Goal: Task Accomplishment & Management: Use online tool/utility

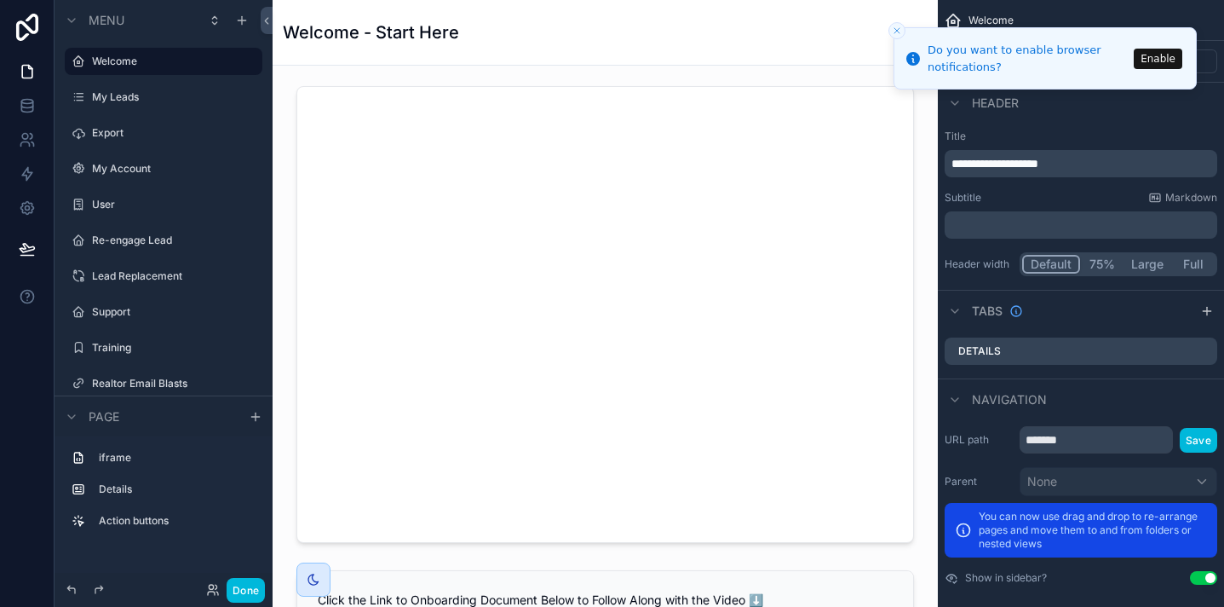
click at [894, 32] on icon "Close toast" at bounding box center [897, 31] width 10 height 10
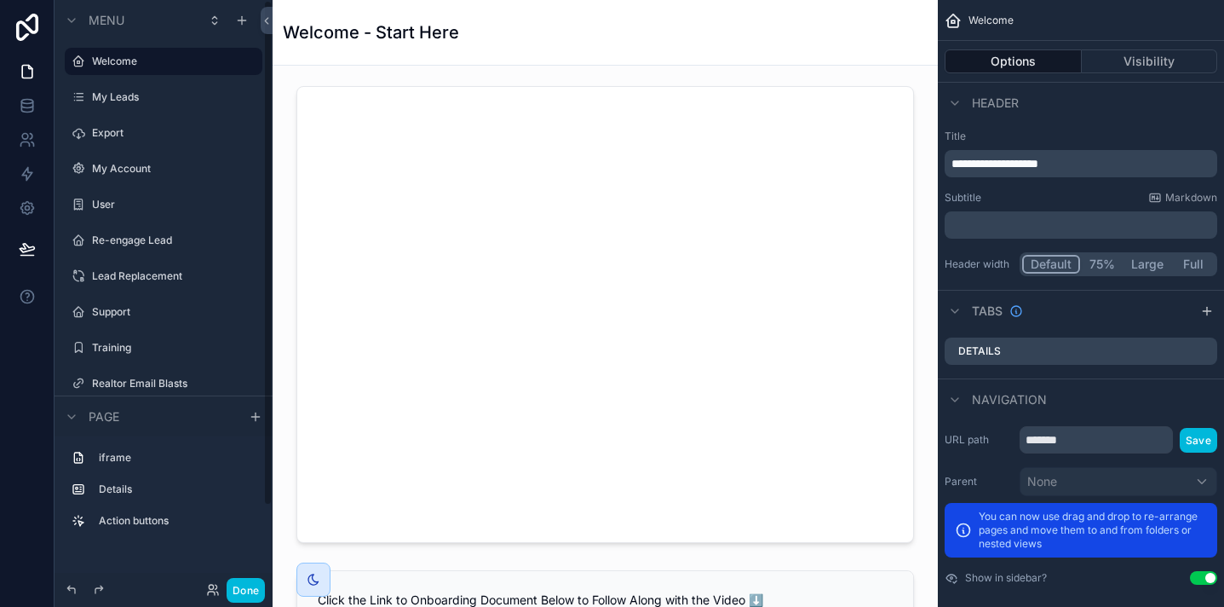
click at [143, 192] on div "User" at bounding box center [163, 204] width 191 height 27
click at [136, 199] on label "User" at bounding box center [172, 205] width 160 height 14
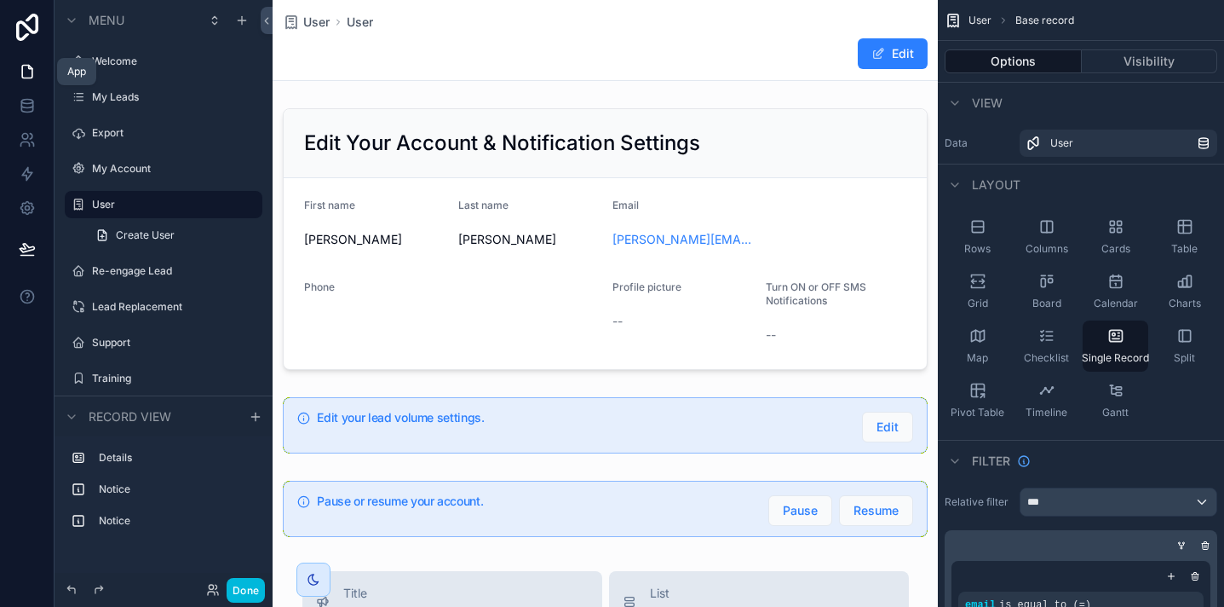
click at [31, 86] on link at bounding box center [27, 72] width 54 height 34
click at [26, 108] on icon at bounding box center [27, 105] width 17 height 17
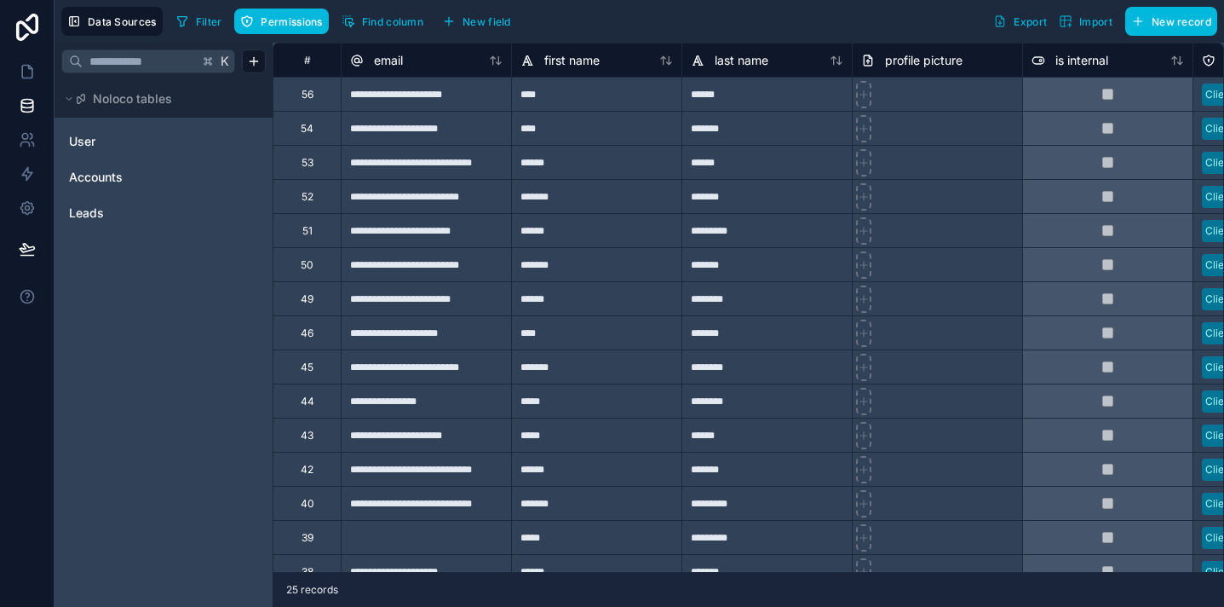
click at [185, 220] on link "Leads" at bounding box center [138, 212] width 138 height 17
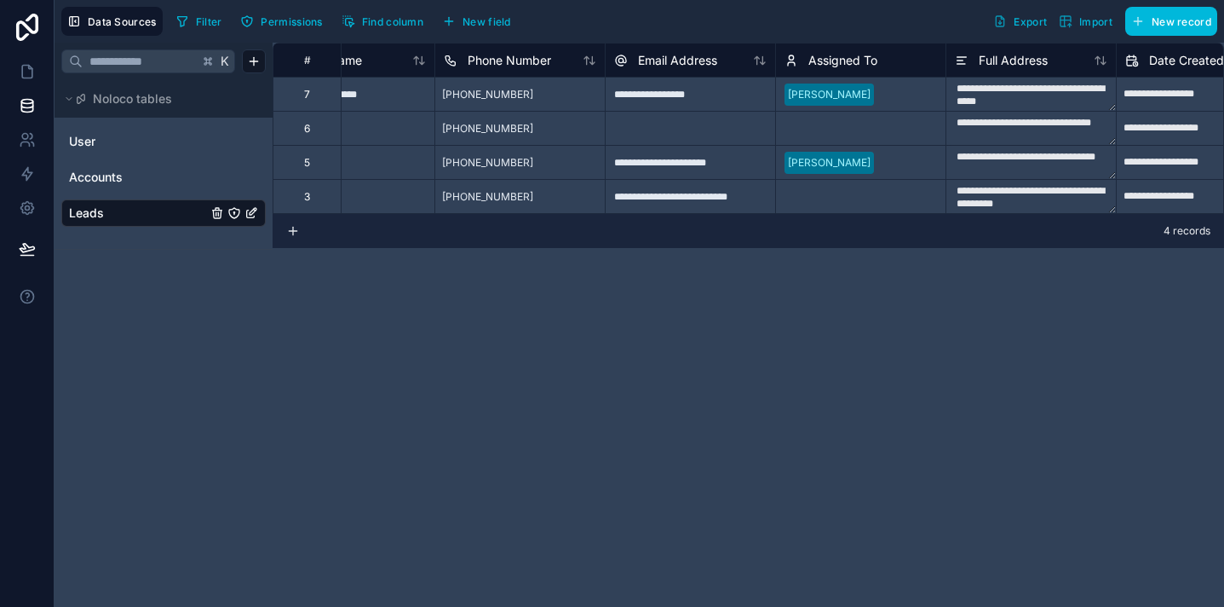
scroll to position [0, 21]
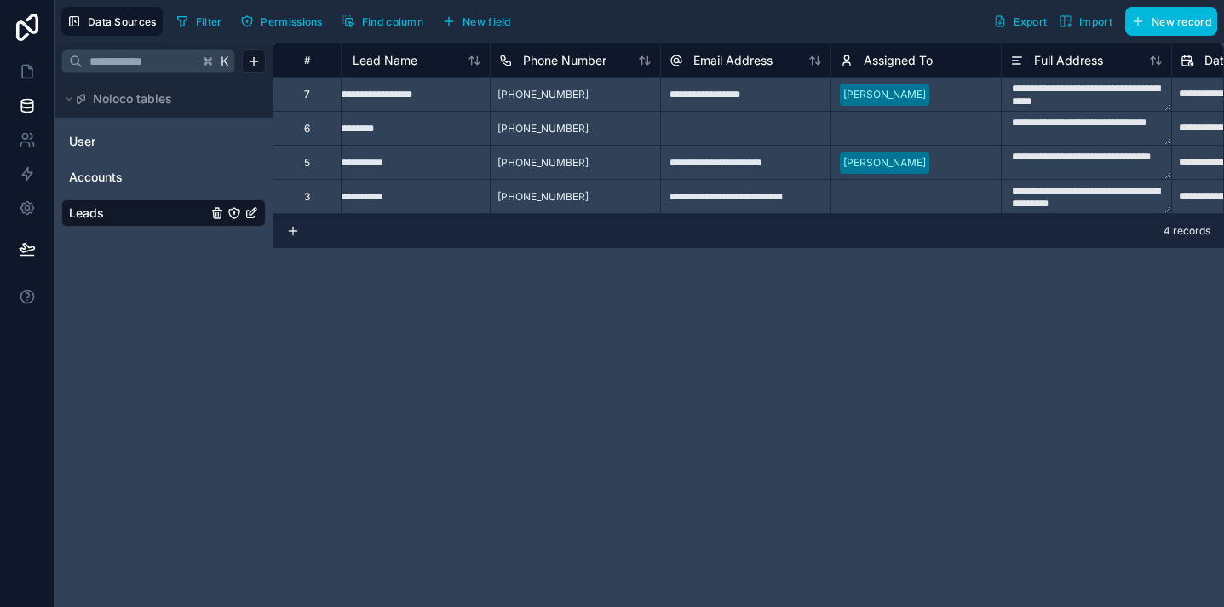
click at [258, 213] on div "Leads" at bounding box center [163, 212] width 204 height 27
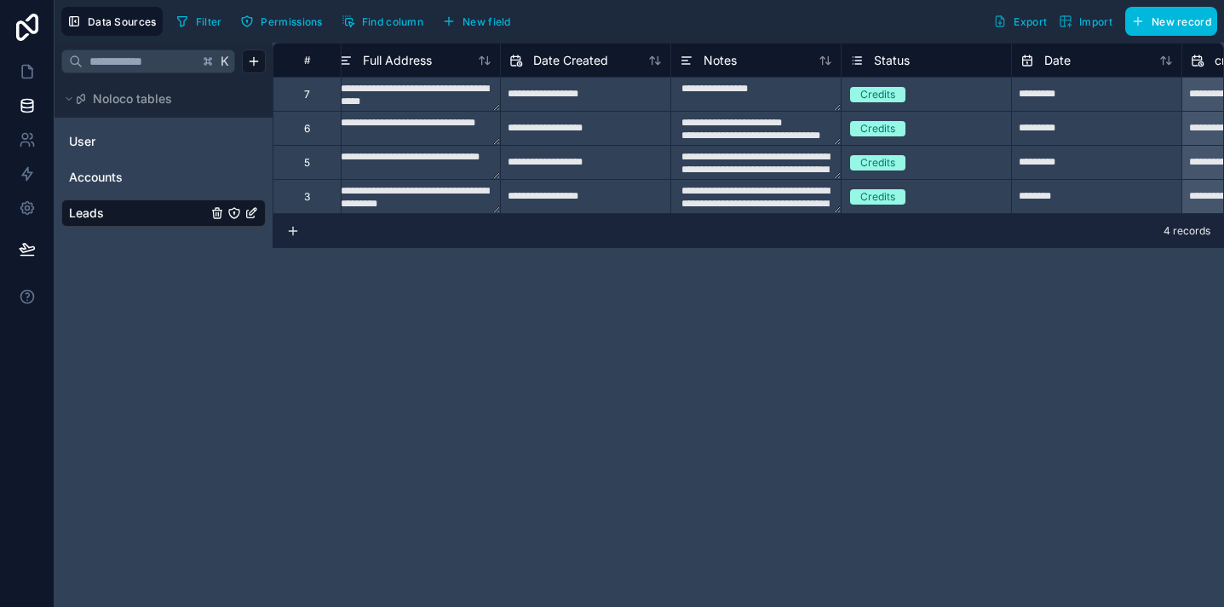
scroll to position [0, 567]
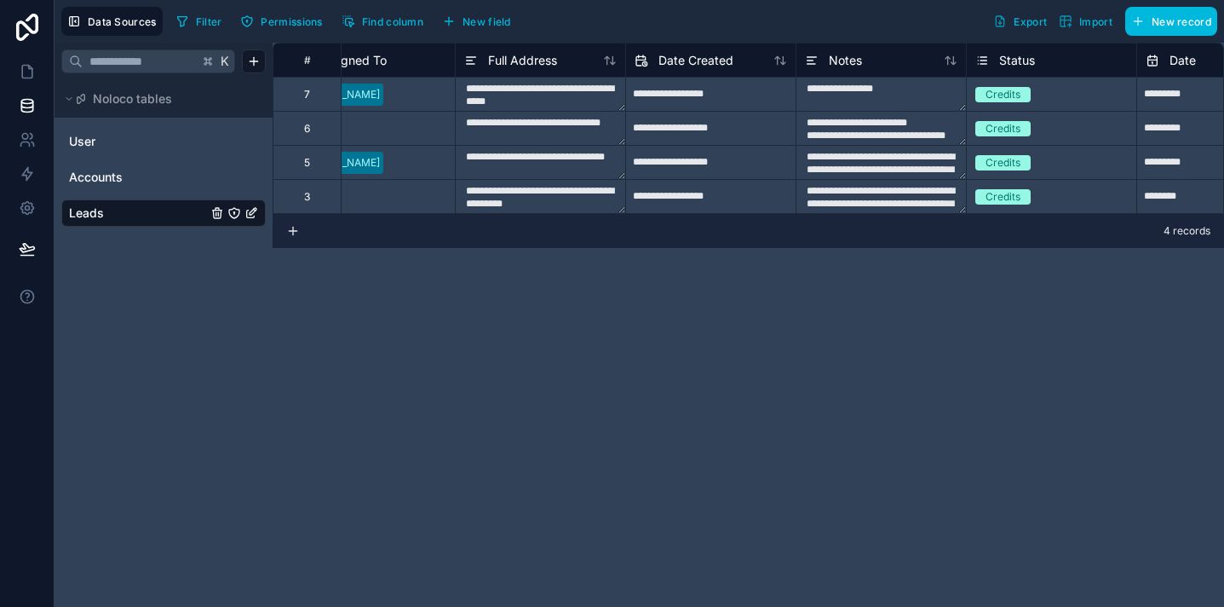
click at [296, 228] on icon at bounding box center [293, 231] width 14 height 14
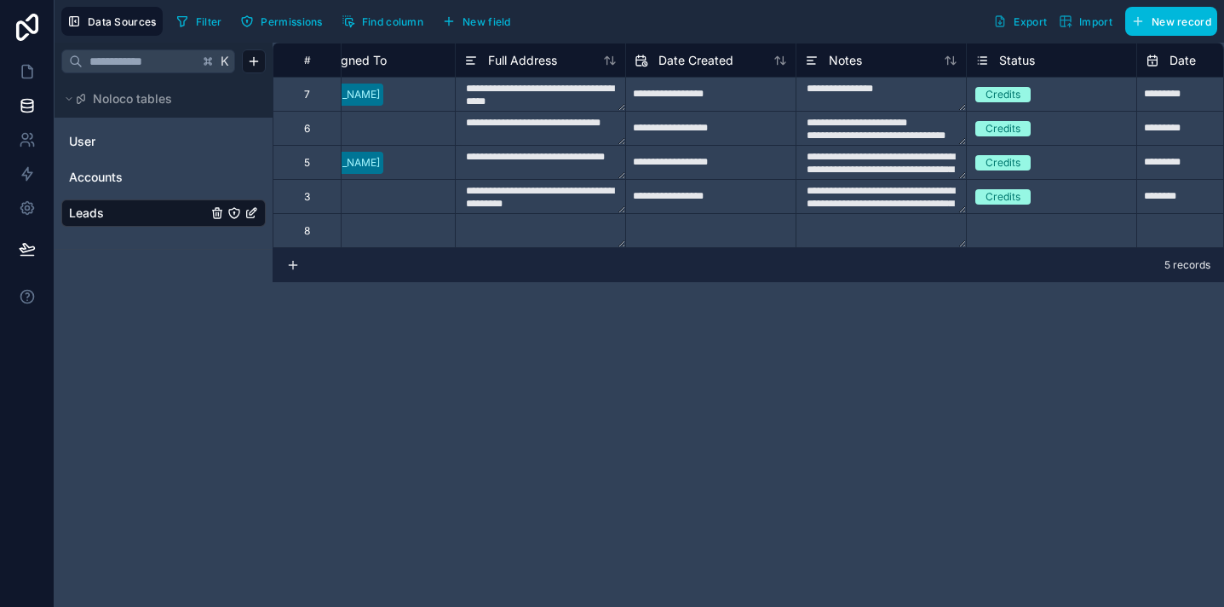
scroll to position [1, 567]
click at [322, 227] on div "8" at bounding box center [307, 229] width 68 height 34
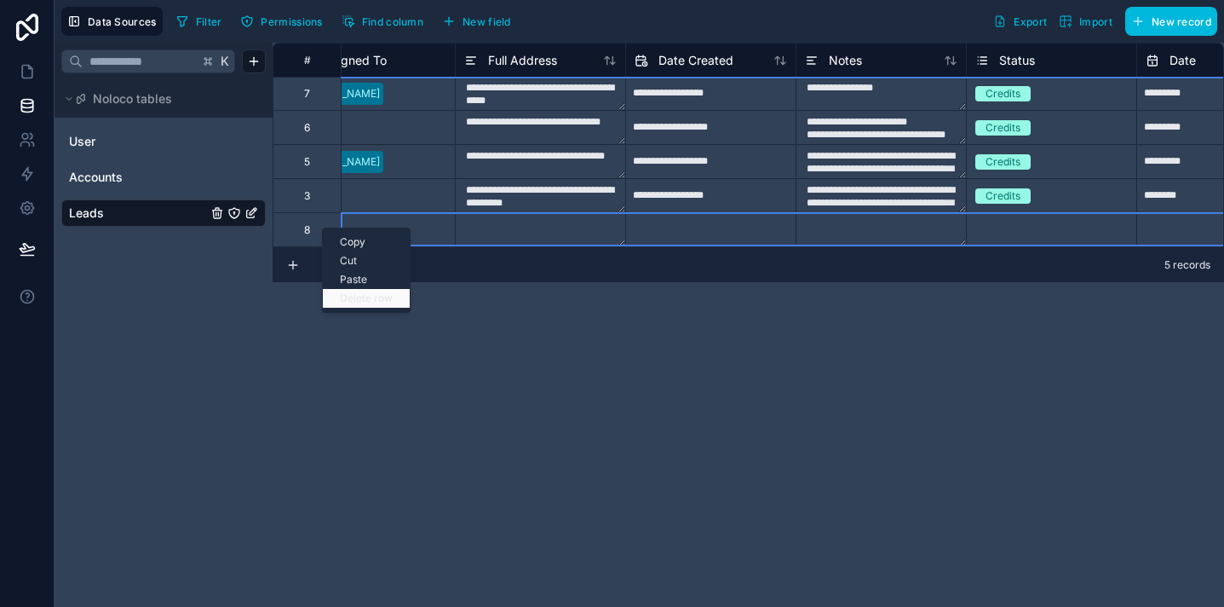
click at [362, 298] on div "Delete row" at bounding box center [366, 298] width 87 height 19
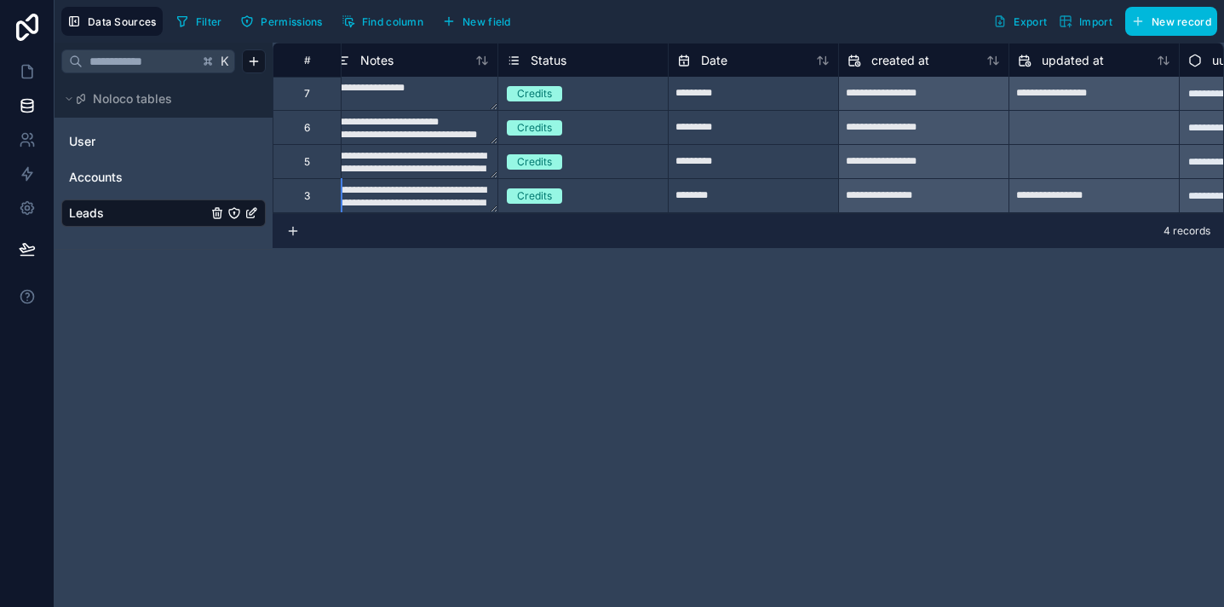
scroll to position [1, 1162]
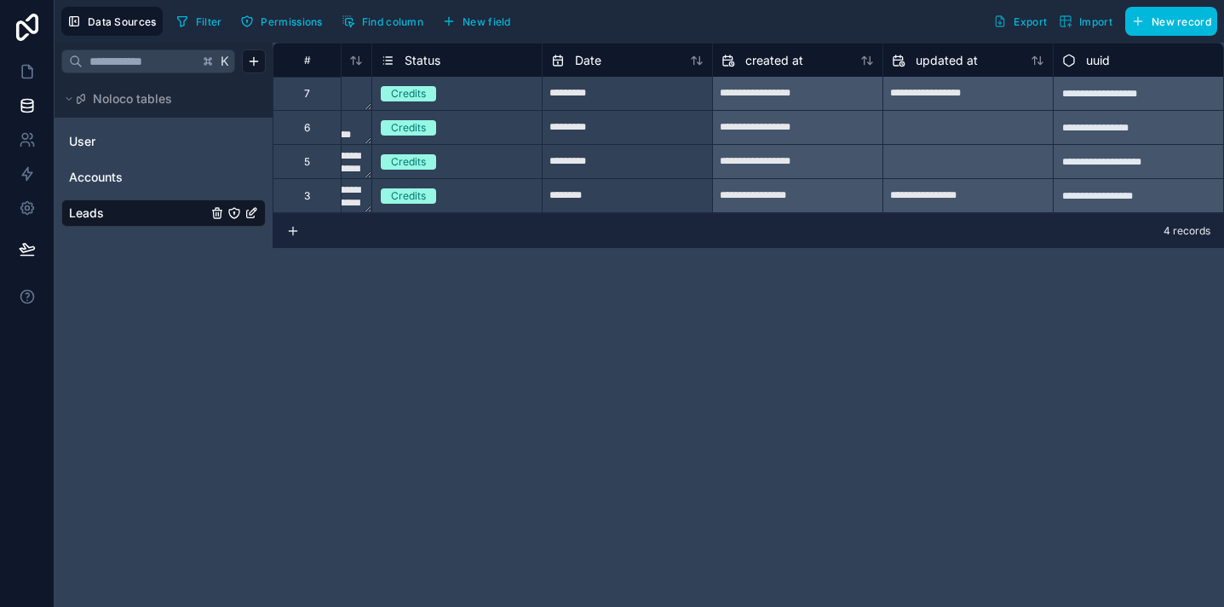
click at [483, 15] on span "New field" at bounding box center [487, 21] width 49 height 13
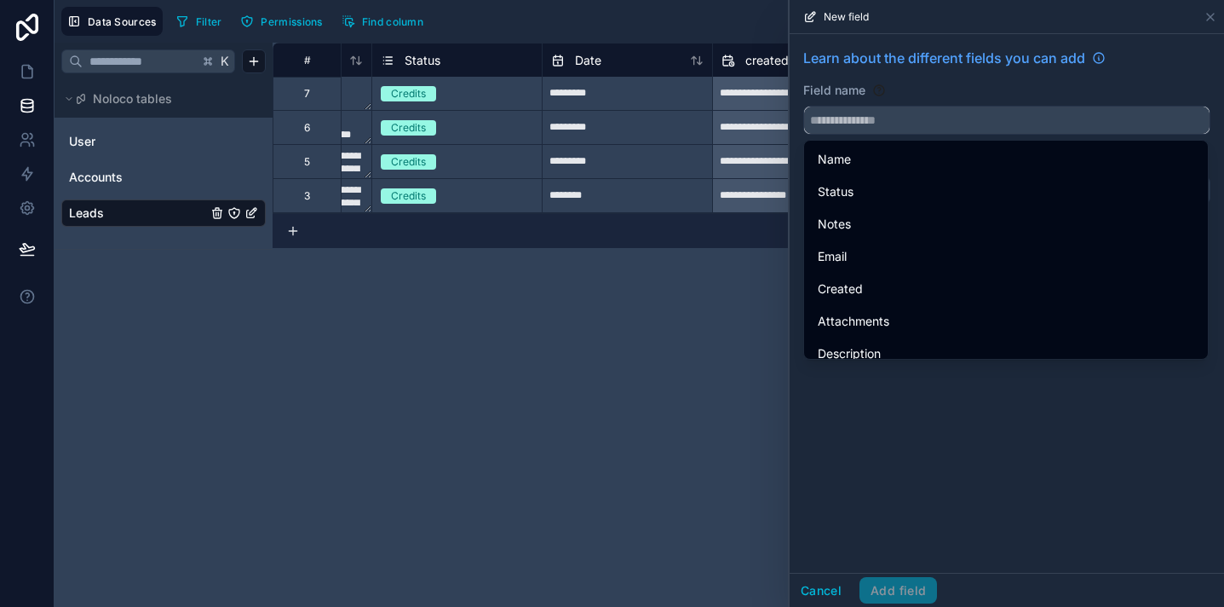
click at [829, 124] on input "text" at bounding box center [1007, 120] width 406 height 27
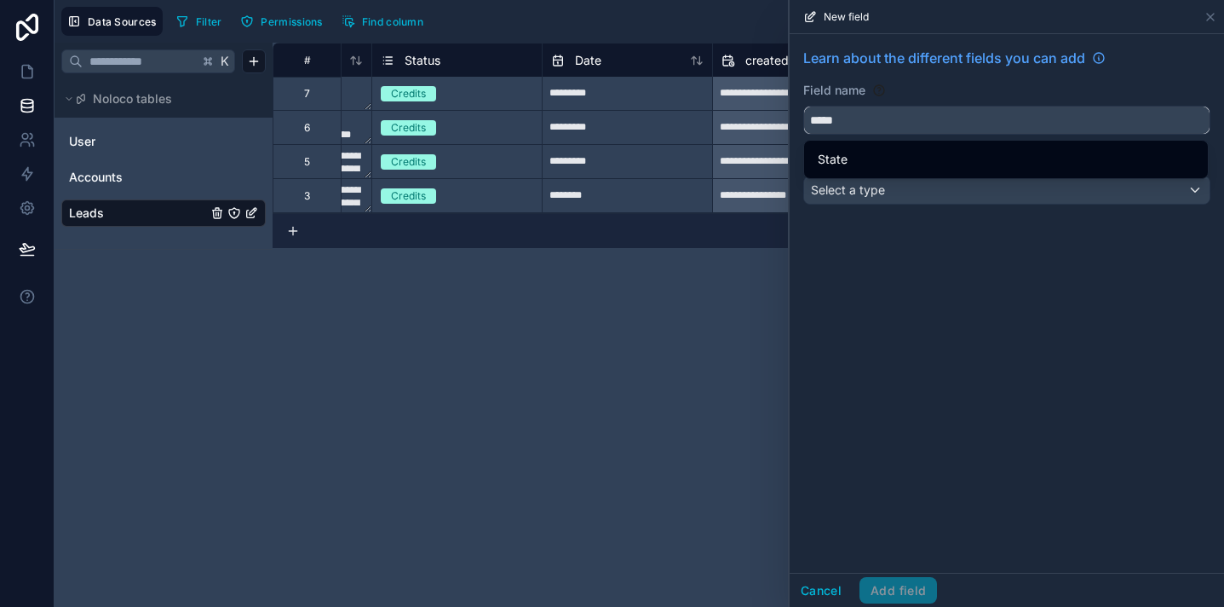
type input "*****"
click at [839, 150] on span "State" at bounding box center [833, 159] width 30 height 20
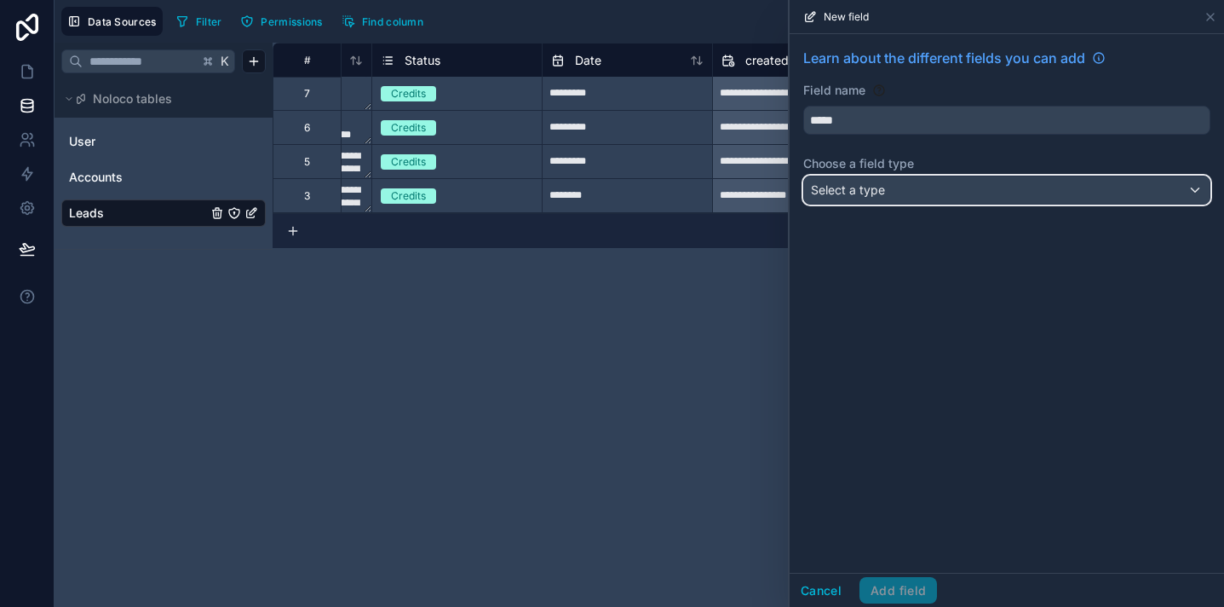
click at [866, 191] on span "Select a type" at bounding box center [848, 189] width 74 height 14
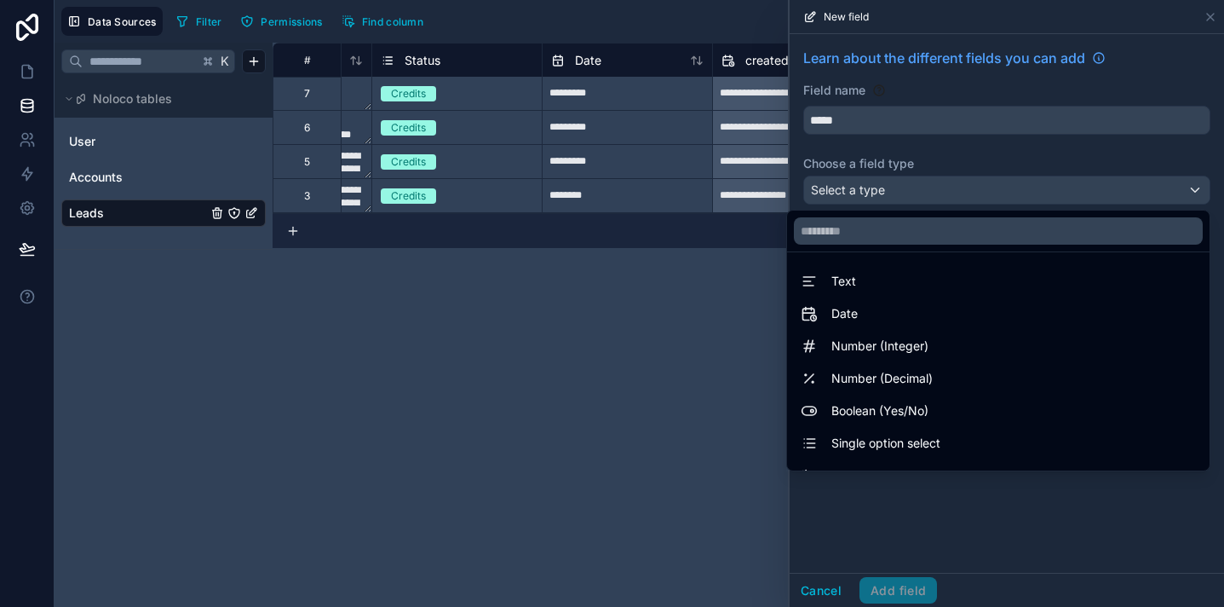
click at [887, 287] on div "Text" at bounding box center [998, 281] width 395 height 20
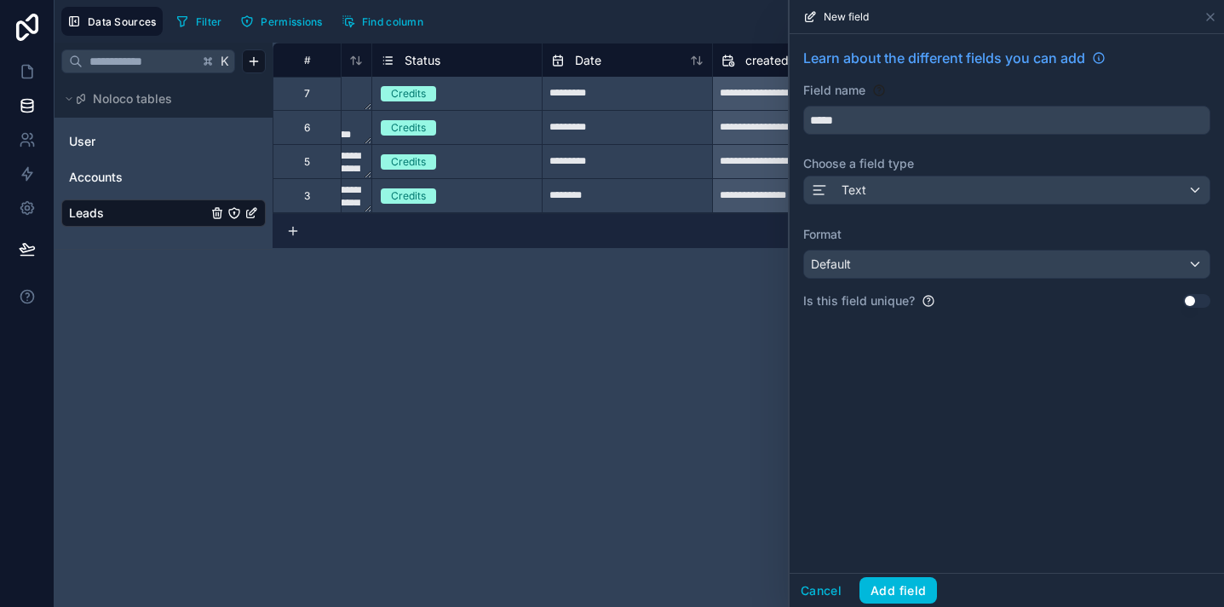
click at [899, 590] on button "Add field" at bounding box center [899, 590] width 78 height 27
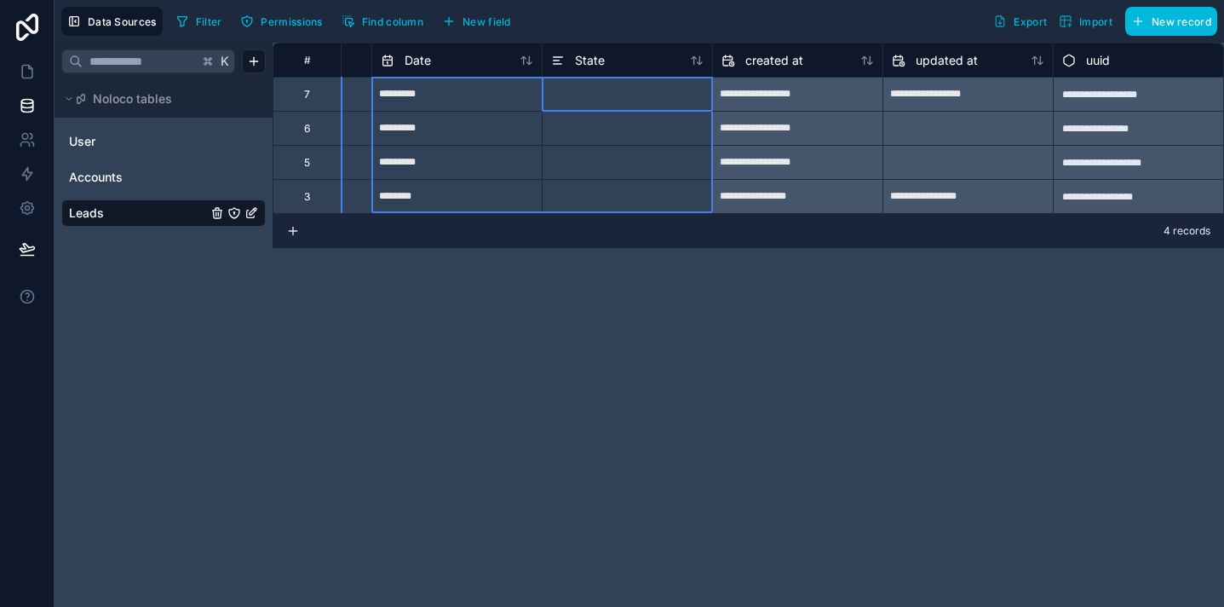
scroll to position [0, 1193]
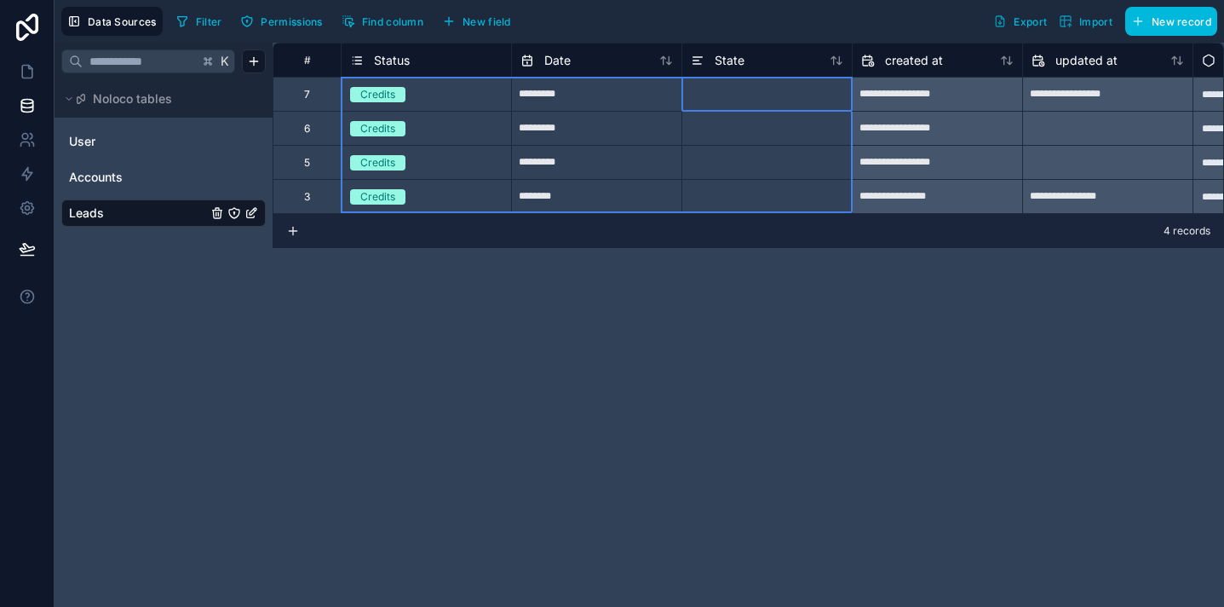
drag, startPoint x: 625, startPoint y: 70, endPoint x: 371, endPoint y: 60, distance: 253.3
click at [369, 60] on div "# Date Created Notes Status Date State created at updated at uuid" at bounding box center [222, 60] width 2284 height 34
click at [811, 71] on div "State" at bounding box center [767, 60] width 170 height 34
drag, startPoint x: 834, startPoint y: 66, endPoint x: 792, endPoint y: 57, distance: 43.6
click at [792, 57] on div "State" at bounding box center [767, 60] width 153 height 20
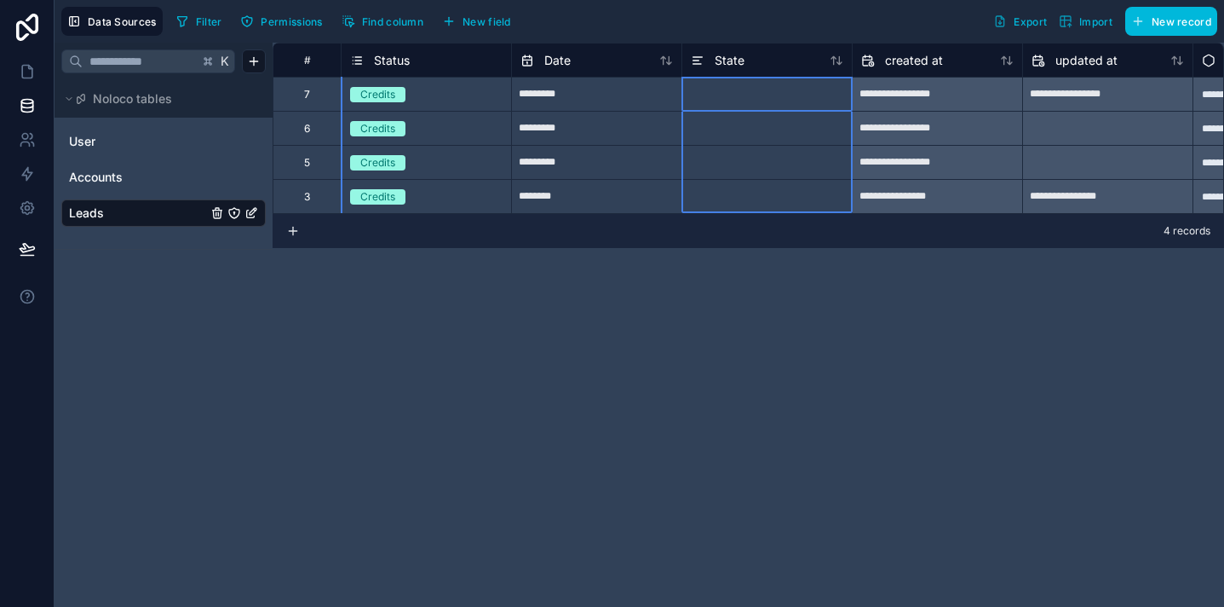
click at [836, 61] on icon at bounding box center [837, 61] width 14 height 14
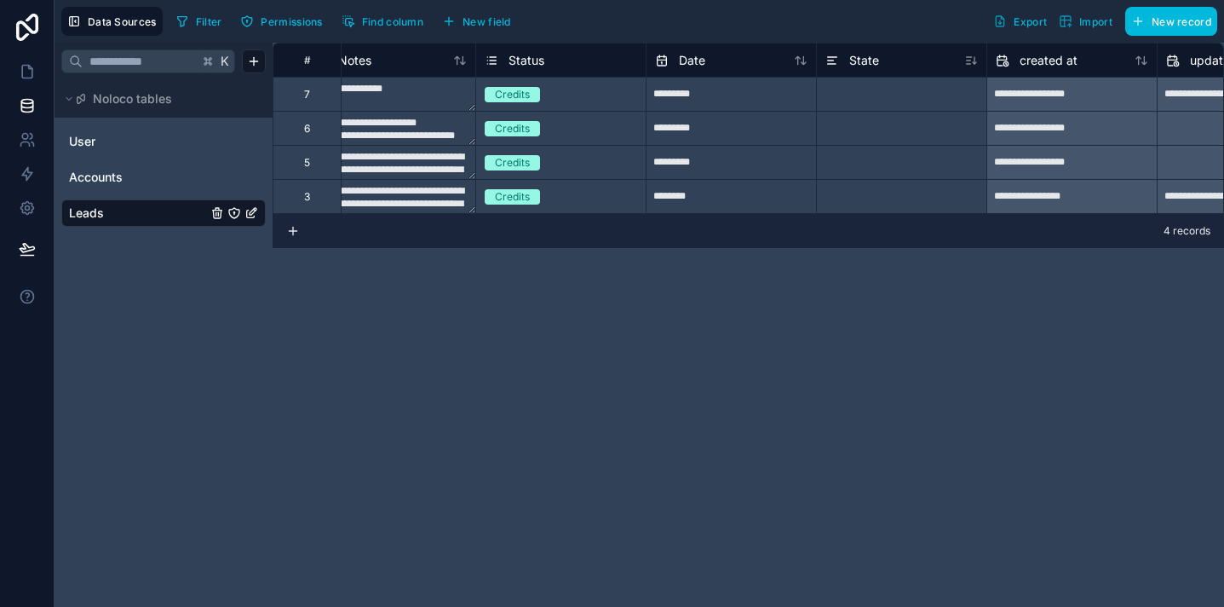
scroll to position [0, 1107]
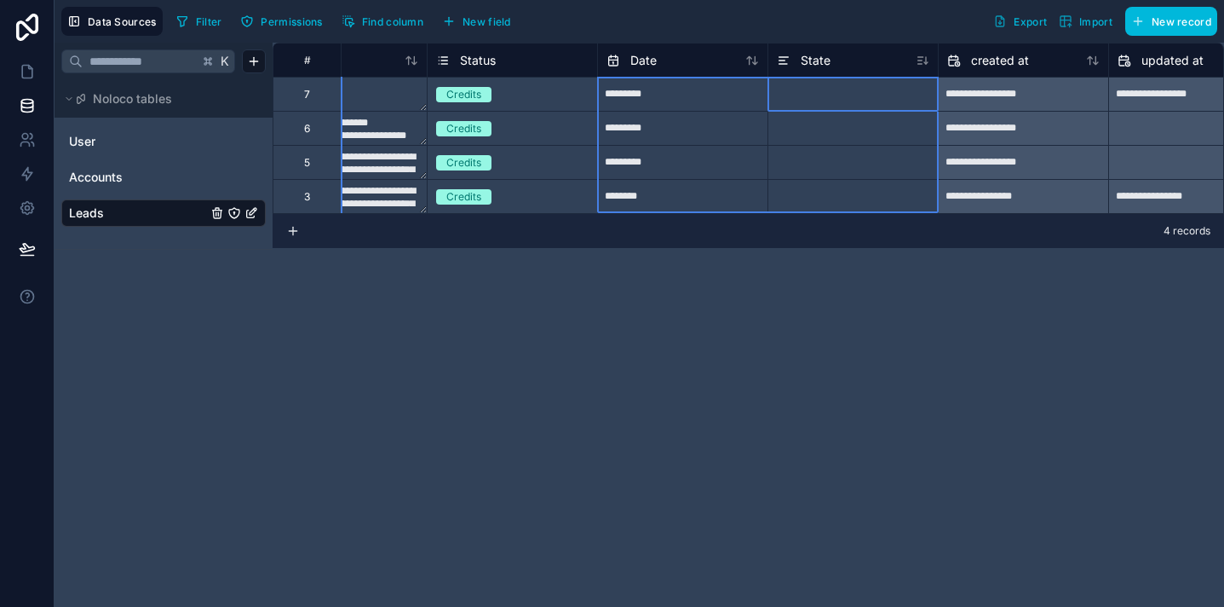
drag, startPoint x: 821, startPoint y: 63, endPoint x: 736, endPoint y: 70, distance: 85.5
click at [736, 70] on div "# Date Created Notes Status Date State created at updated at uuid" at bounding box center [308, 60] width 2284 height 34
click at [882, 262] on div "**********" at bounding box center [749, 325] width 952 height 564
drag, startPoint x: 794, startPoint y: 60, endPoint x: 760, endPoint y: 111, distance: 60.7
click at [760, 111] on div "**********" at bounding box center [308, 128] width 2284 height 170
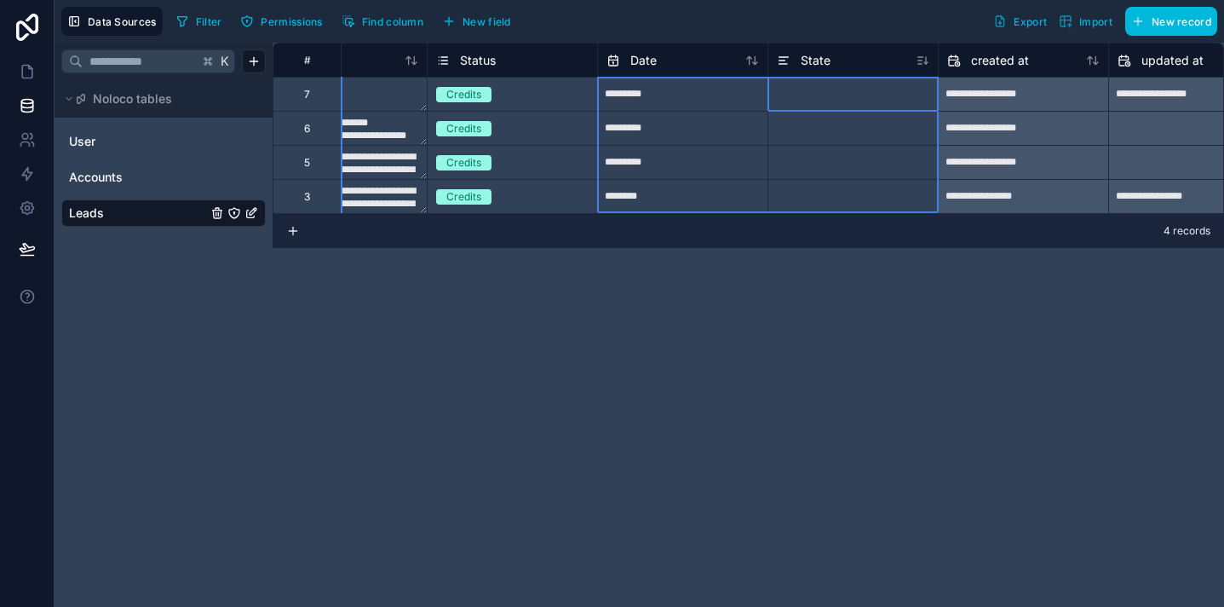
click at [888, 269] on div "**********" at bounding box center [749, 325] width 952 height 564
click at [791, 57] on div "State" at bounding box center [804, 60] width 54 height 20
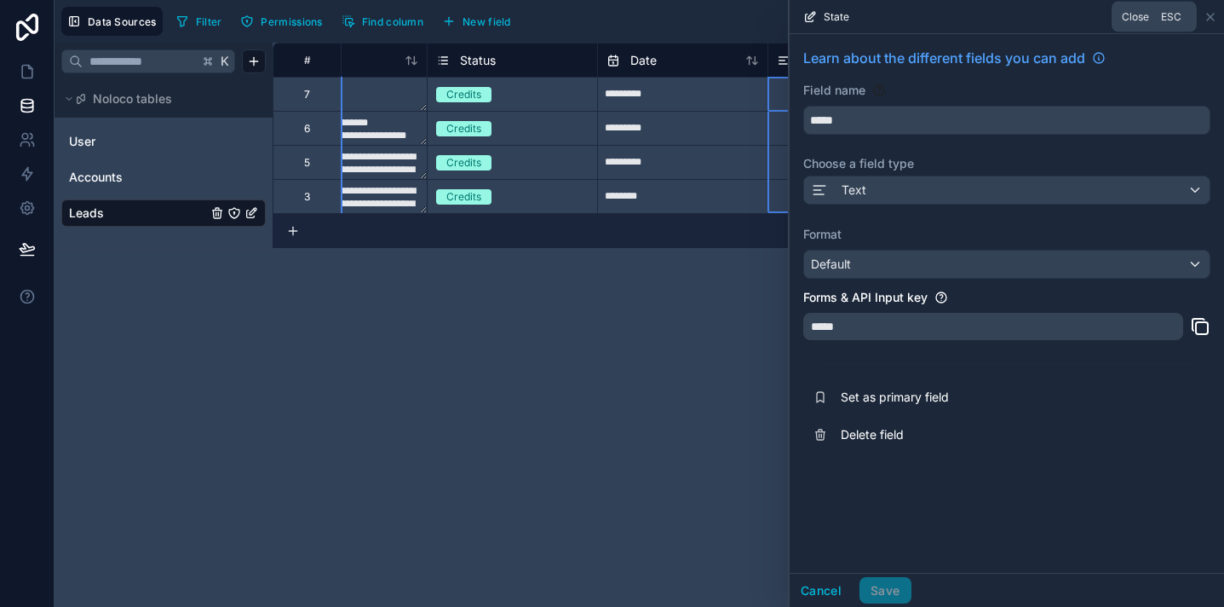
click at [1209, 20] on icon at bounding box center [1211, 17] width 14 height 14
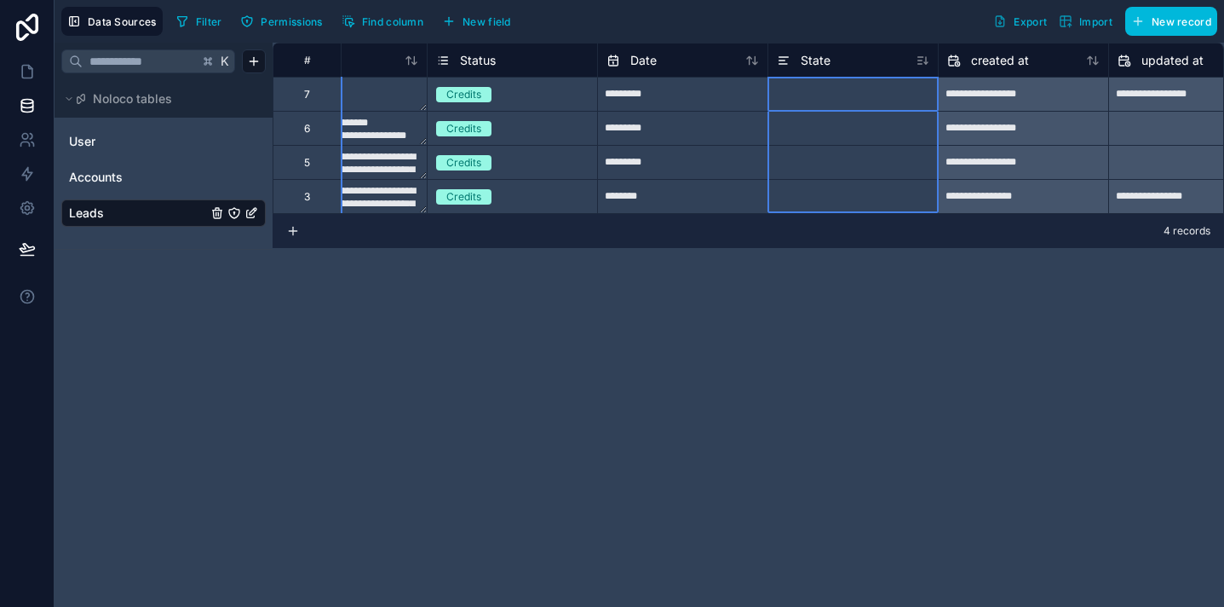
click at [883, 59] on div "State" at bounding box center [853, 60] width 153 height 20
click at [858, 3] on div "Data Sources Filter Permissions Find column New field Export Import New record" at bounding box center [640, 21] width 1170 height 43
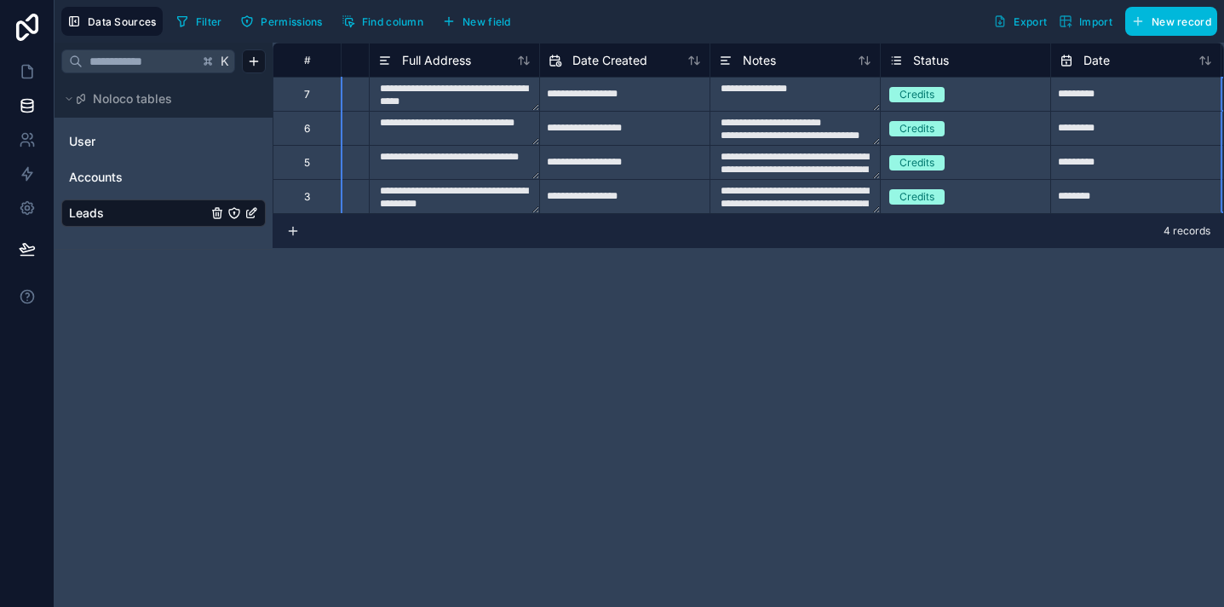
scroll to position [0, 879]
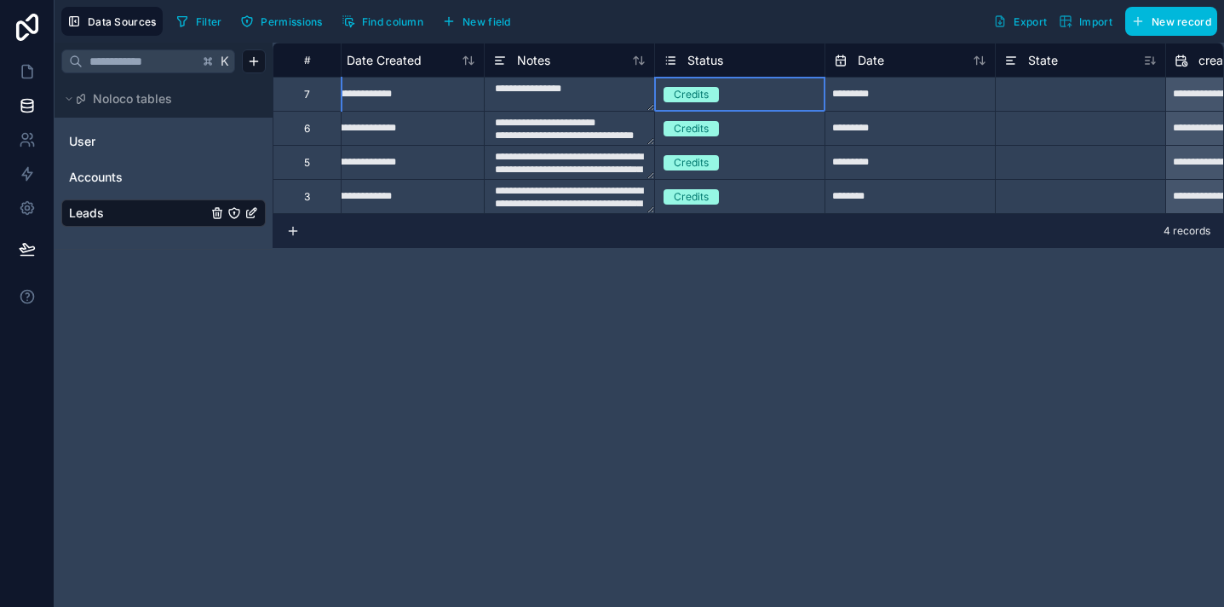
click at [740, 89] on div "Credits" at bounding box center [740, 94] width 170 height 19
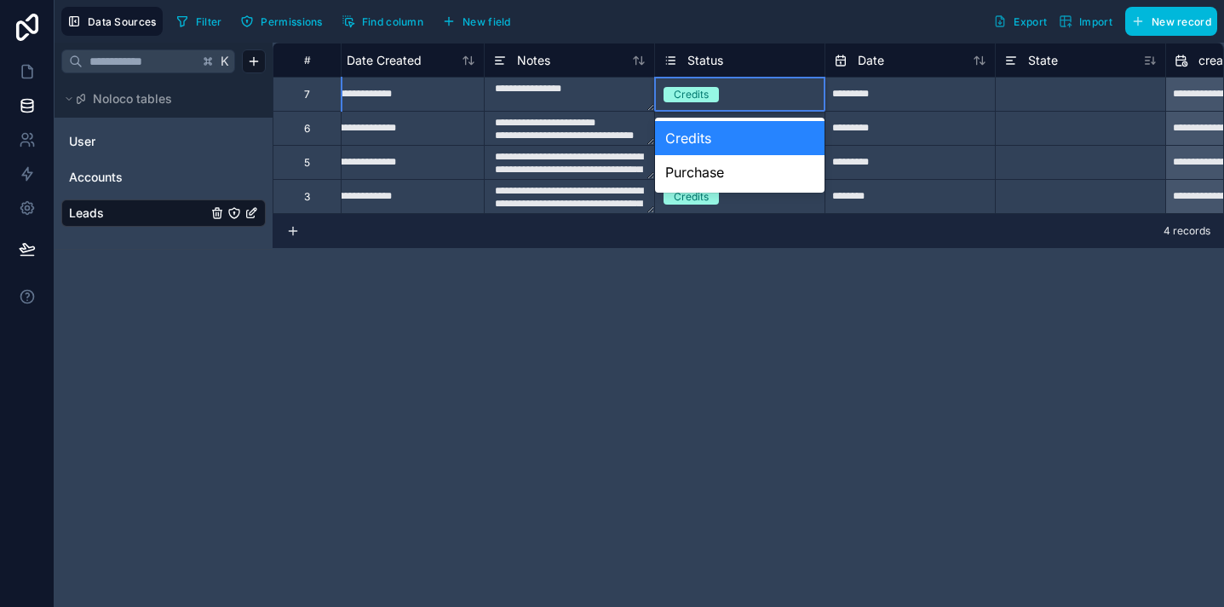
click at [735, 101] on div "Credits" at bounding box center [740, 94] width 170 height 19
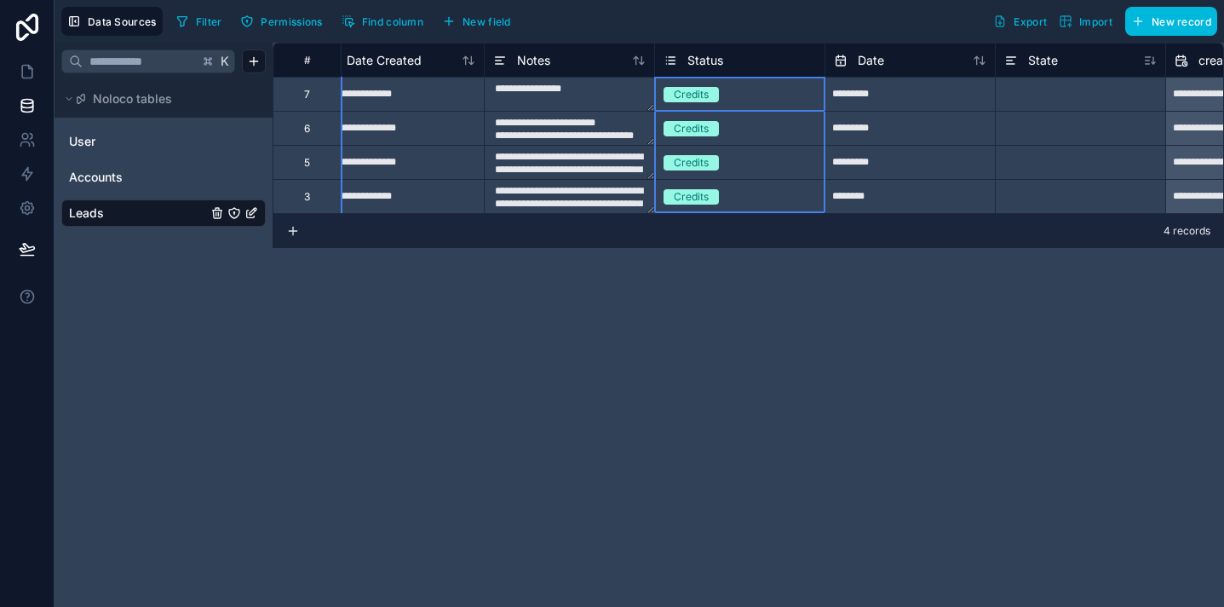
click at [681, 55] on div "Status" at bounding box center [694, 60] width 60 height 20
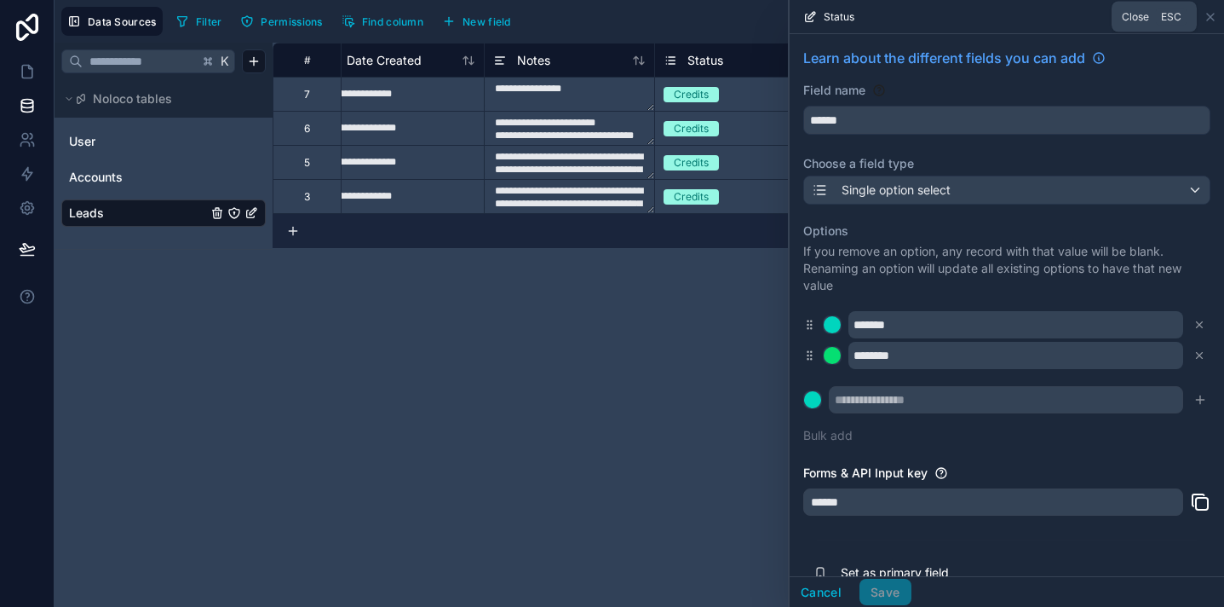
click at [1211, 20] on icon at bounding box center [1211, 17] width 14 height 14
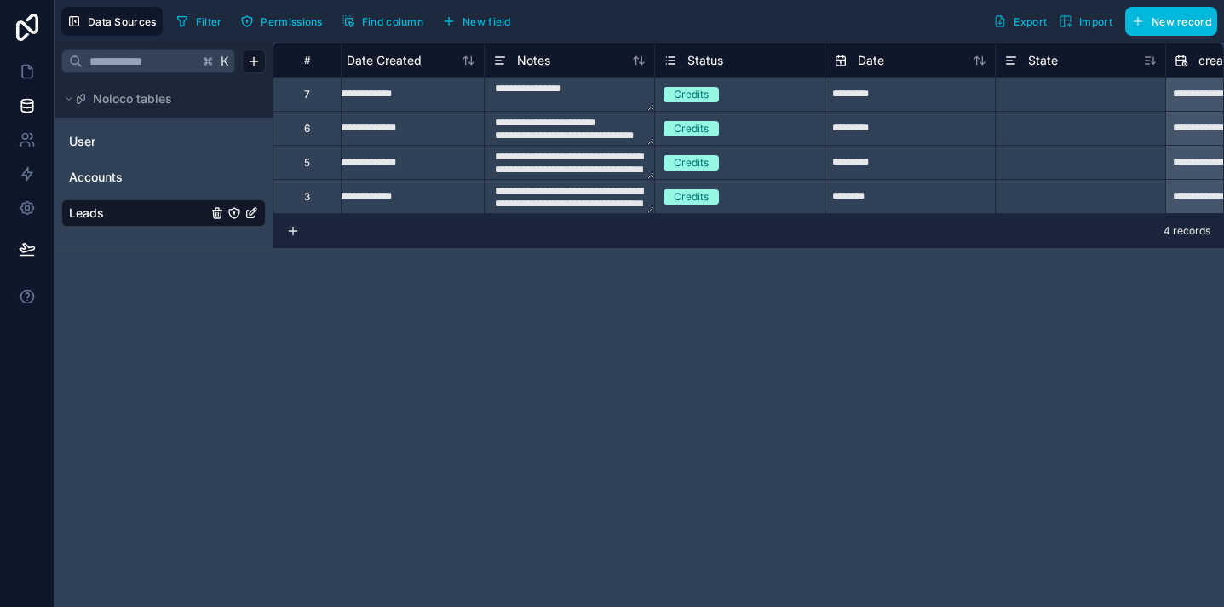
click at [130, 90] on span "Noloco tables" at bounding box center [132, 98] width 79 height 17
click at [66, 100] on icon at bounding box center [69, 99] width 10 height 10
click at [68, 101] on icon at bounding box center [69, 98] width 3 height 5
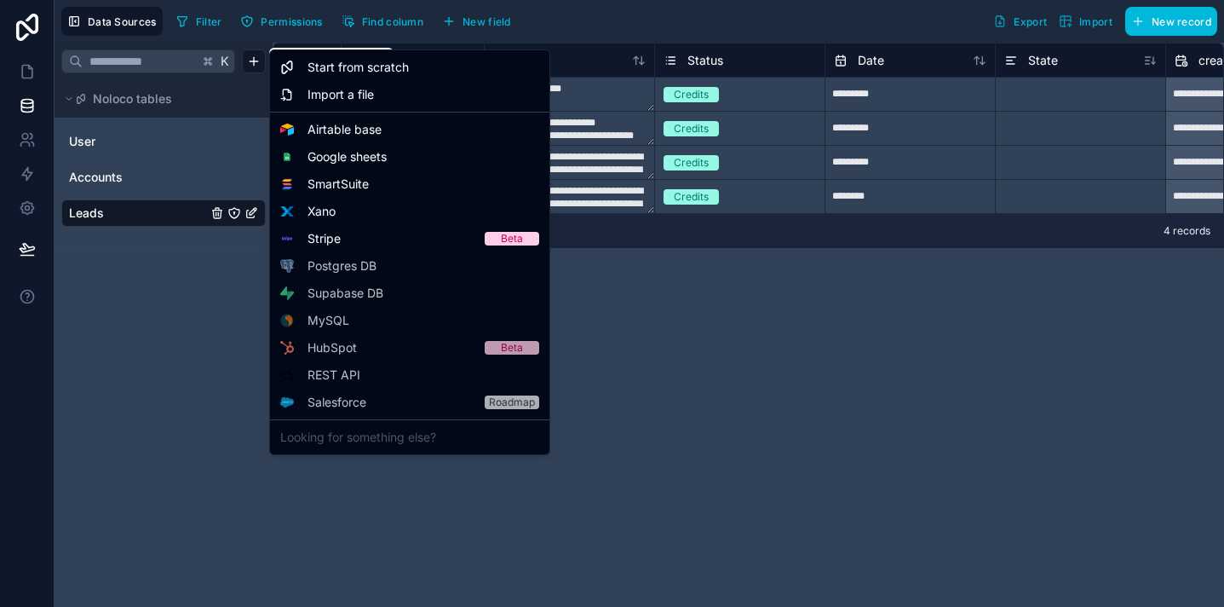
click at [262, 57] on html "**********" at bounding box center [612, 303] width 1224 height 607
click at [320, 68] on span "Start from scratch" at bounding box center [358, 67] width 101 height 17
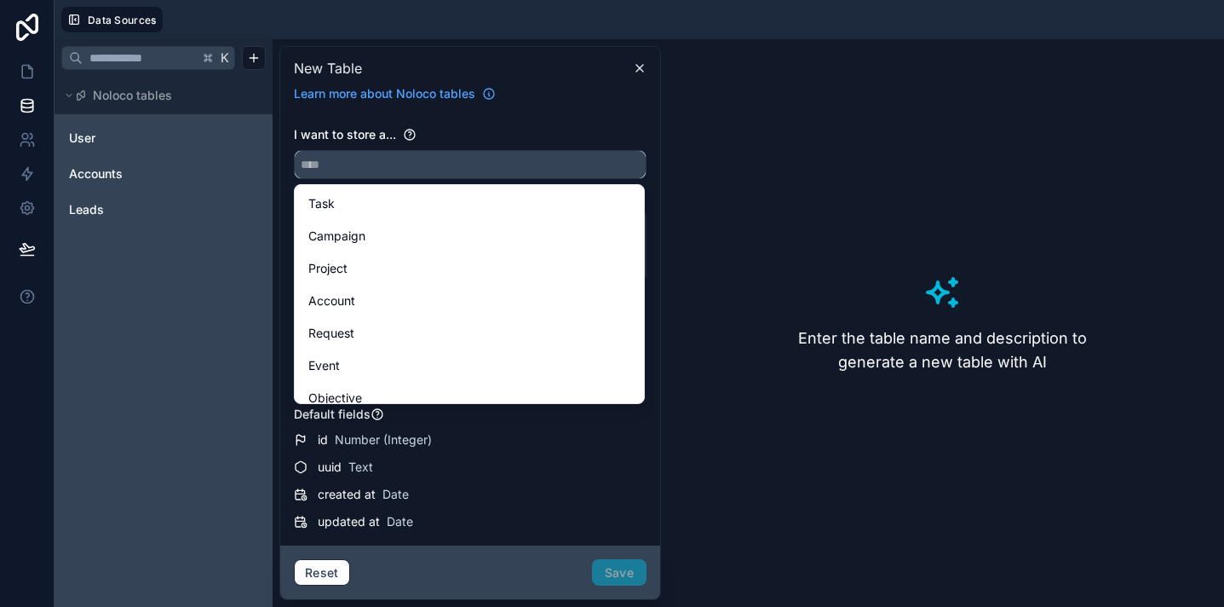
click at [348, 156] on input "text" at bounding box center [470, 164] width 351 height 27
click at [384, 246] on div "Lead" at bounding box center [469, 246] width 322 height 20
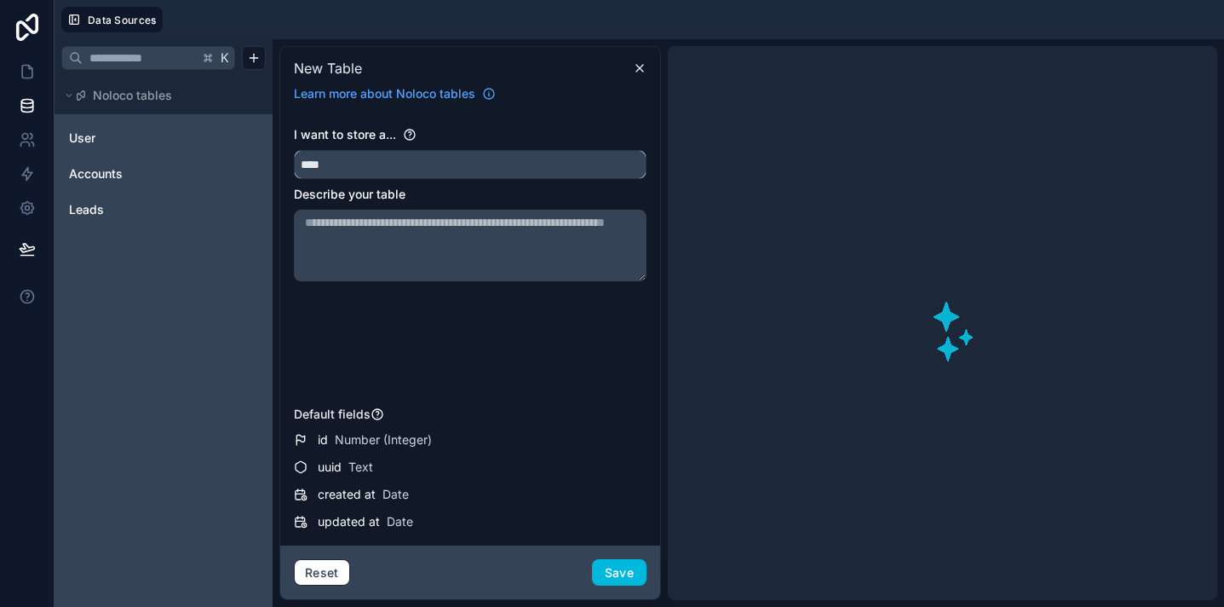
click at [408, 157] on input "****" at bounding box center [470, 164] width 351 height 27
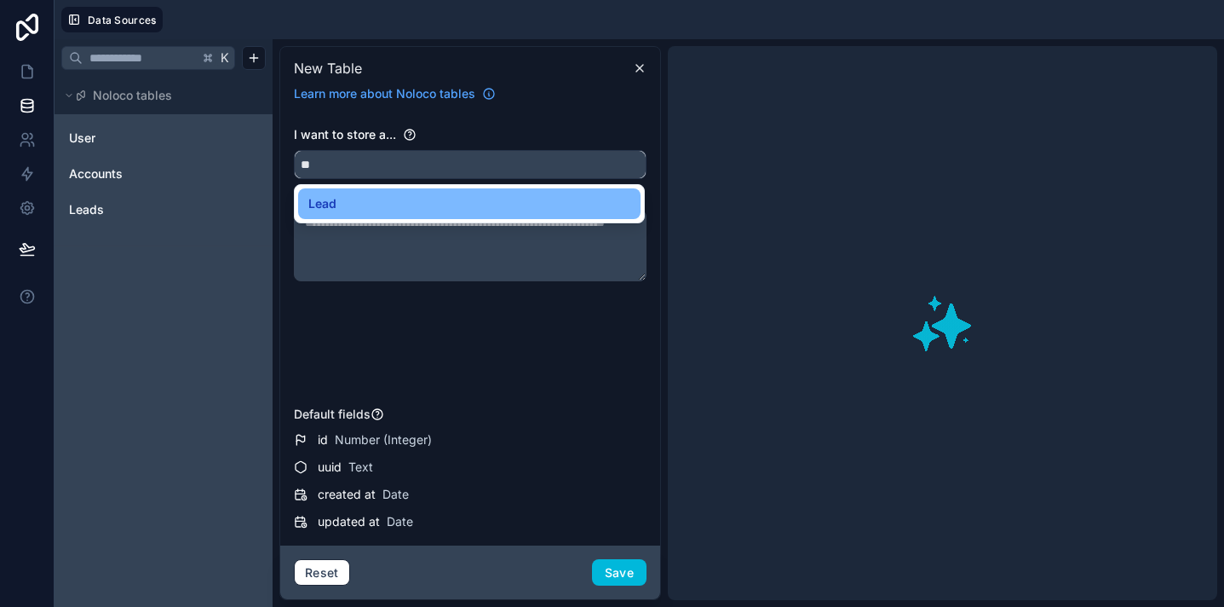
type input "*"
click at [539, 163] on input "text" at bounding box center [470, 164] width 351 height 27
click at [602, 151] on input "text" at bounding box center [470, 164] width 351 height 27
click at [594, 135] on div "I want to store a..." at bounding box center [470, 134] width 353 height 17
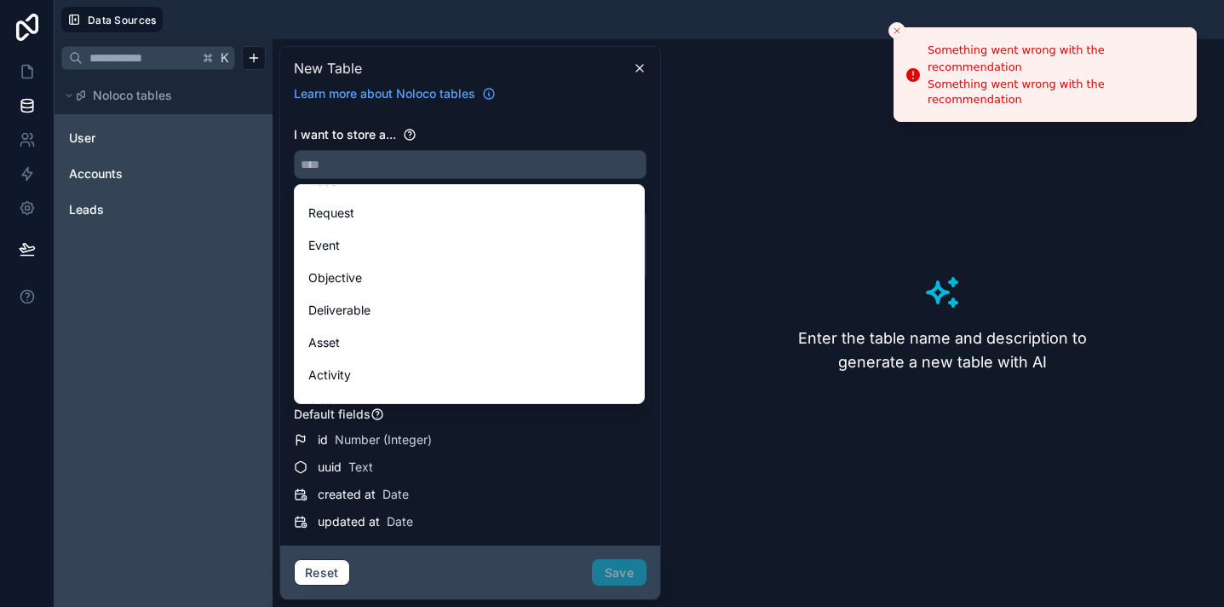
scroll to position [134, 0]
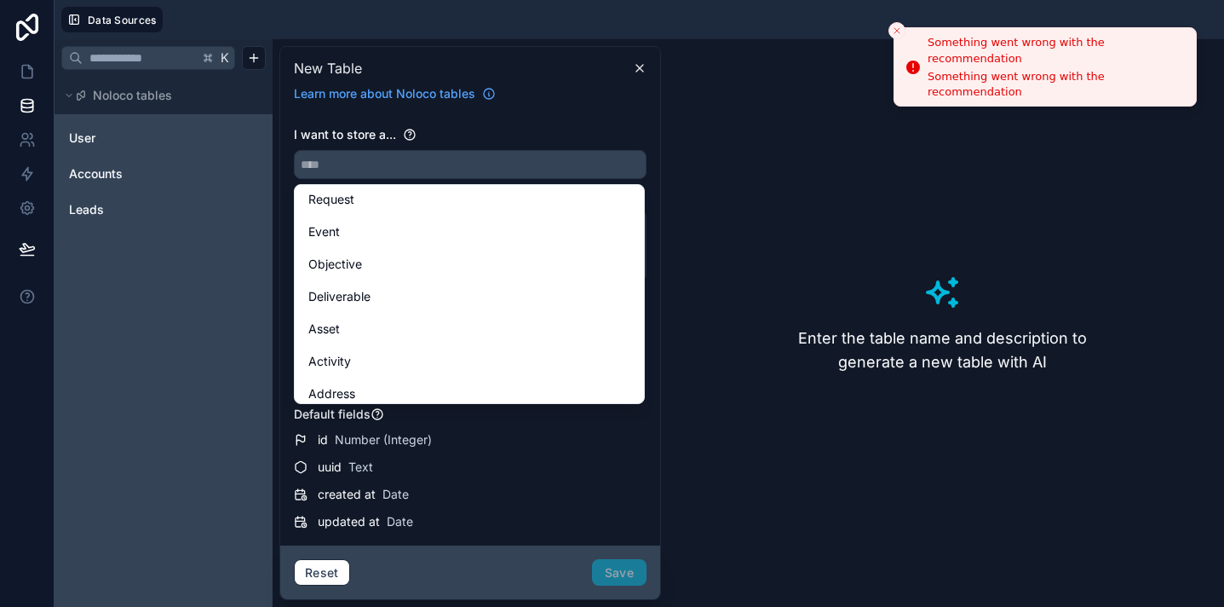
click at [890, 32] on button "Close toast" at bounding box center [897, 30] width 17 height 17
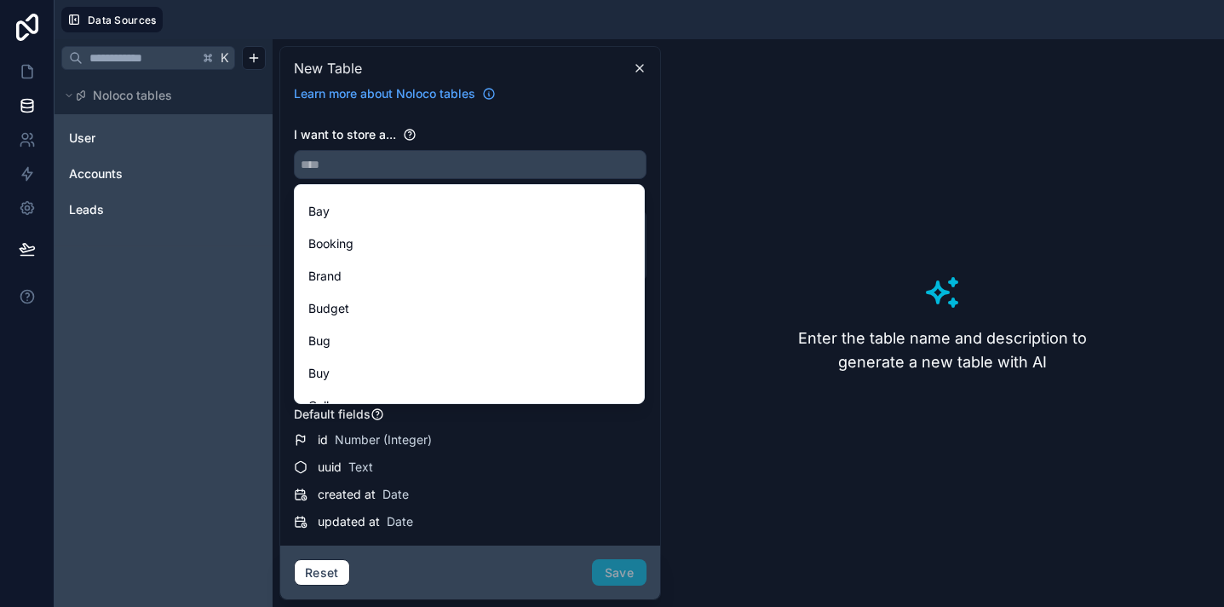
scroll to position [533, 0]
click at [474, 164] on input "text" at bounding box center [470, 164] width 351 height 27
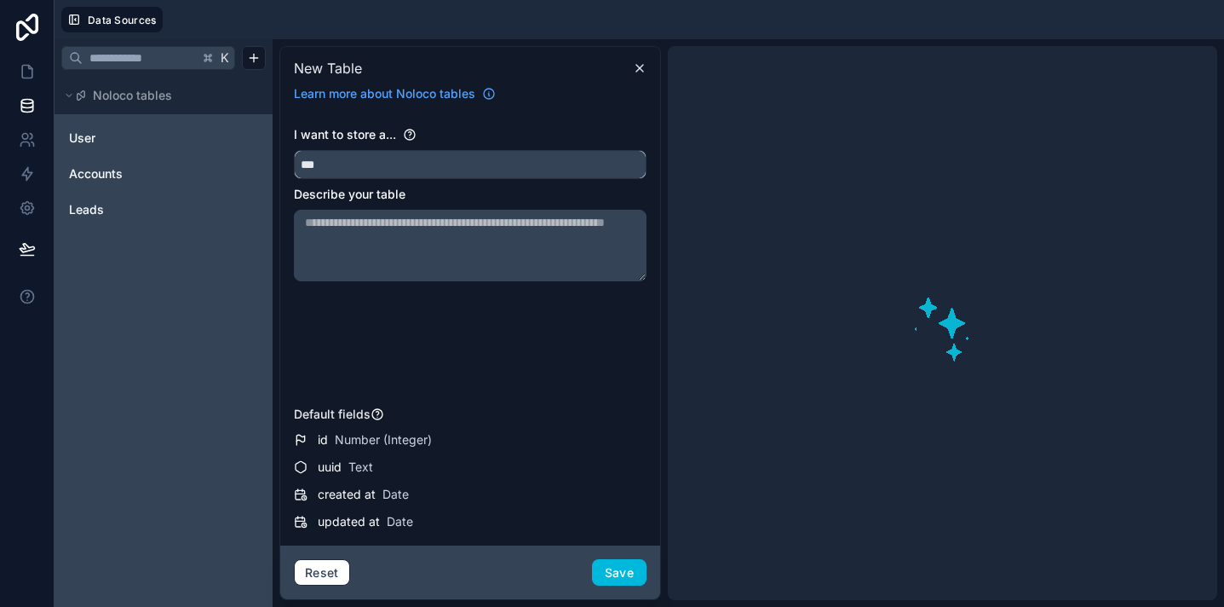
scroll to position [0, 0]
type input "***"
click at [586, 115] on div "I want to store a... *** Describe your table Default fields id Number (Integer)…" at bounding box center [470, 328] width 380 height 433
click at [611, 562] on button "Save" at bounding box center [619, 572] width 55 height 27
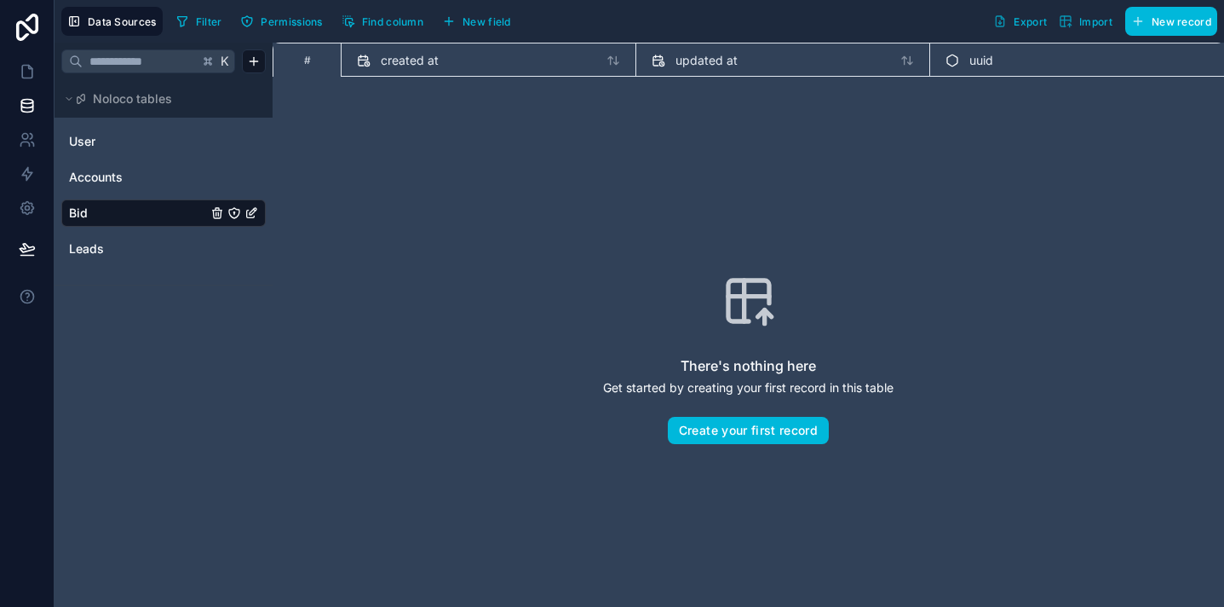
drag, startPoint x: 177, startPoint y: 213, endPoint x: 187, endPoint y: 253, distance: 41.1
click at [480, 18] on span "New field" at bounding box center [487, 21] width 49 height 13
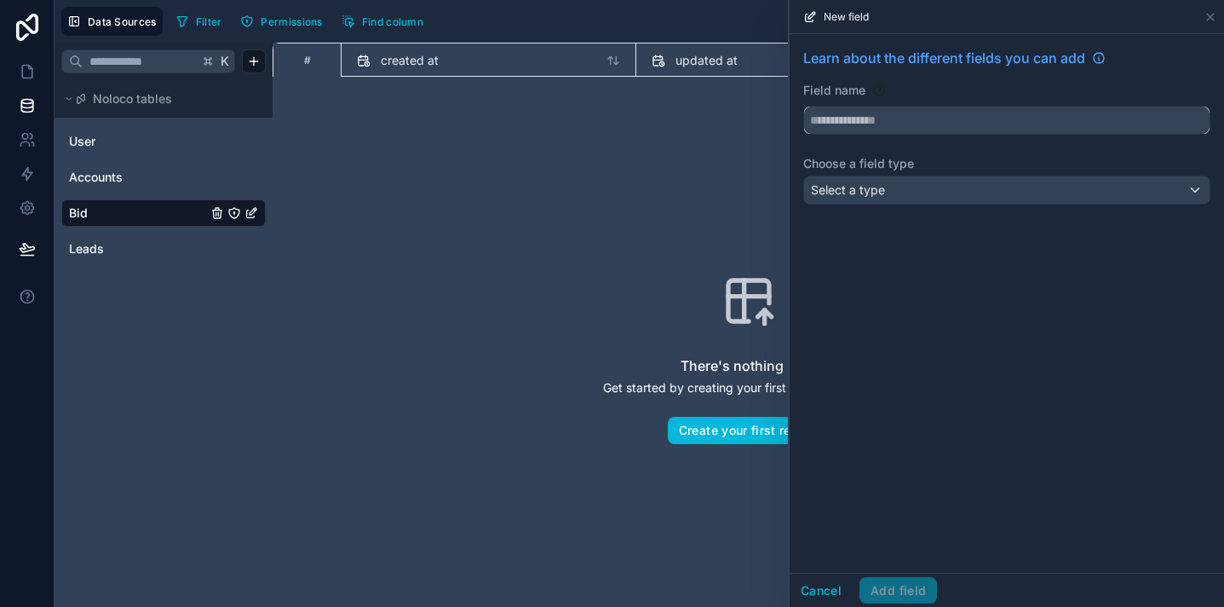
click at [850, 113] on input "text" at bounding box center [1007, 120] width 406 height 27
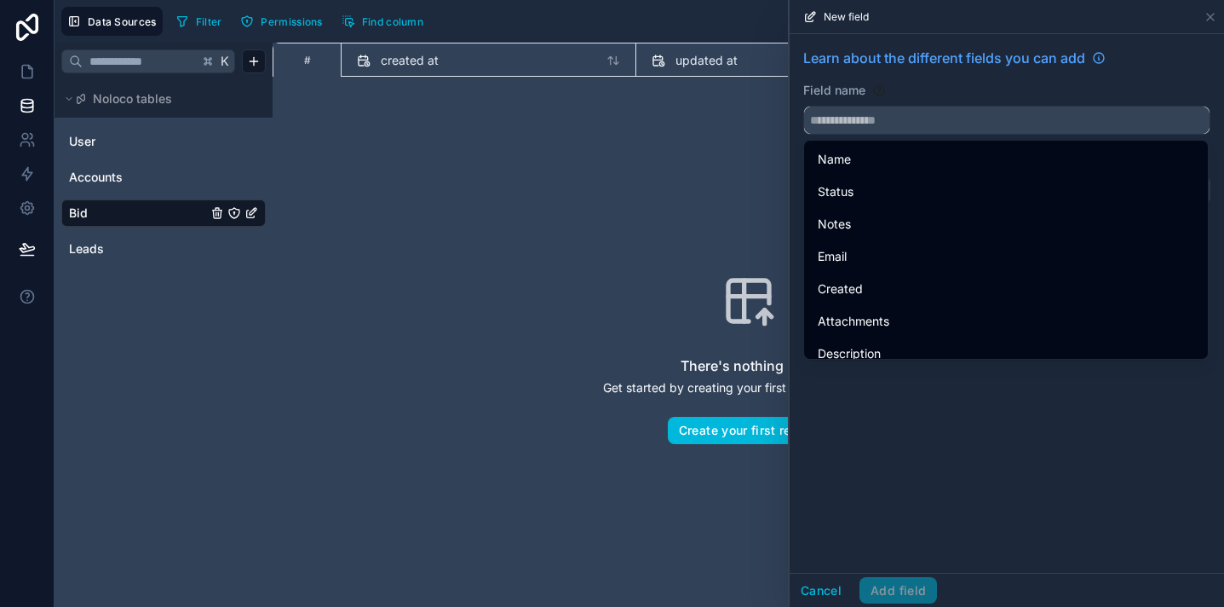
paste input "****"
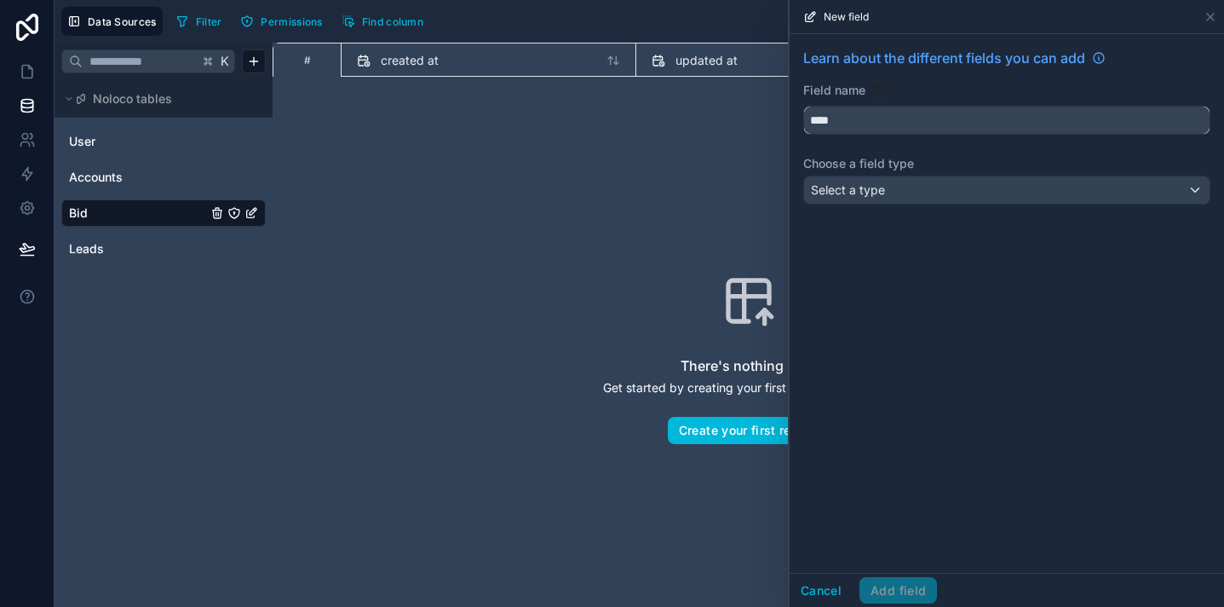
type input "****"
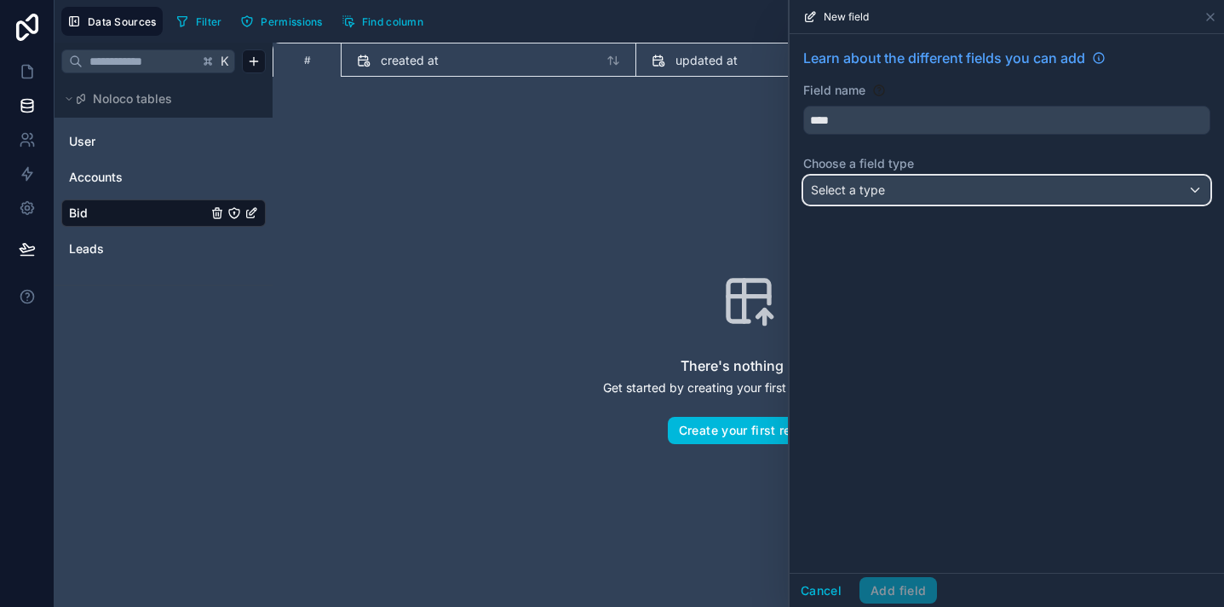
click at [846, 179] on div "Select a type" at bounding box center [1007, 189] width 406 height 27
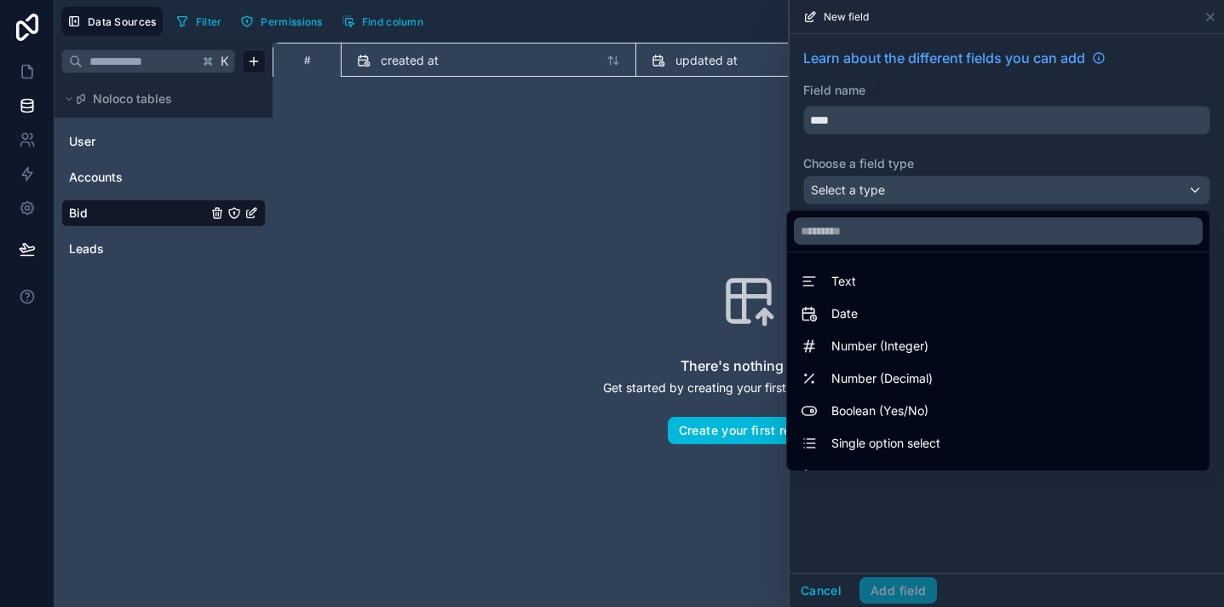
click at [878, 288] on div "Text" at bounding box center [998, 281] width 395 height 20
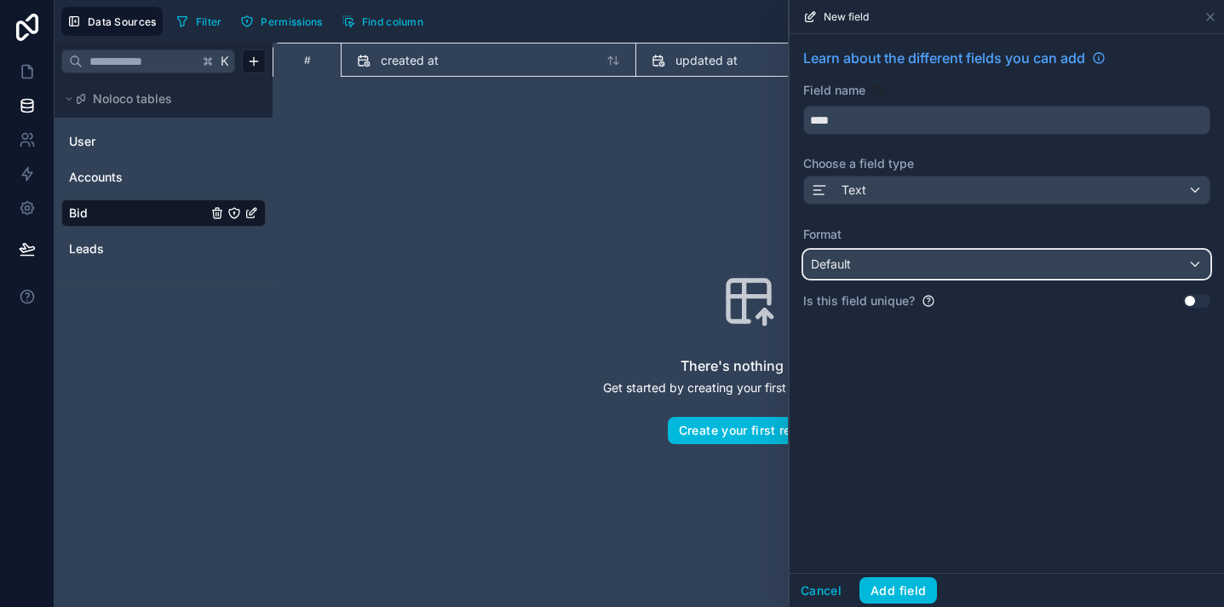
click at [874, 270] on div "Default" at bounding box center [1007, 264] width 406 height 27
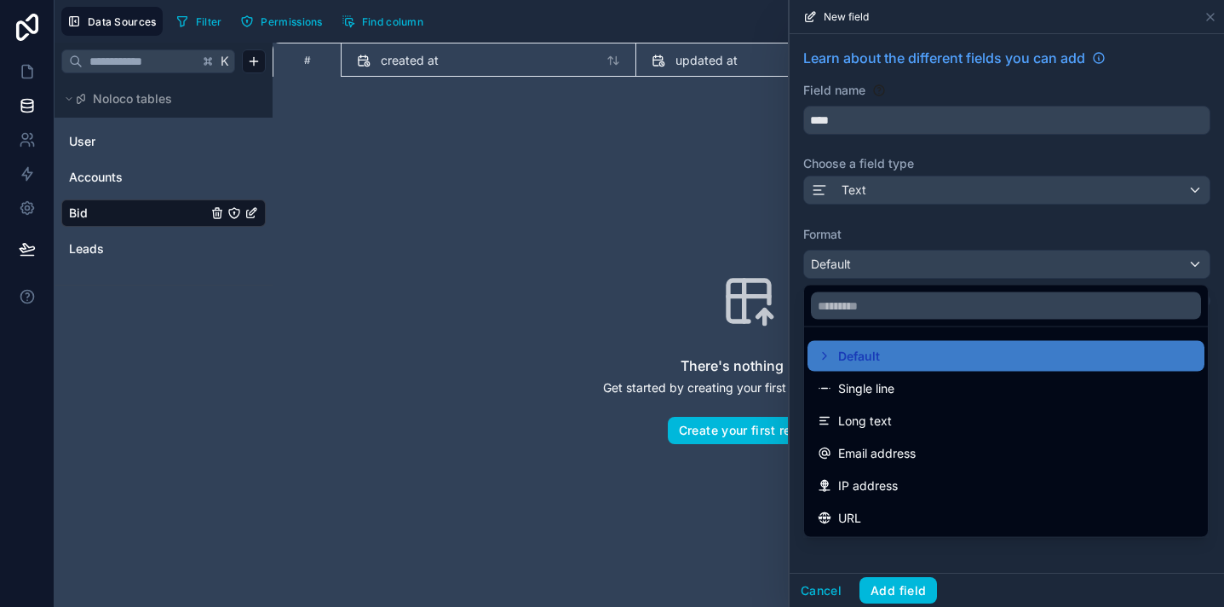
click at [885, 191] on div at bounding box center [1007, 303] width 435 height 607
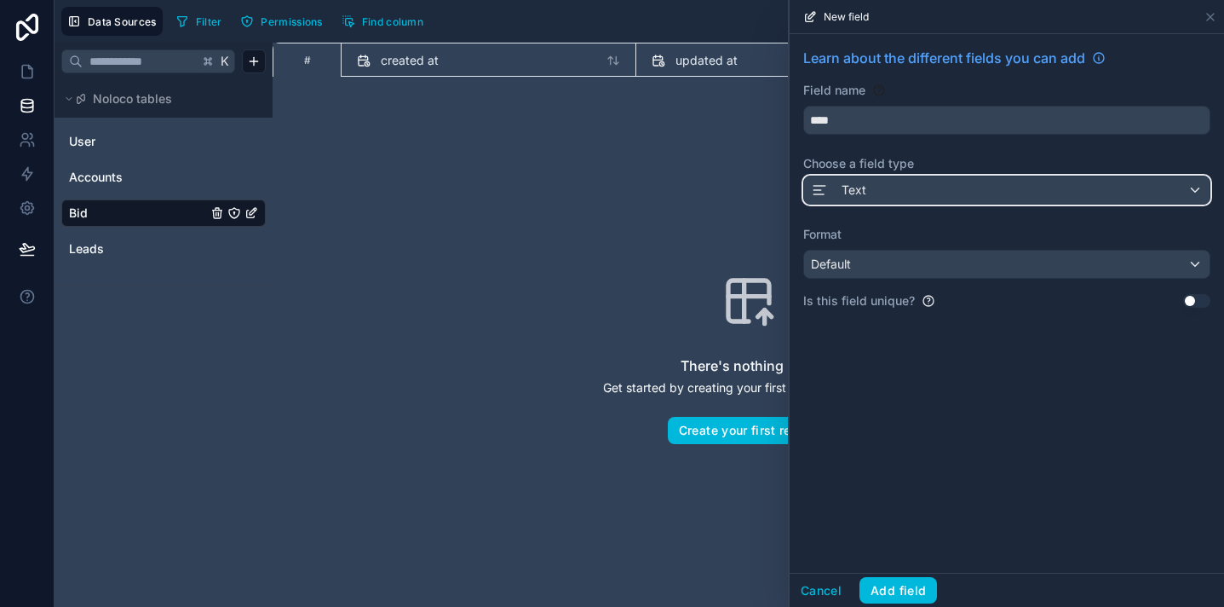
click at [913, 193] on div "Text" at bounding box center [1007, 189] width 406 height 27
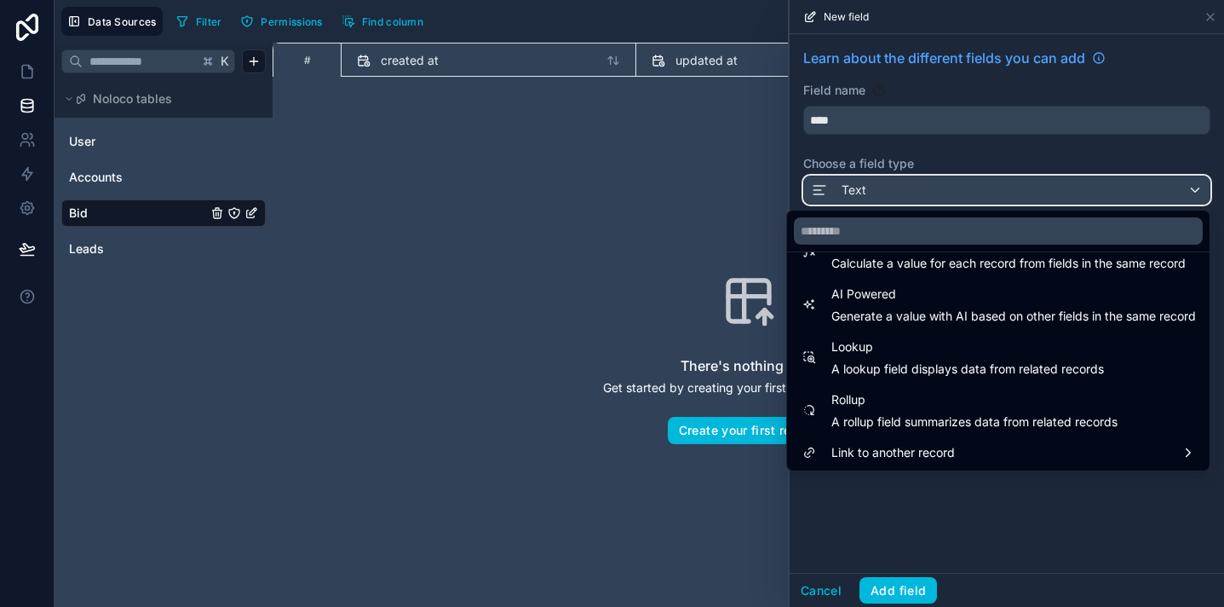
scroll to position [494, 0]
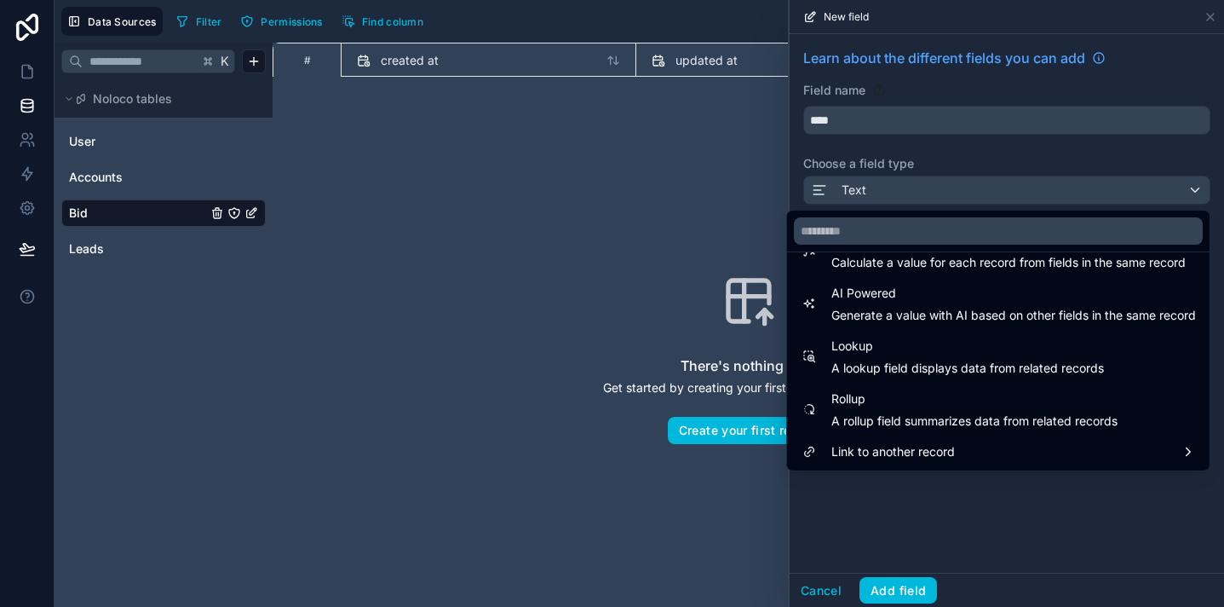
click at [967, 452] on div "Link to another record" at bounding box center [998, 451] width 395 height 20
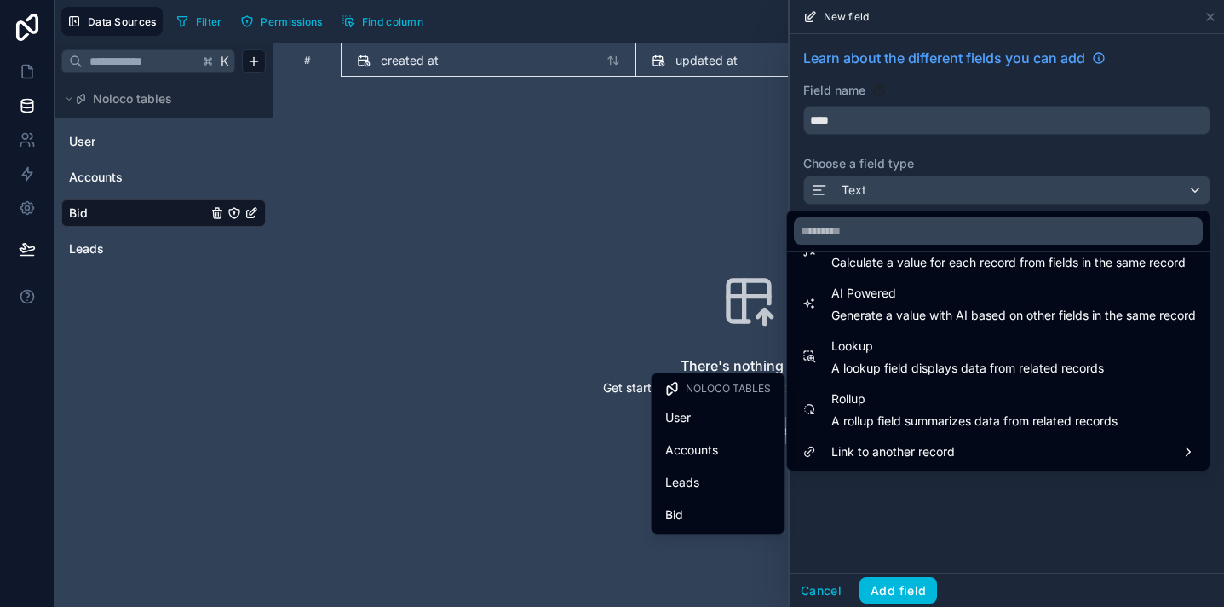
click at [729, 475] on div "Leads" at bounding box center [718, 482] width 106 height 20
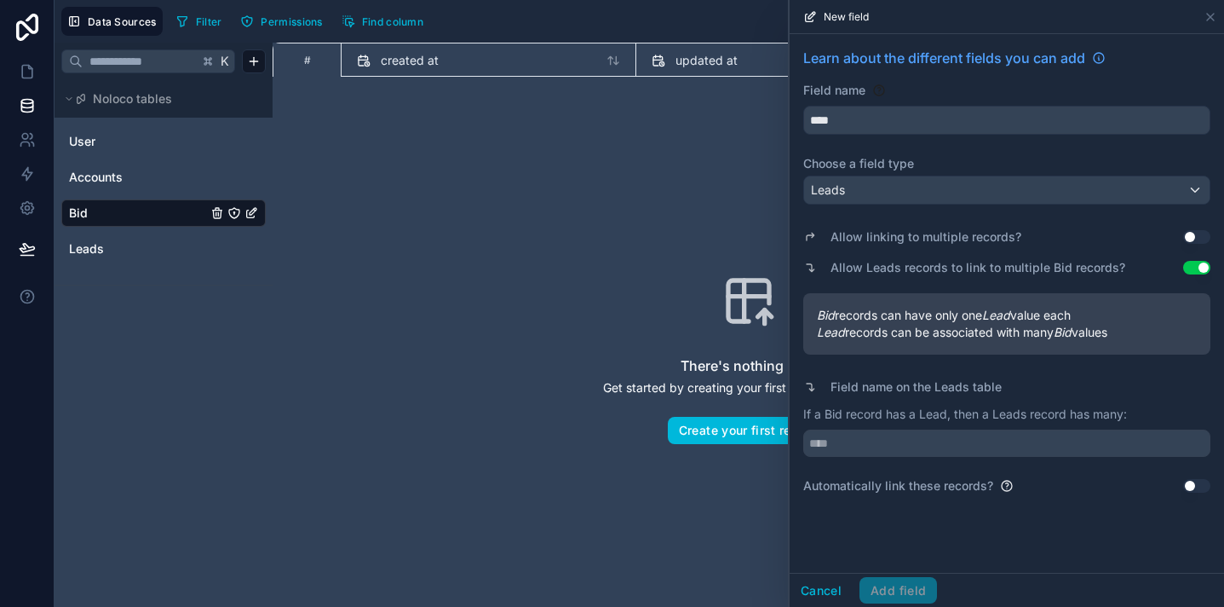
click at [1199, 234] on button "Use setting" at bounding box center [1197, 237] width 27 height 14
click at [1198, 235] on button "Use setting" at bounding box center [1197, 237] width 27 height 14
click at [1118, 221] on div "Allow linking to multiple records? Use setting Allow Leads records to link to m…" at bounding box center [1006, 352] width 407 height 283
click at [913, 585] on div "Cancel Add field" at bounding box center [863, 590] width 147 height 27
click at [1210, 20] on icon at bounding box center [1211, 17] width 14 height 14
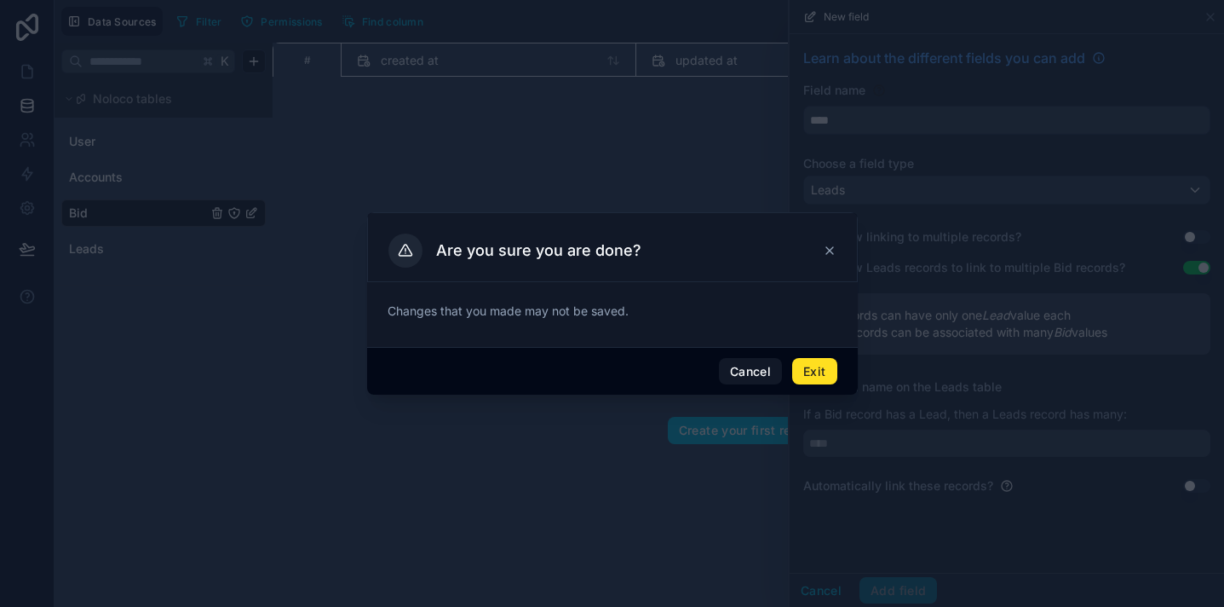
click at [808, 366] on button "Exit" at bounding box center [814, 371] width 44 height 27
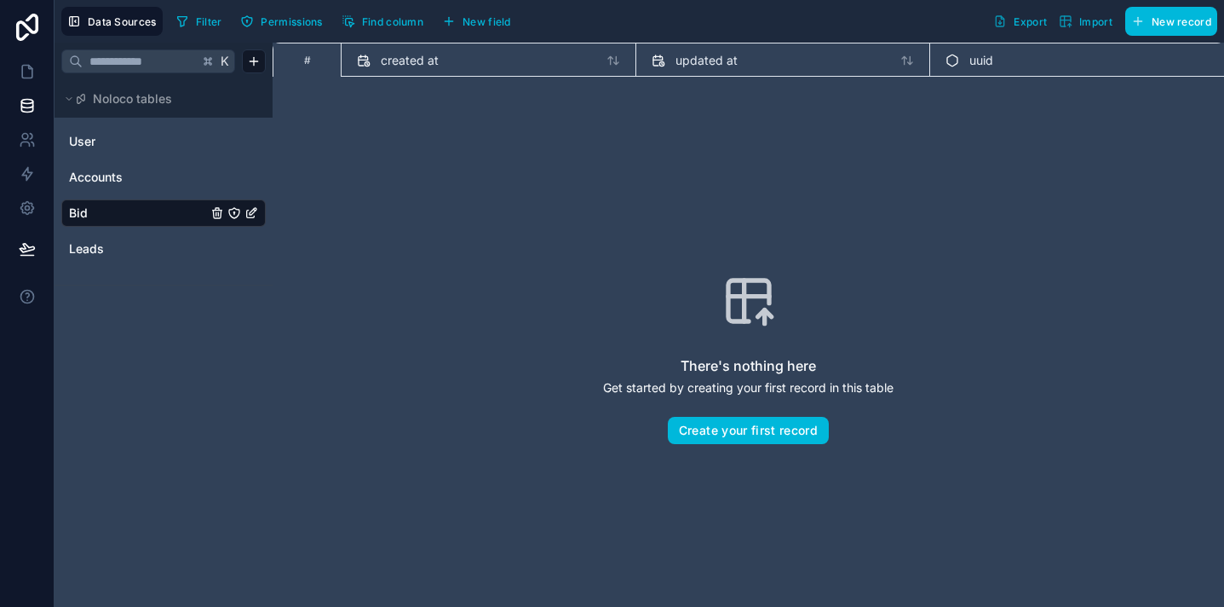
click at [729, 432] on button "Create your first record" at bounding box center [748, 430] width 161 height 27
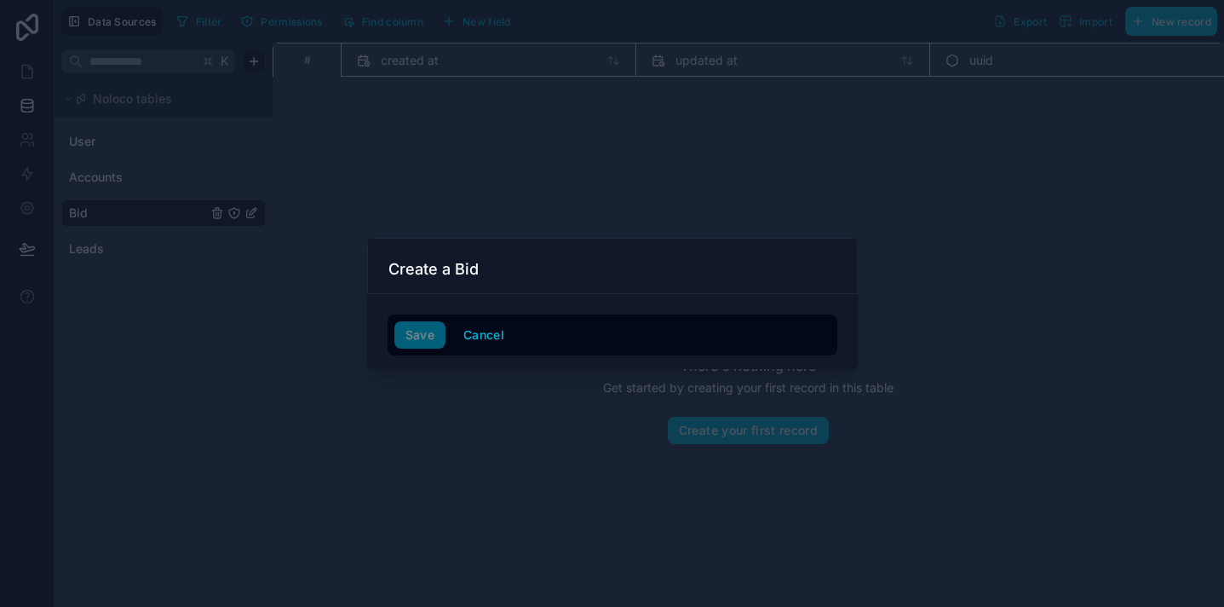
click at [423, 270] on h3 "Create a Bid" at bounding box center [434, 269] width 90 height 20
click at [437, 331] on div "Save Cancel" at bounding box center [613, 334] width 436 height 27
click at [480, 342] on button "Cancel" at bounding box center [483, 334] width 63 height 27
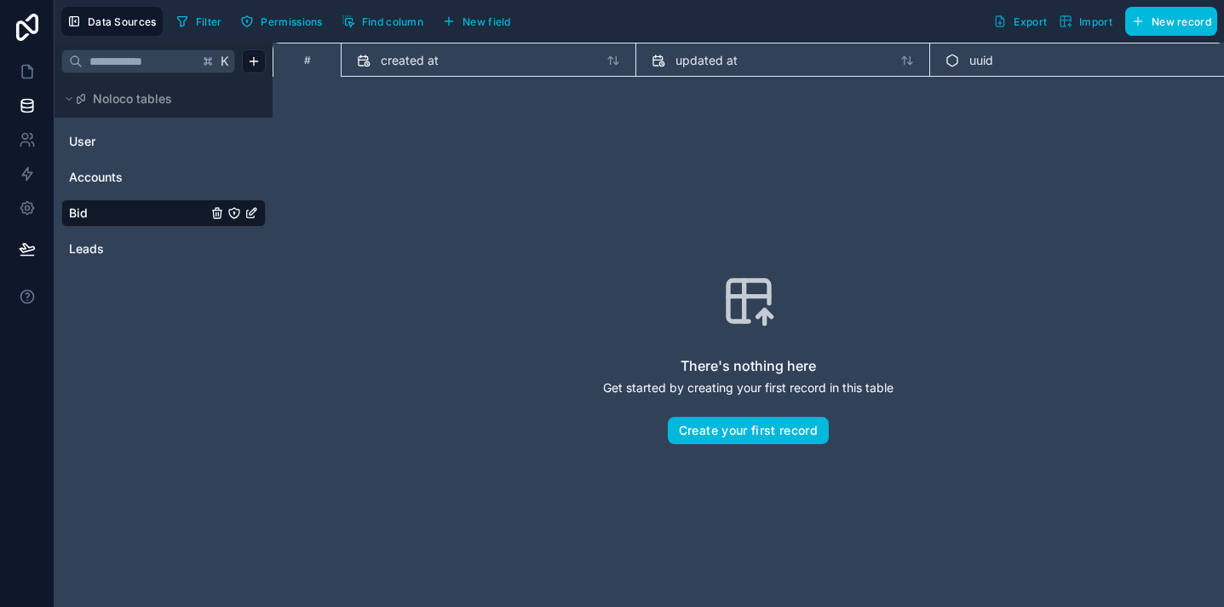
click at [492, 11] on button "New field" at bounding box center [476, 22] width 81 height 26
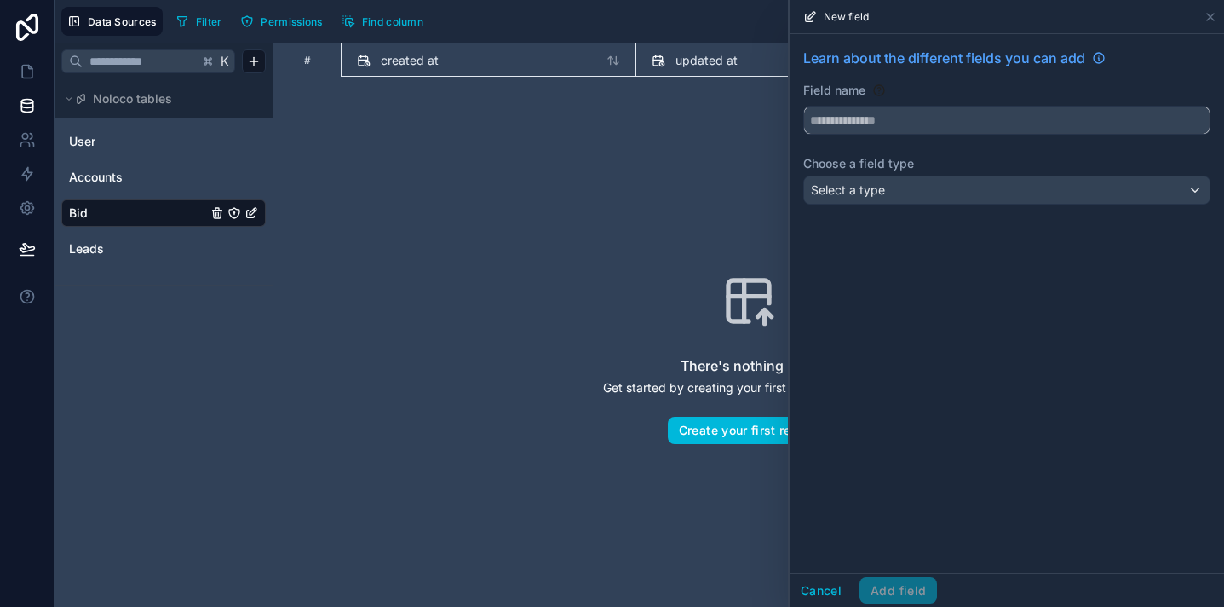
click at [831, 127] on input "text" at bounding box center [1007, 120] width 406 height 27
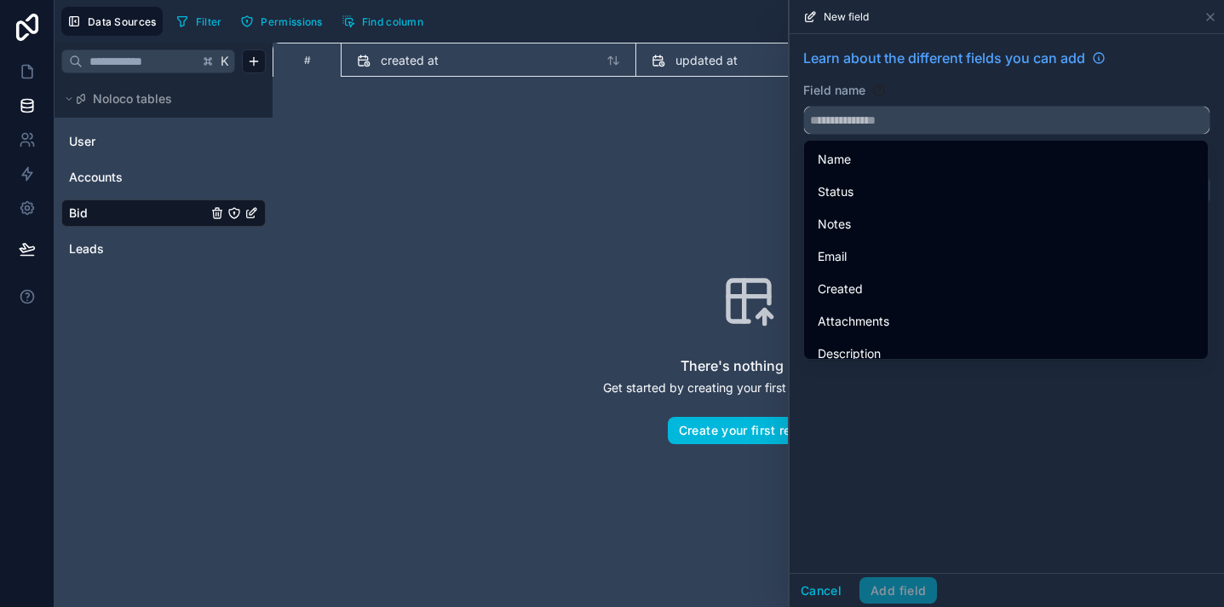
paste input "****"
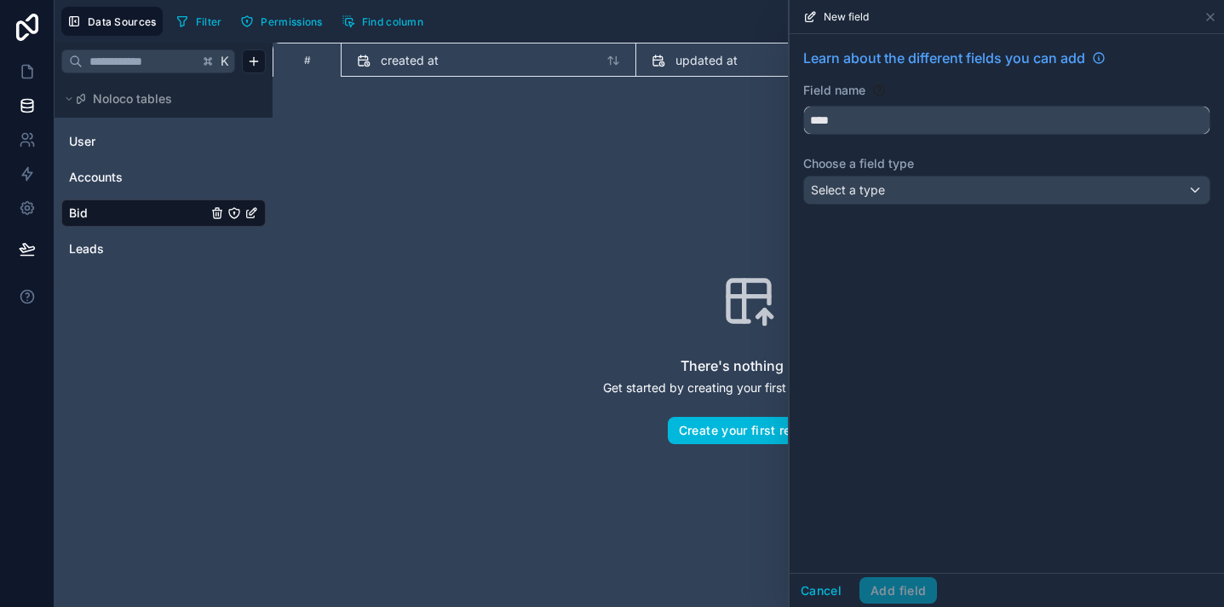
type input "****"
click at [937, 210] on div "Learn about the different fields you can add Field name **** Choose a field typ…" at bounding box center [1007, 129] width 435 height 191
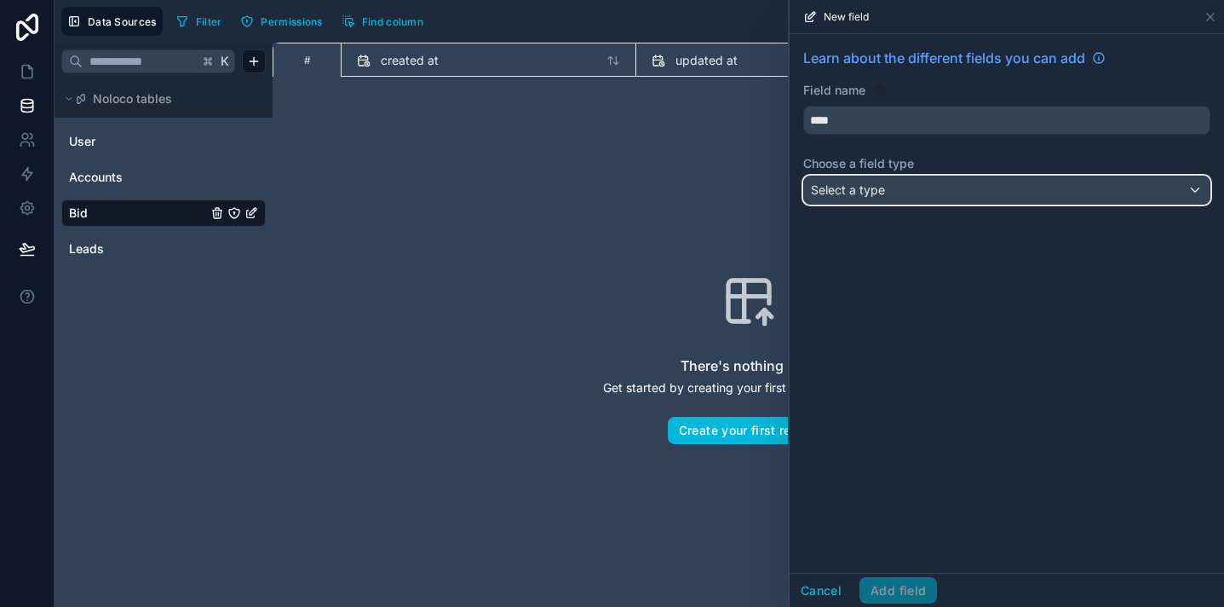
click at [936, 203] on div "Select a type" at bounding box center [1007, 189] width 406 height 27
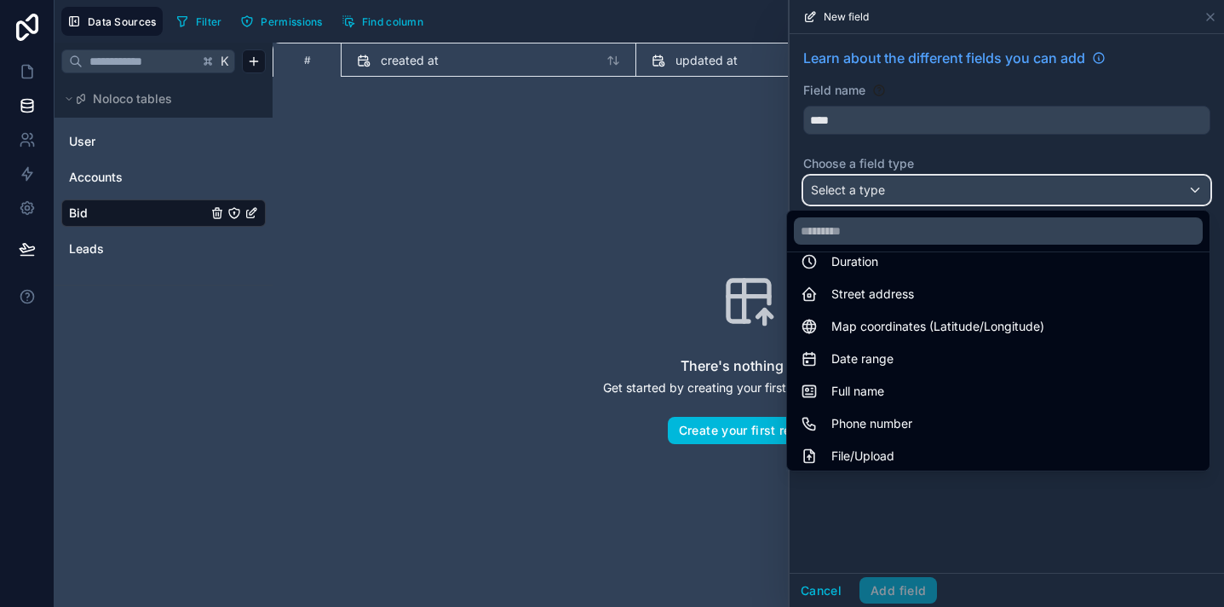
scroll to position [494, 0]
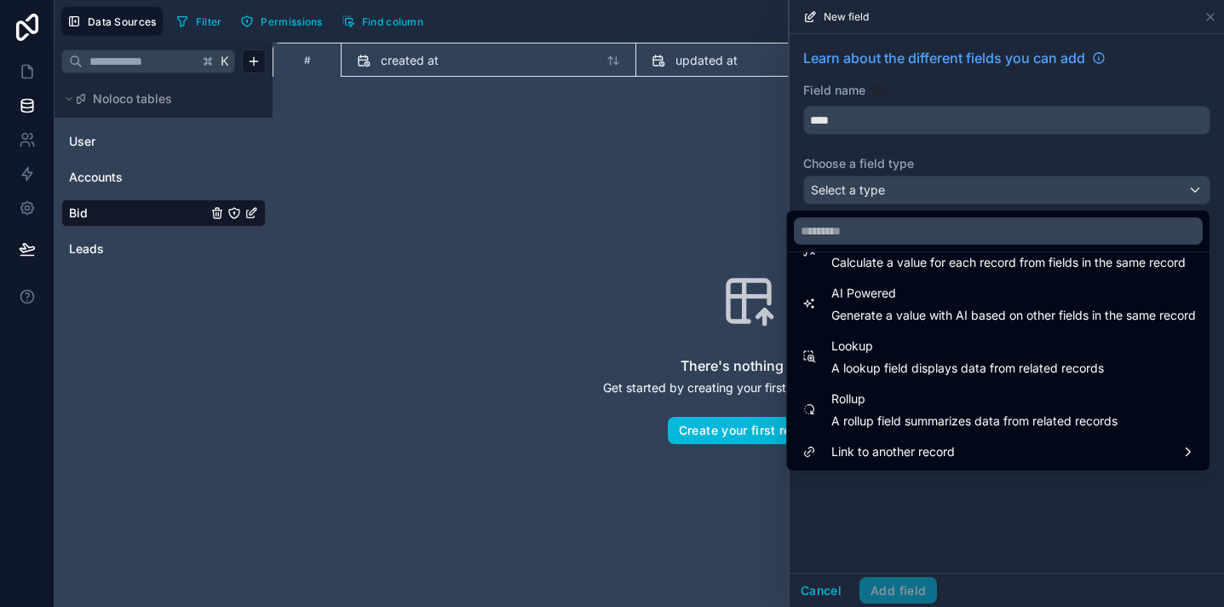
click at [927, 458] on span "Link to another record" at bounding box center [894, 451] width 124 height 20
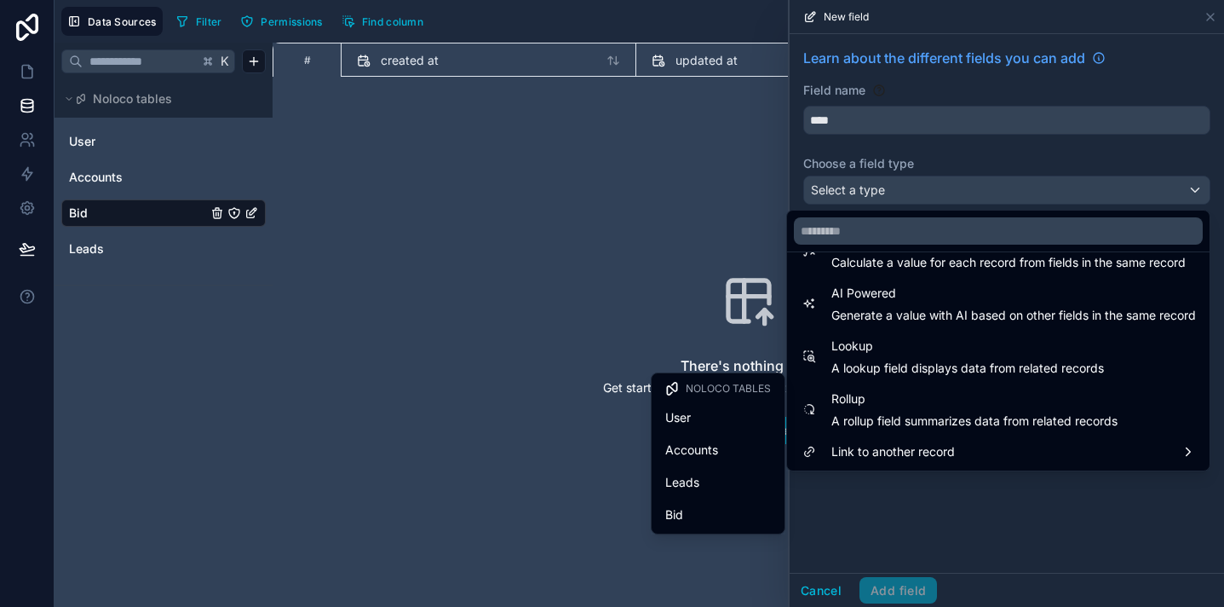
click at [739, 492] on div "Leads" at bounding box center [718, 482] width 106 height 20
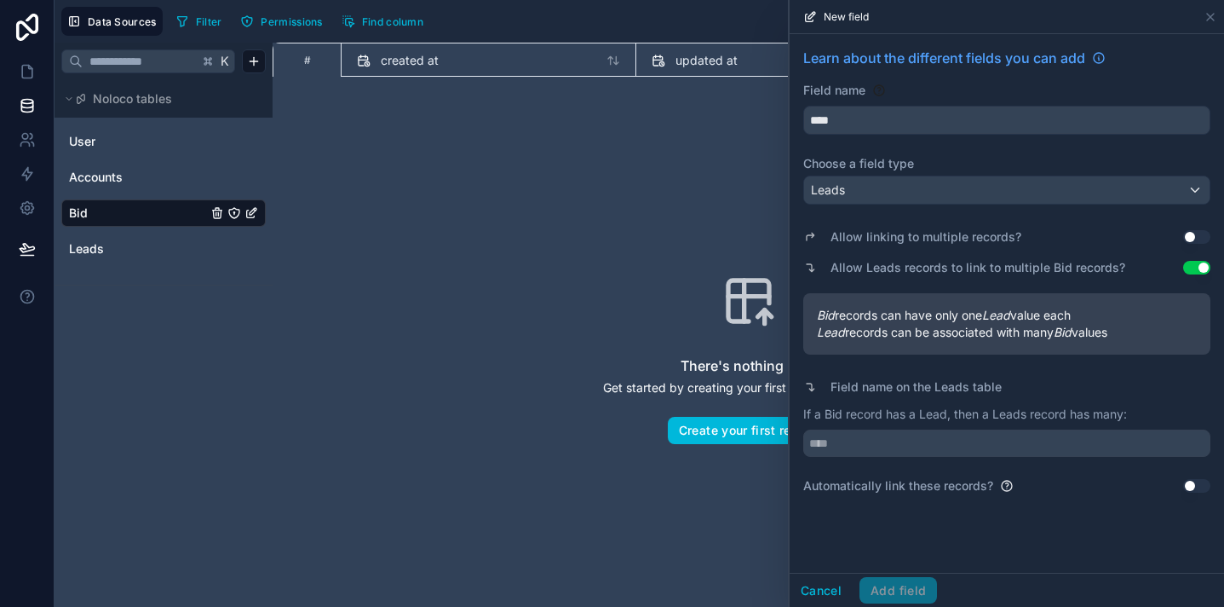
click at [1195, 238] on button "Use setting" at bounding box center [1197, 237] width 27 height 14
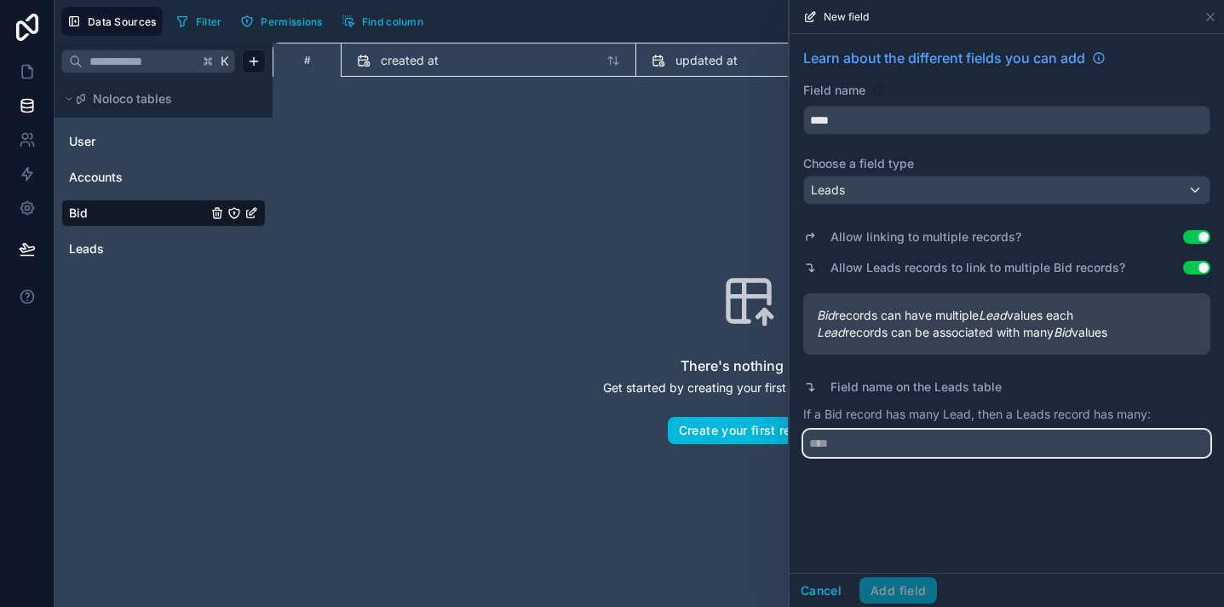
click at [1070, 438] on input "text" at bounding box center [1006, 442] width 407 height 27
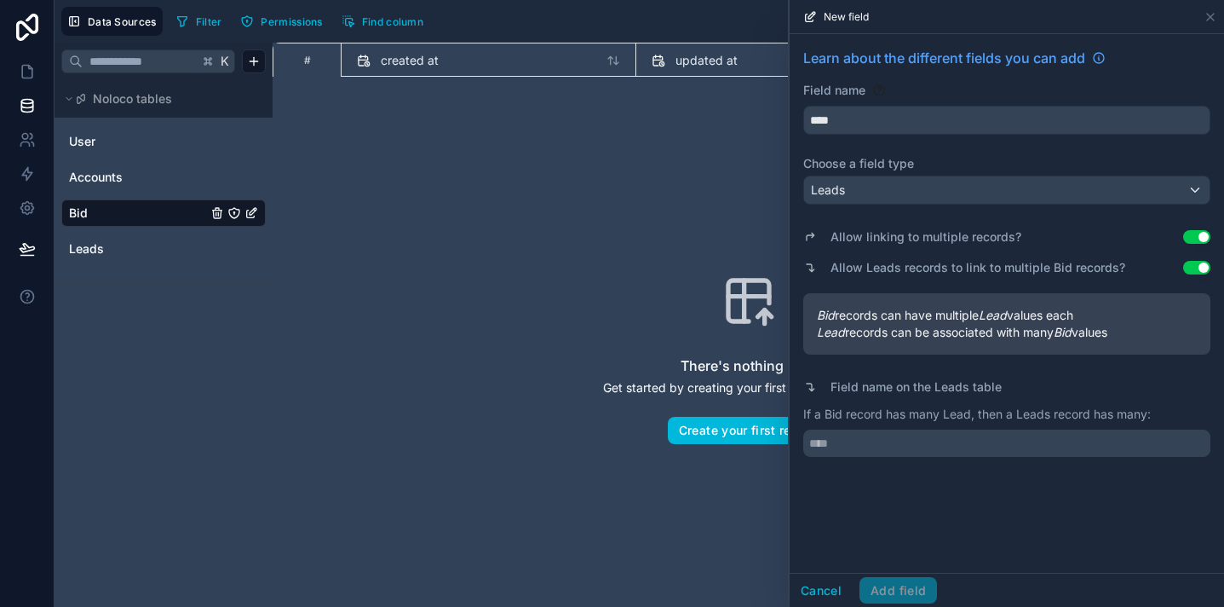
click at [1193, 234] on button "Use setting" at bounding box center [1197, 237] width 27 height 14
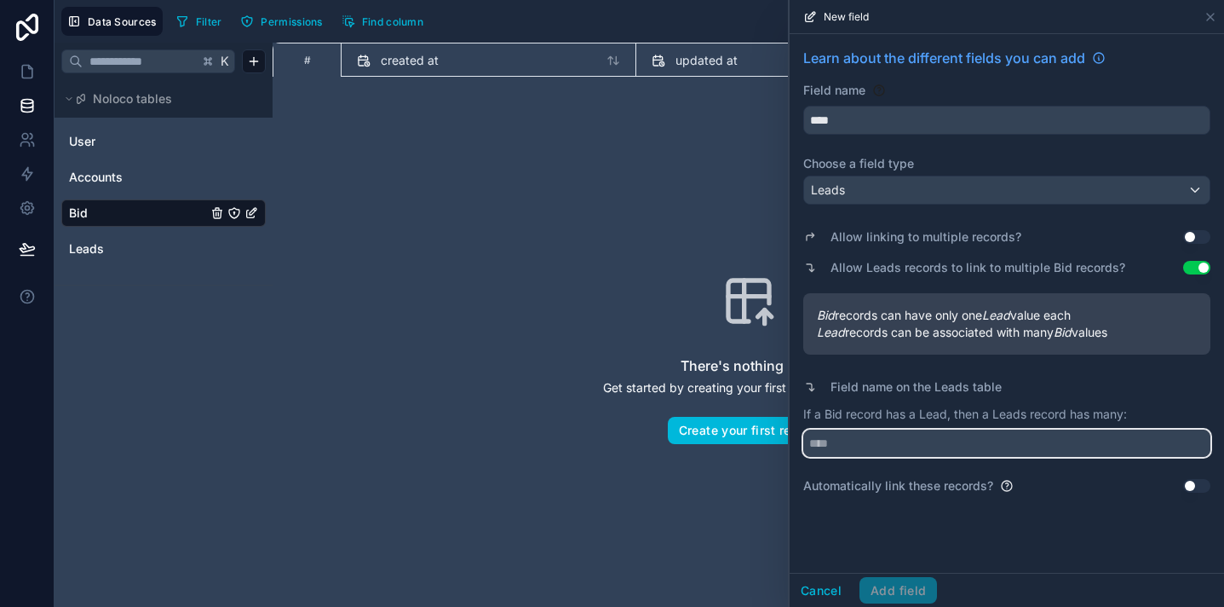
click at [1035, 440] on input "text" at bounding box center [1006, 442] width 407 height 27
type input "****"
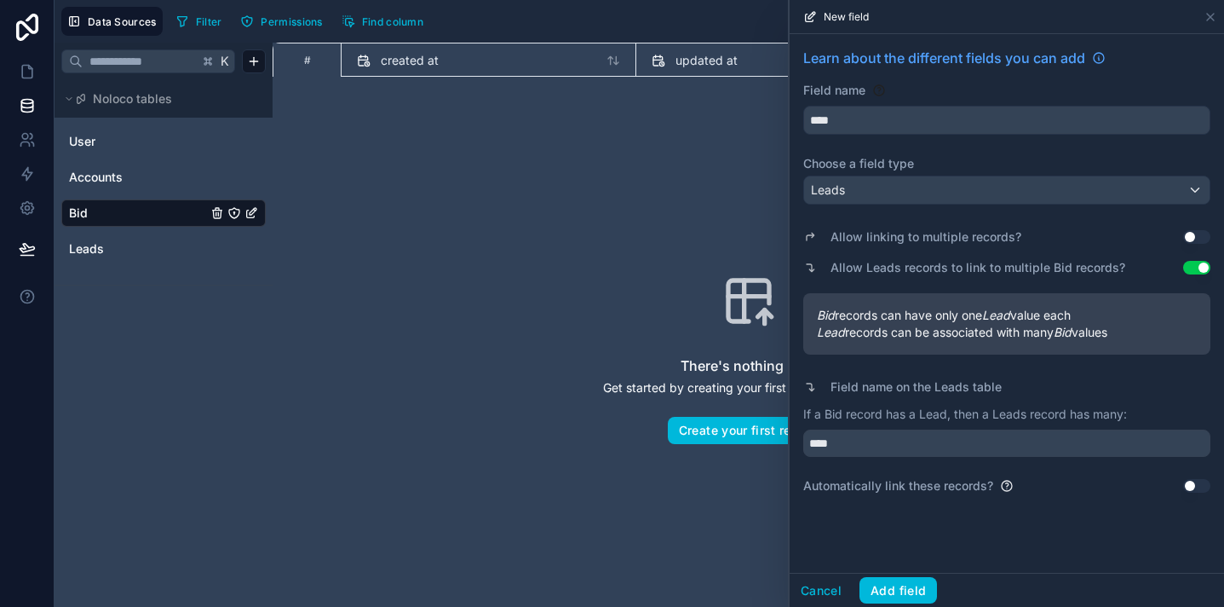
click at [923, 580] on button "Add field" at bounding box center [899, 590] width 78 height 27
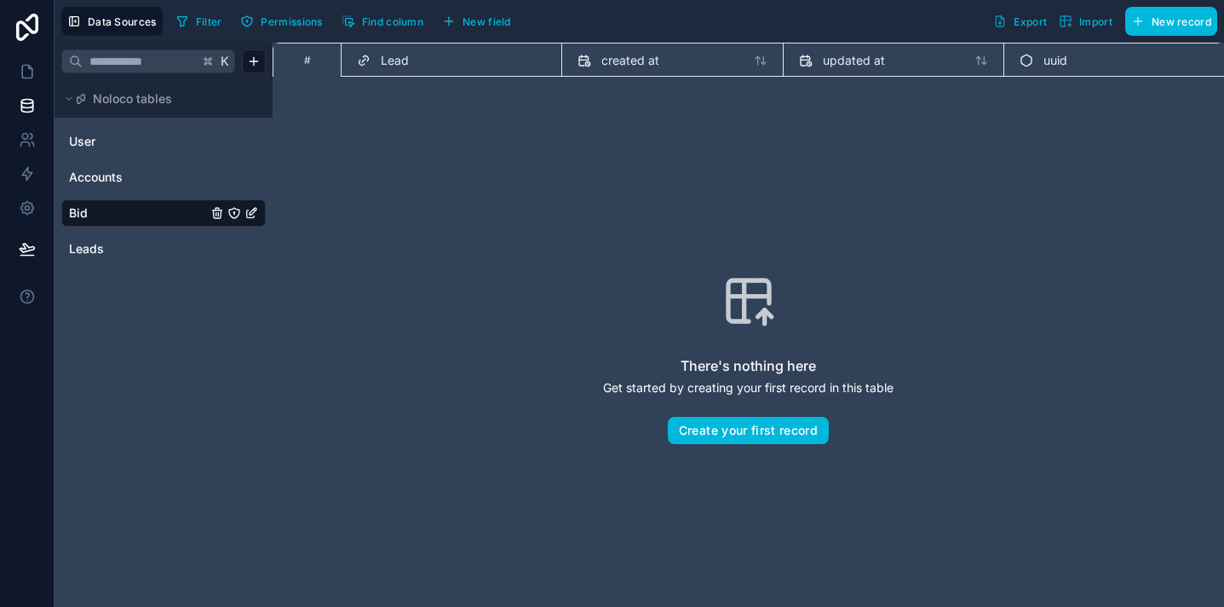
click at [465, 26] on span "New field" at bounding box center [487, 21] width 49 height 13
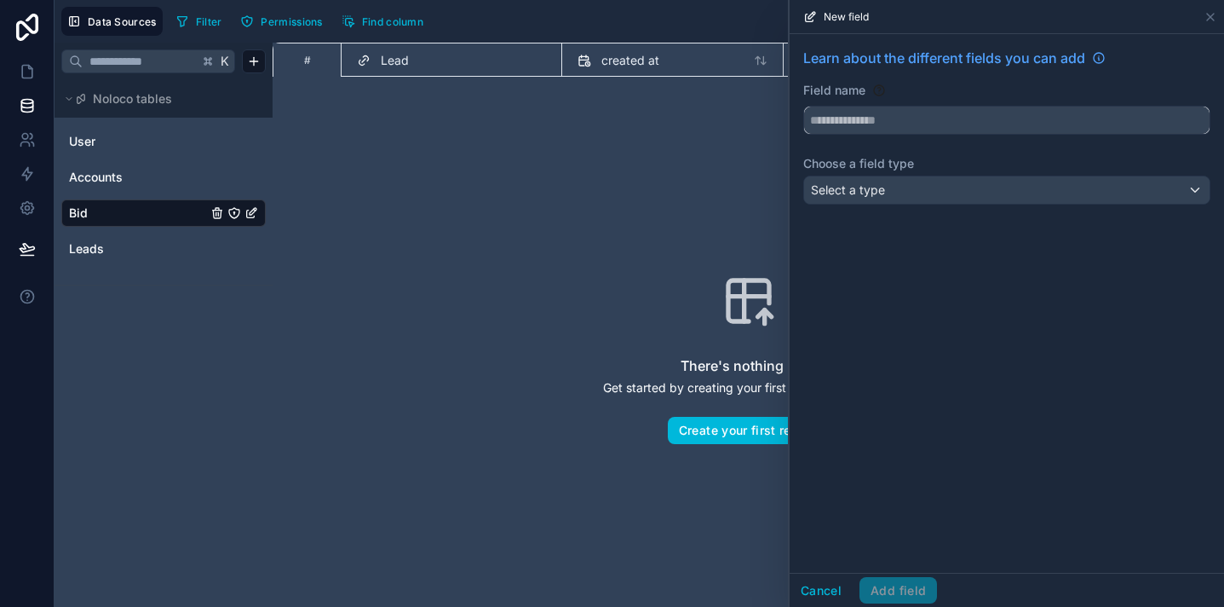
click at [836, 120] on input "text" at bounding box center [1007, 120] width 406 height 27
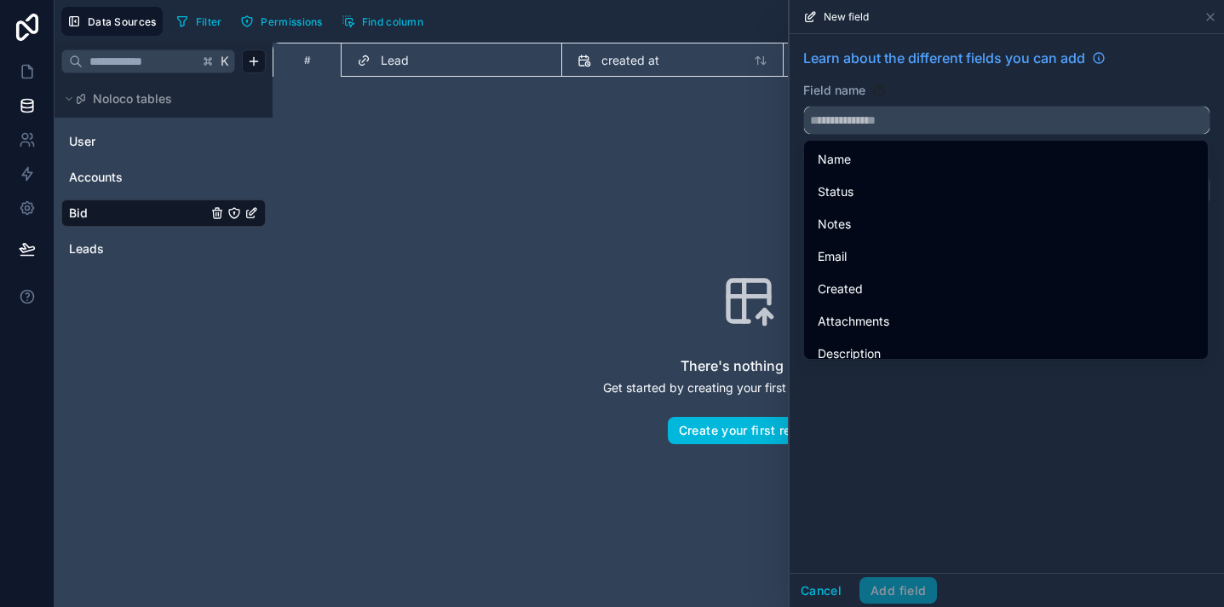
paste input "******"
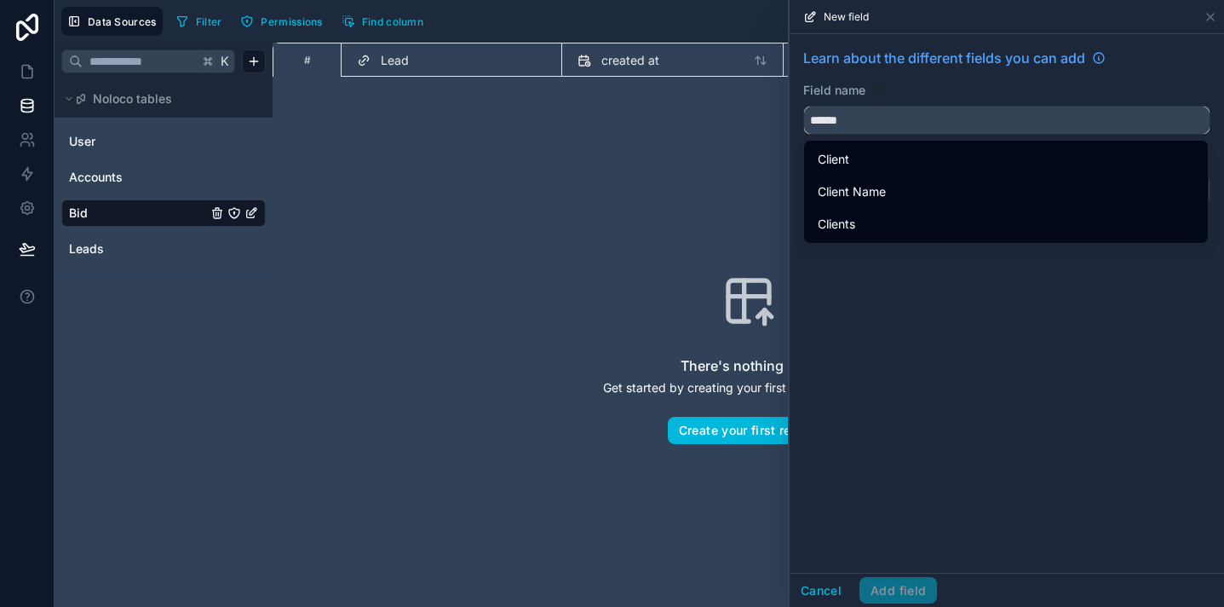
type input "******"
click at [863, 163] on div "Client" at bounding box center [1006, 159] width 377 height 20
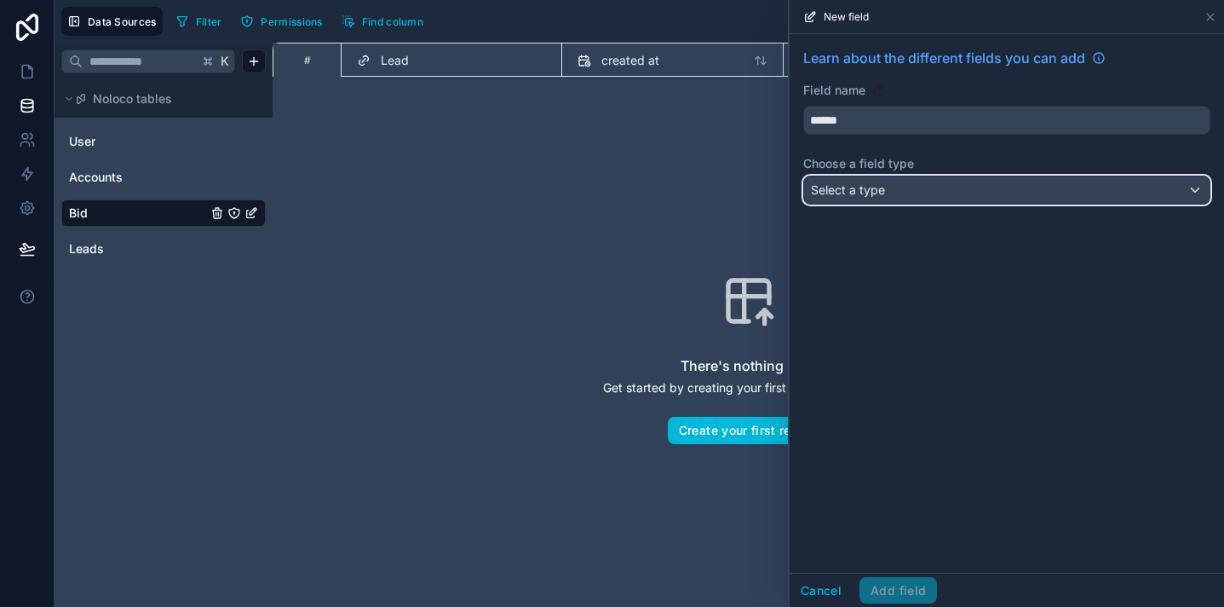
click at [871, 193] on span "Select a type" at bounding box center [848, 189] width 74 height 14
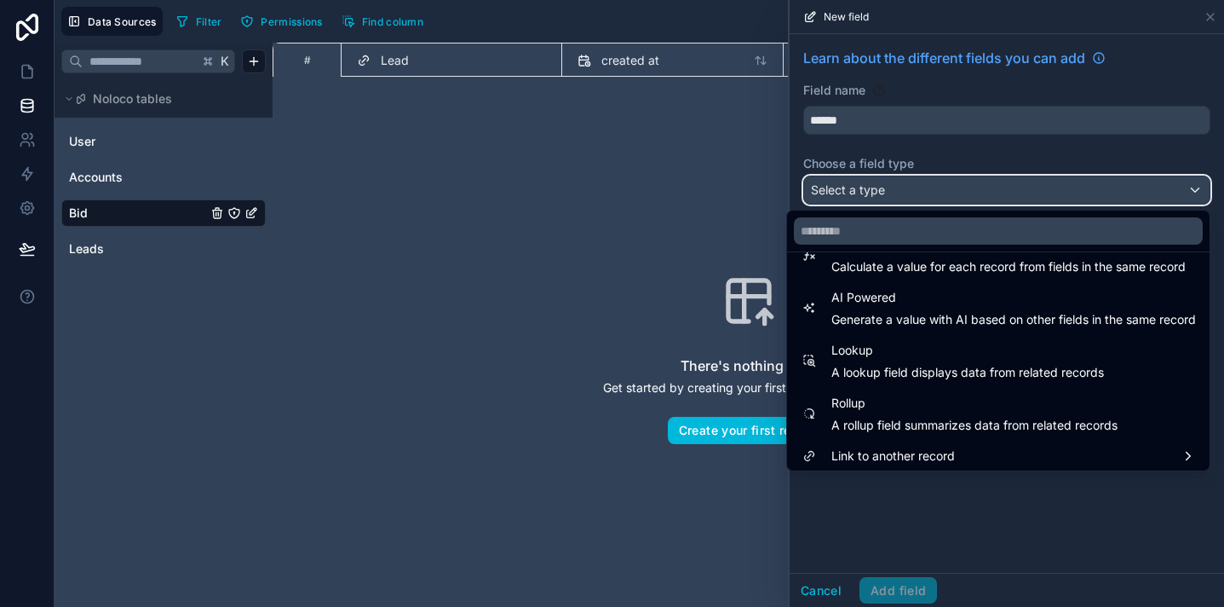
scroll to position [494, 0]
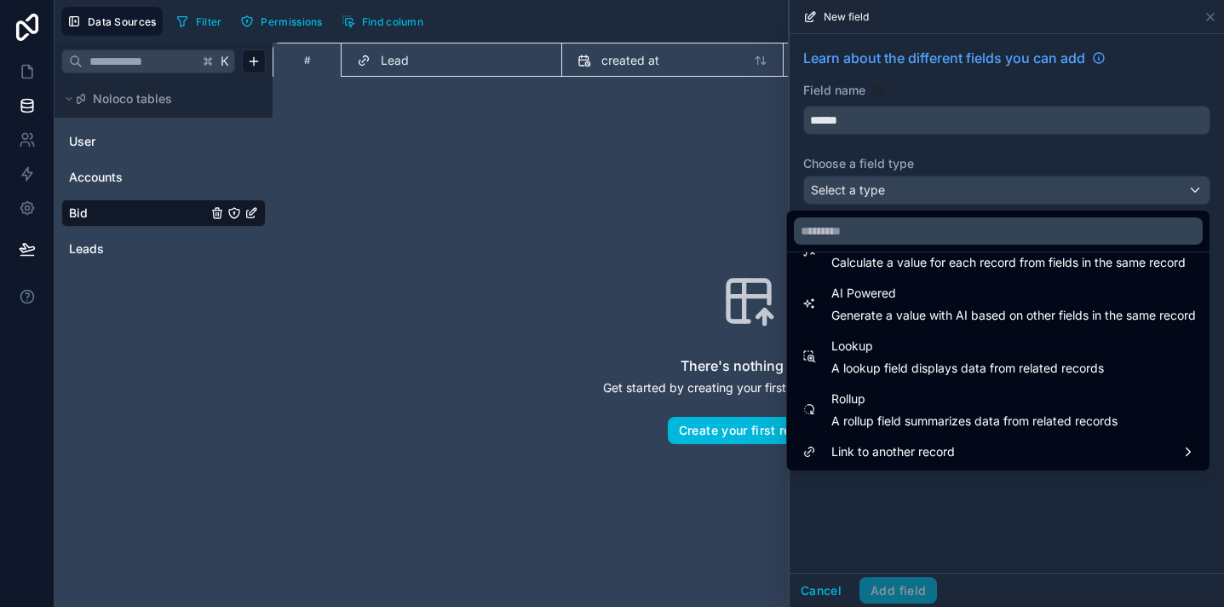
click at [899, 452] on span "Link to another record" at bounding box center [894, 451] width 124 height 20
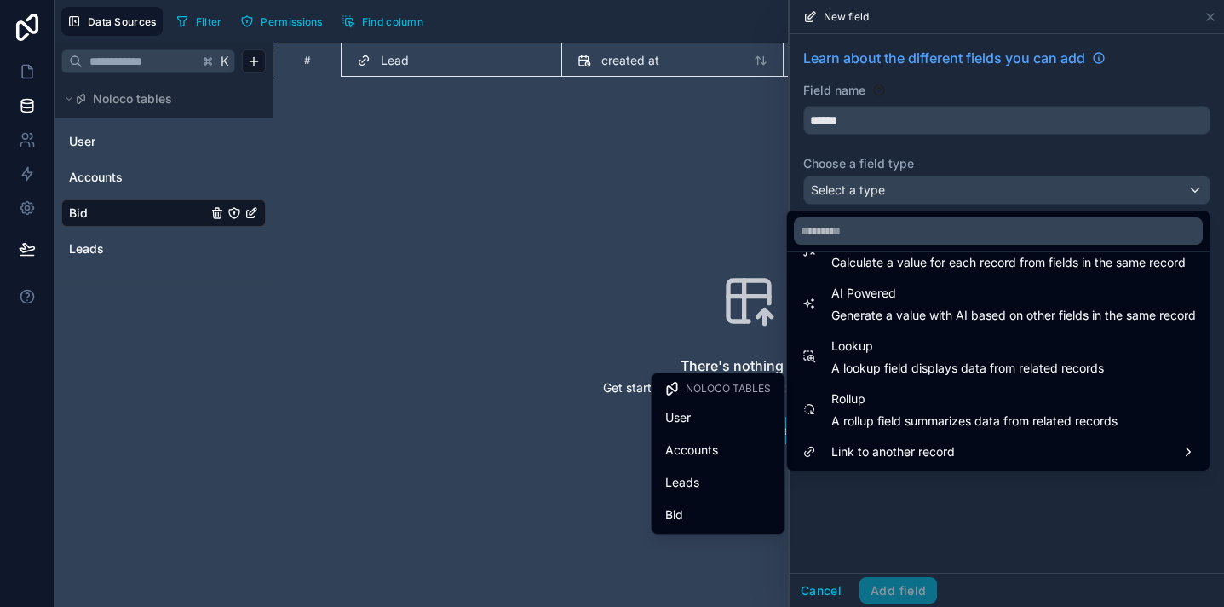
click at [726, 403] on div "User" at bounding box center [718, 417] width 126 height 31
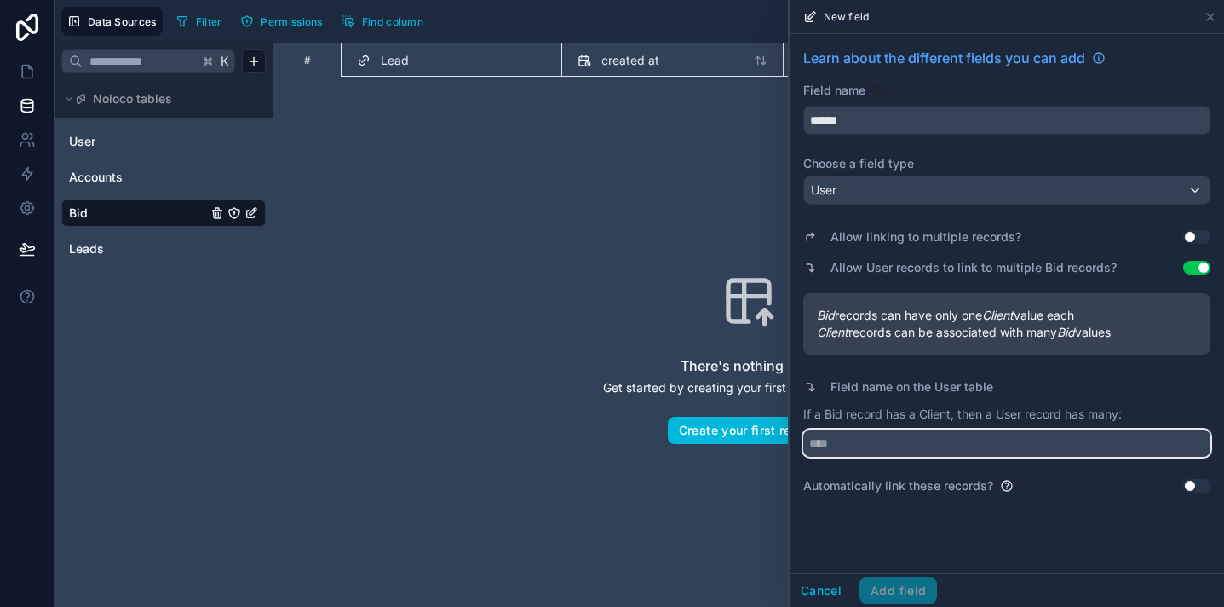
click at [845, 445] on input "text" at bounding box center [1006, 442] width 407 height 27
type input "****"
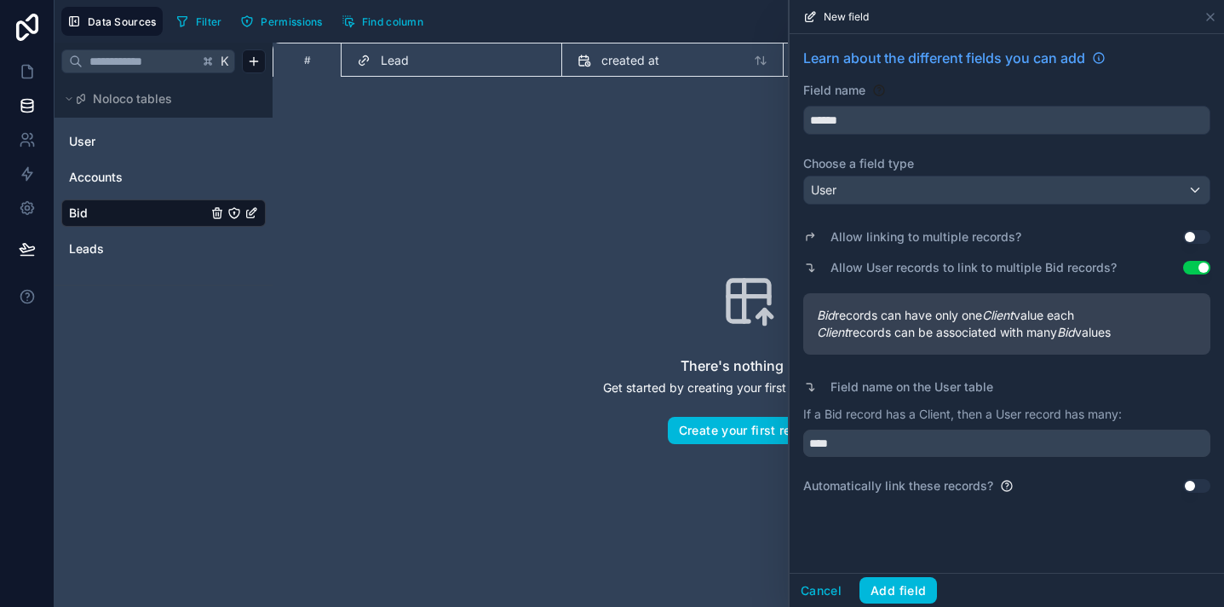
click at [883, 580] on button "Add field" at bounding box center [899, 590] width 78 height 27
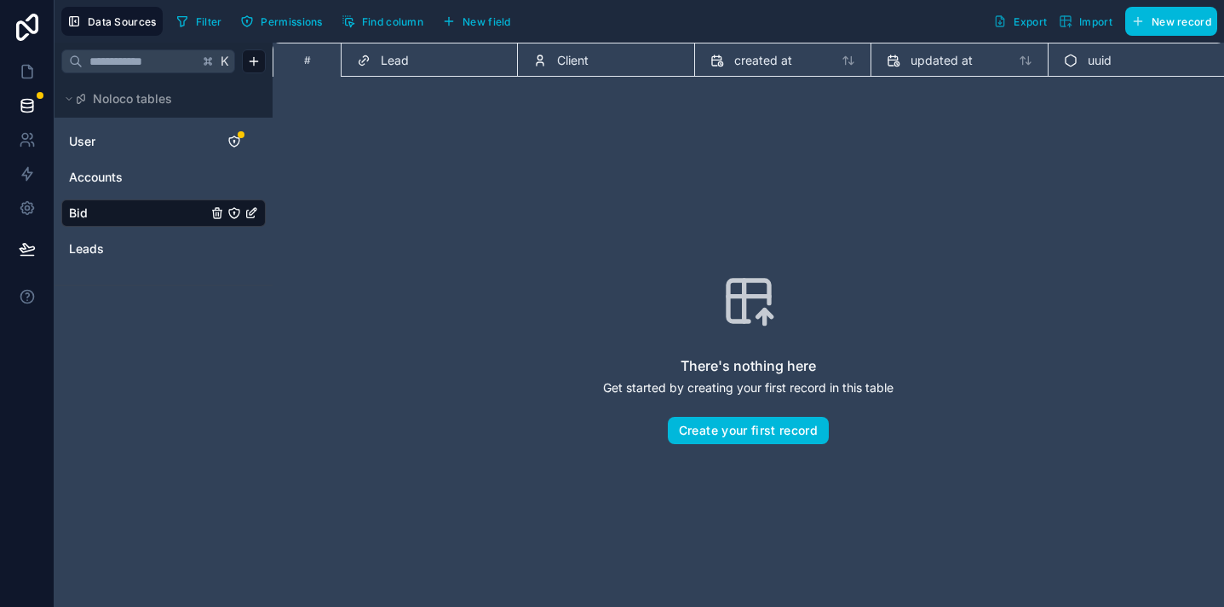
click at [472, 25] on span "New field" at bounding box center [487, 21] width 49 height 13
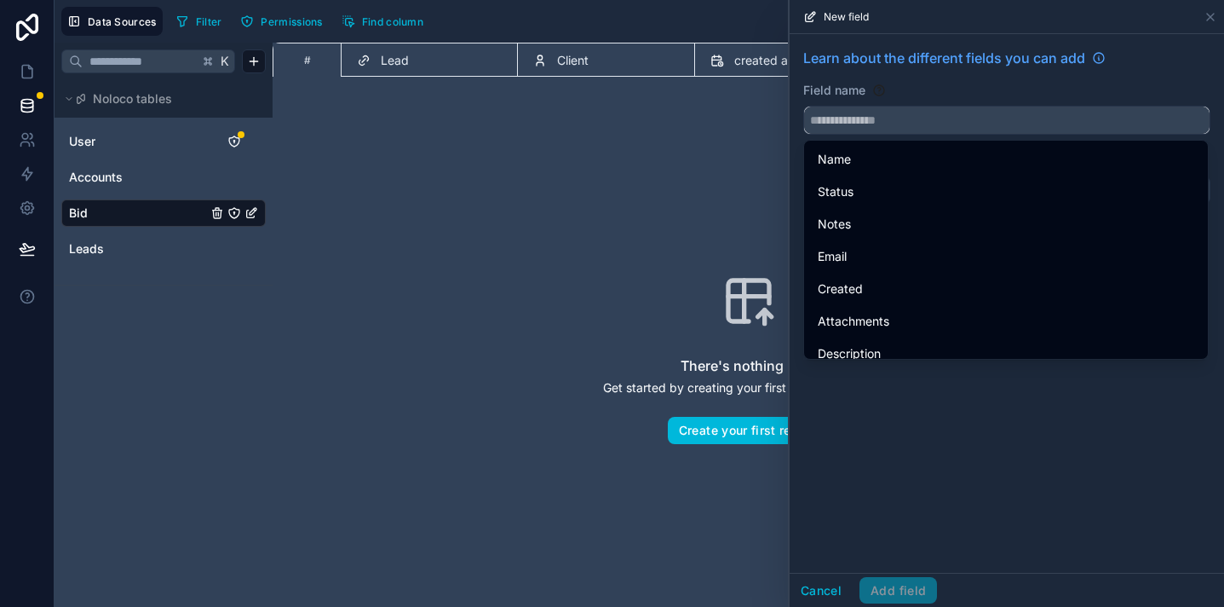
click at [835, 110] on input "text" at bounding box center [1007, 120] width 406 height 27
paste input "**********"
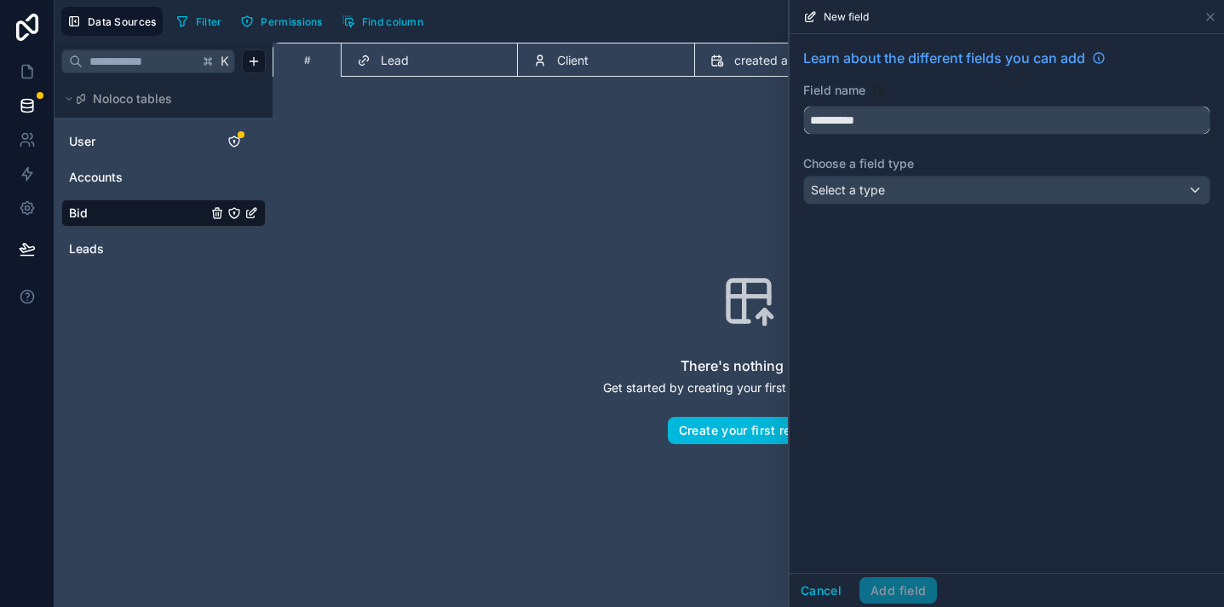
type input "**********"
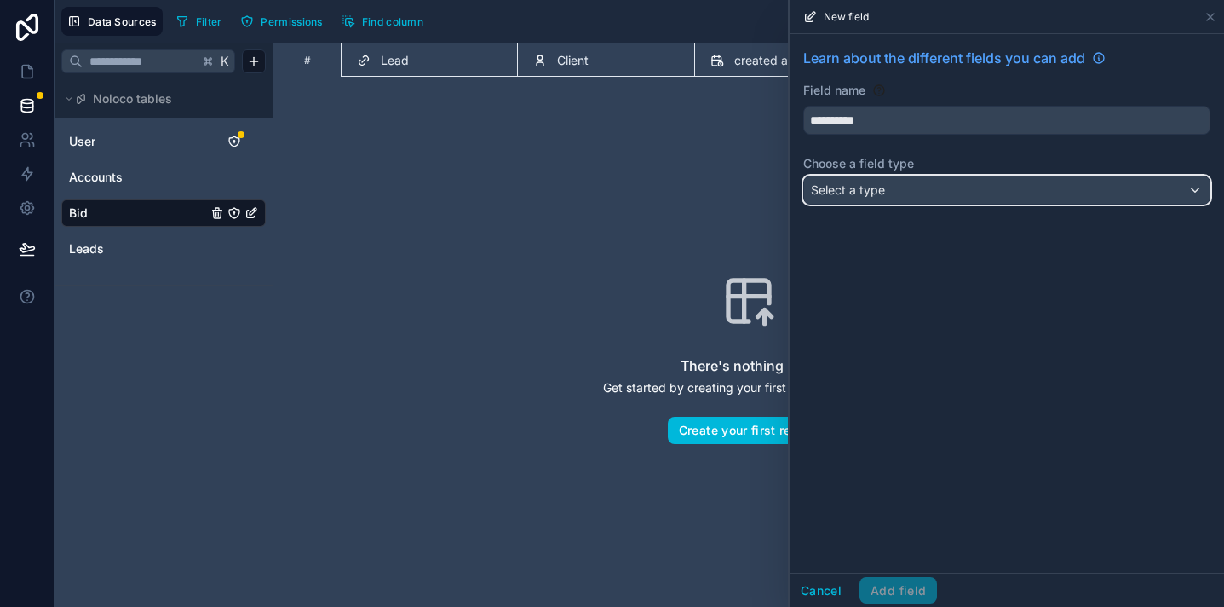
click at [878, 189] on span "Select a type" at bounding box center [848, 189] width 74 height 14
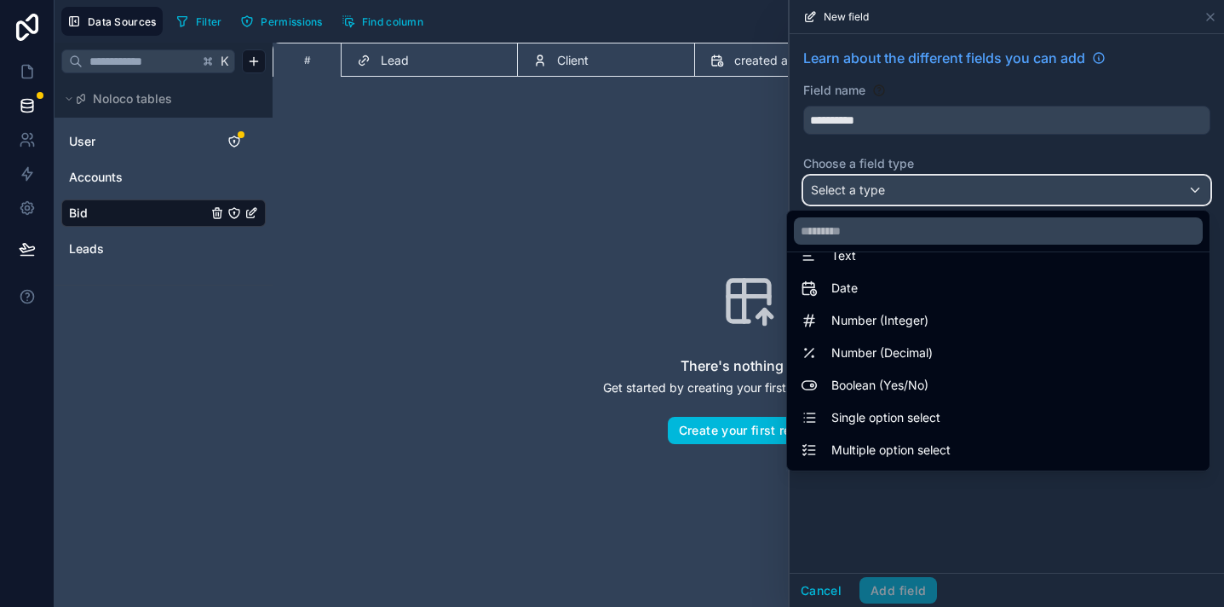
scroll to position [23, 0]
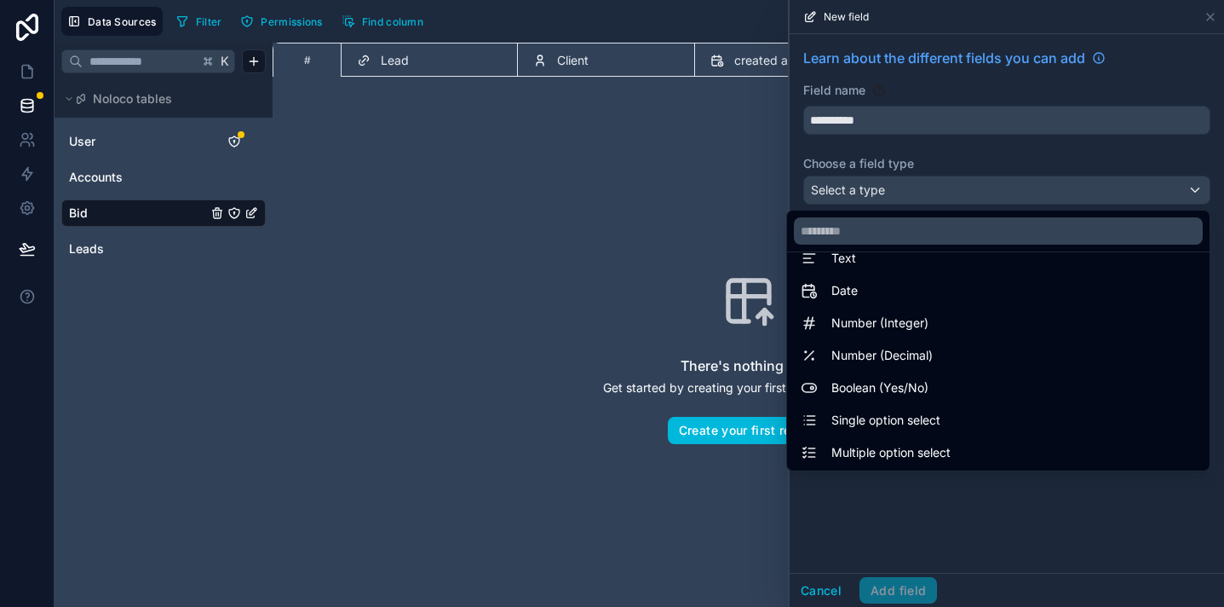
click at [959, 330] on div "Number (Integer)" at bounding box center [998, 323] width 395 height 20
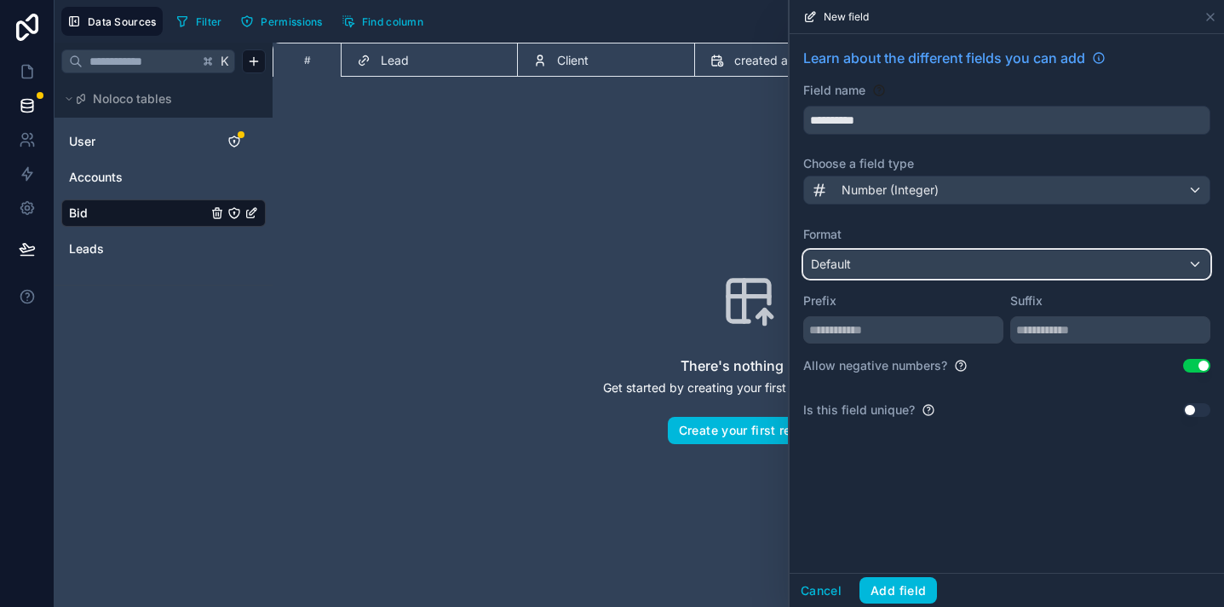
click at [946, 259] on div "Default" at bounding box center [1007, 264] width 406 height 27
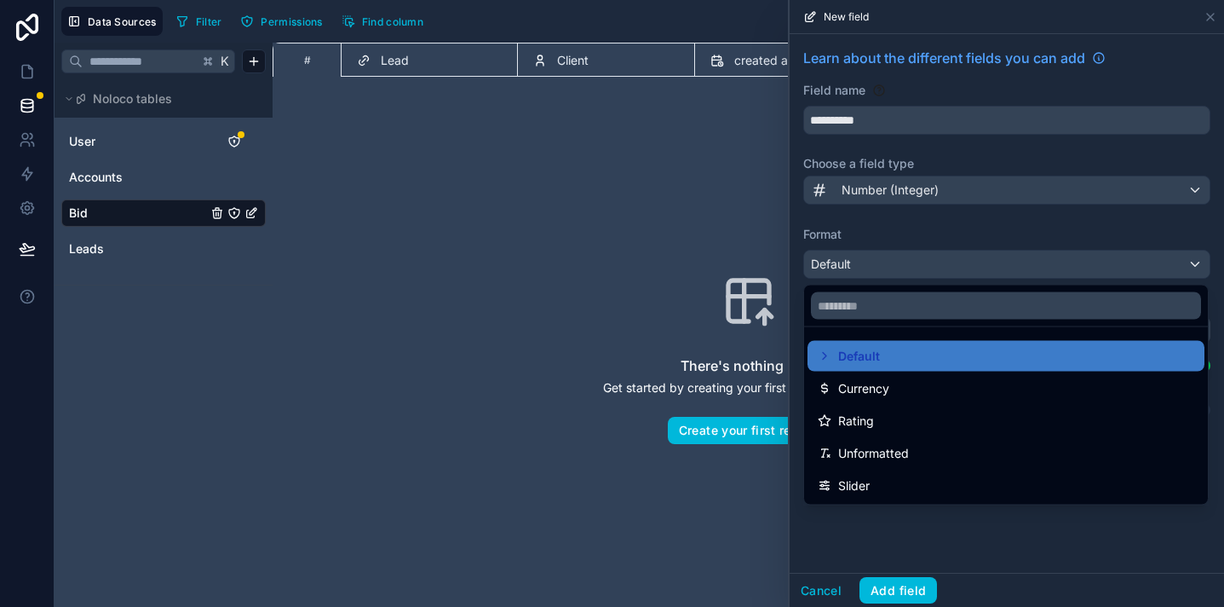
click at [951, 389] on div "Currency" at bounding box center [1006, 388] width 377 height 20
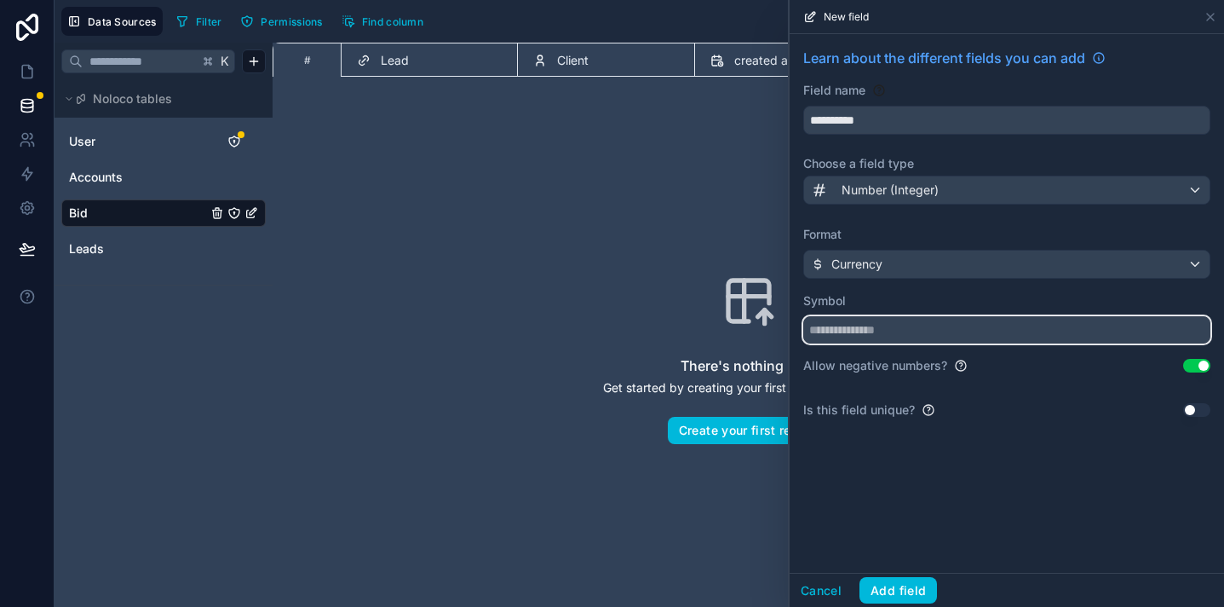
click at [913, 328] on input "text" at bounding box center [1006, 329] width 407 height 27
type input "*"
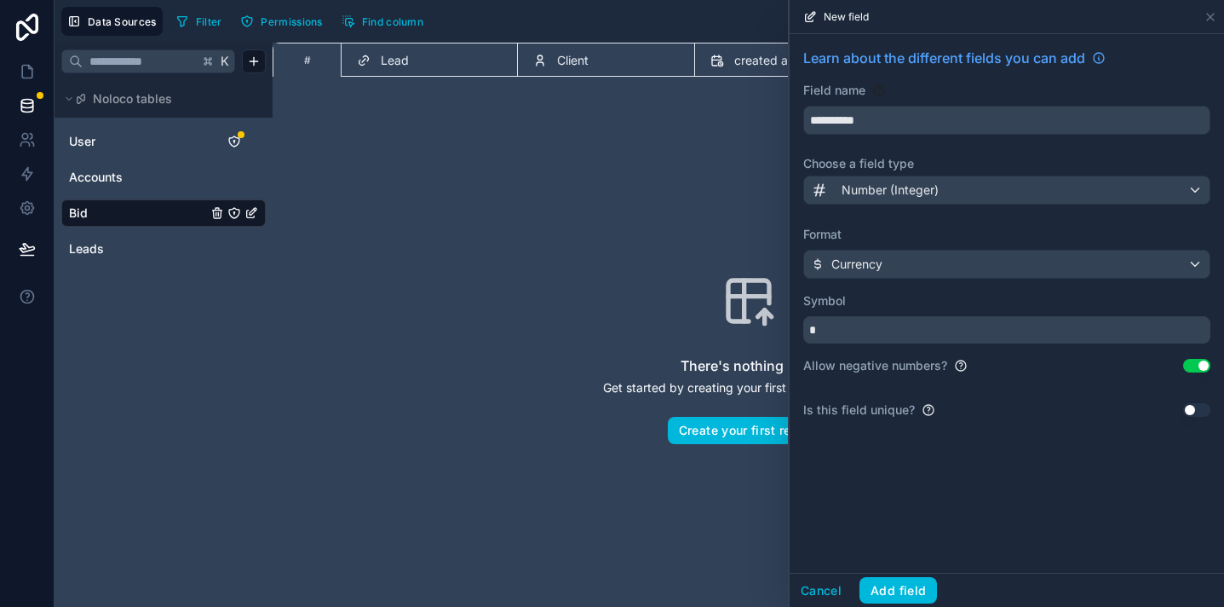
click at [921, 598] on button "Add field" at bounding box center [899, 590] width 78 height 27
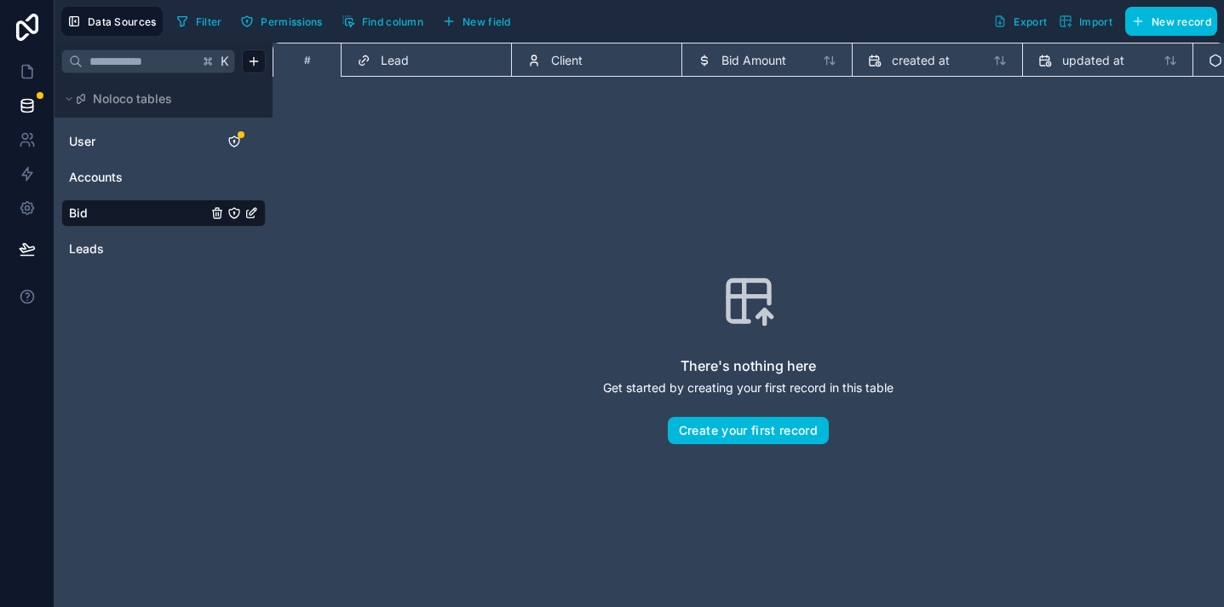
click at [494, 20] on span "New field" at bounding box center [487, 21] width 49 height 13
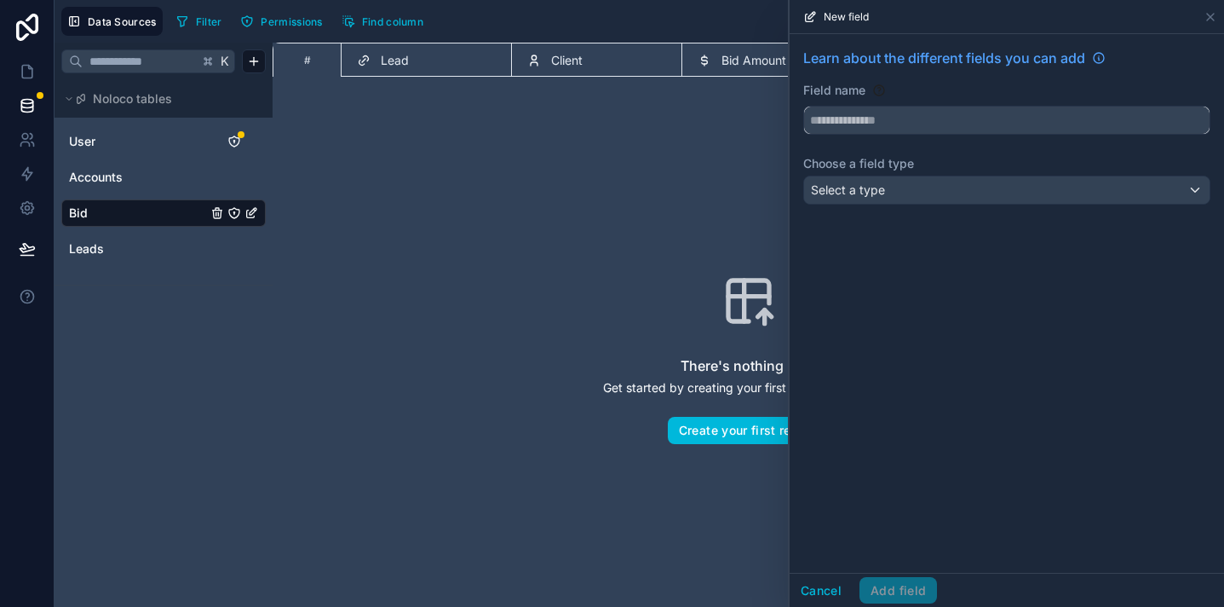
click at [875, 124] on input "text" at bounding box center [1007, 120] width 406 height 27
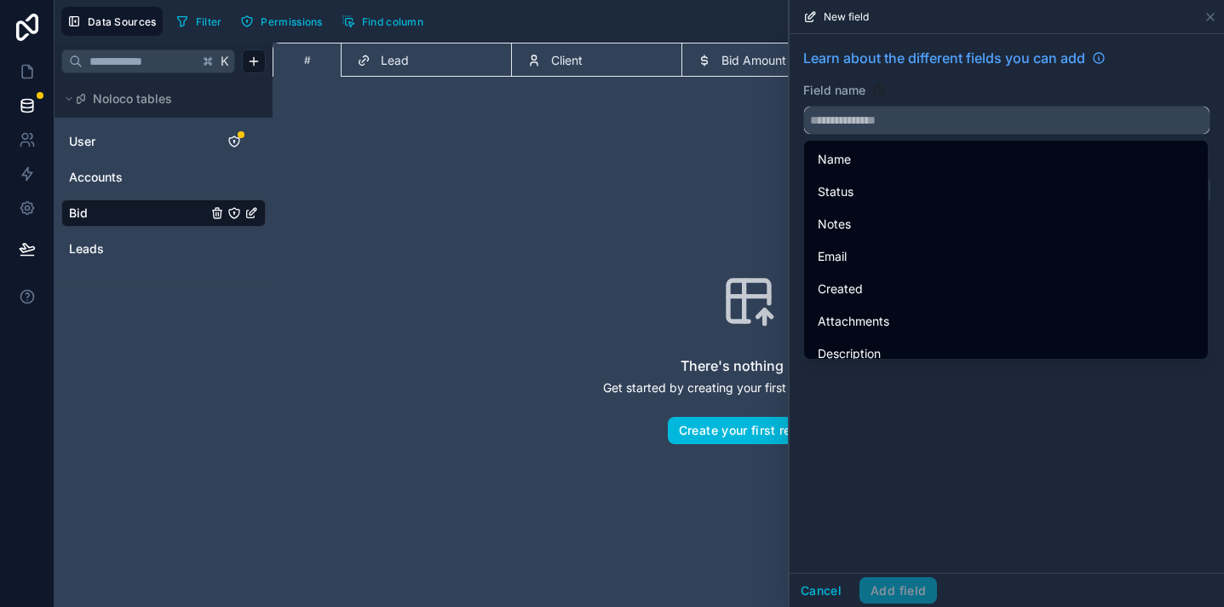
paste input "**********"
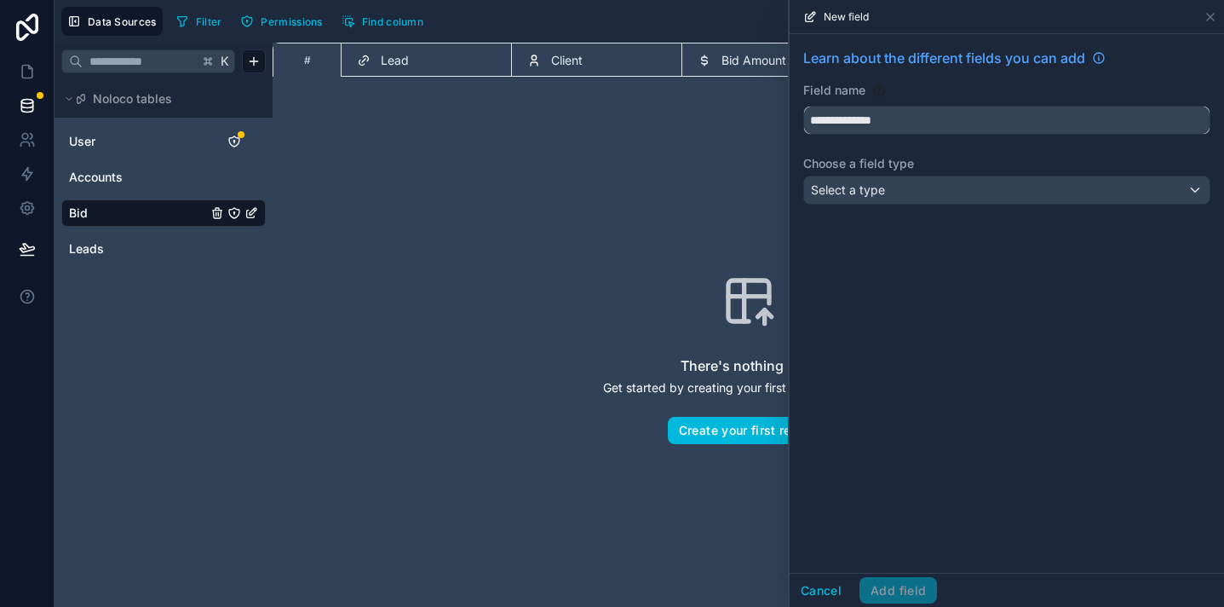
type input "**********"
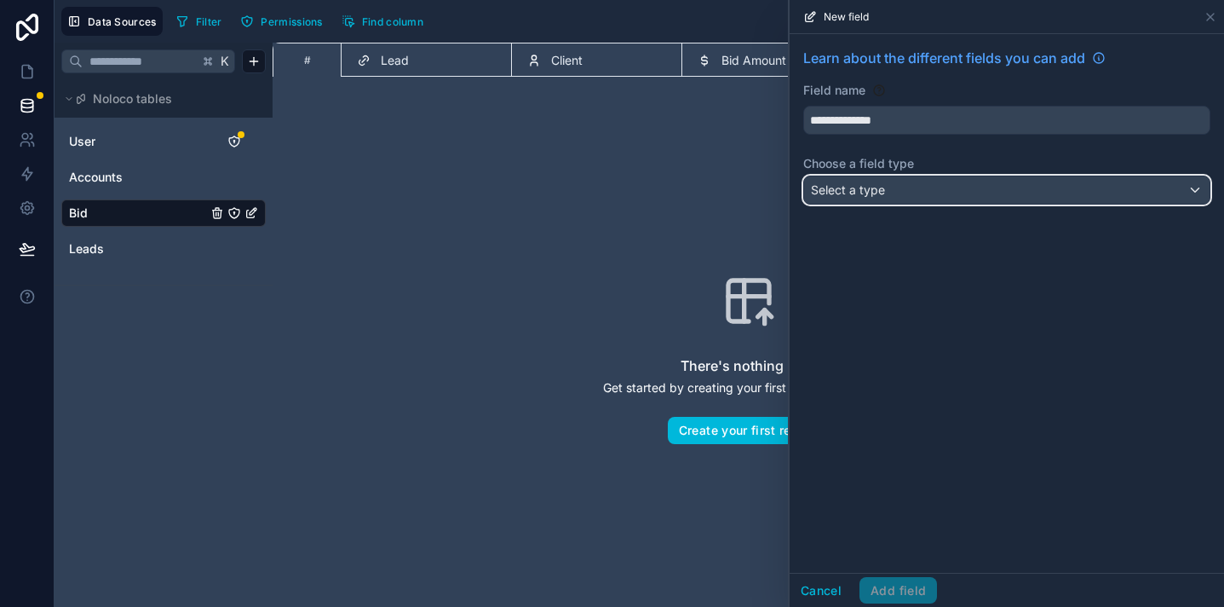
click at [862, 183] on span "Select a type" at bounding box center [848, 189] width 74 height 14
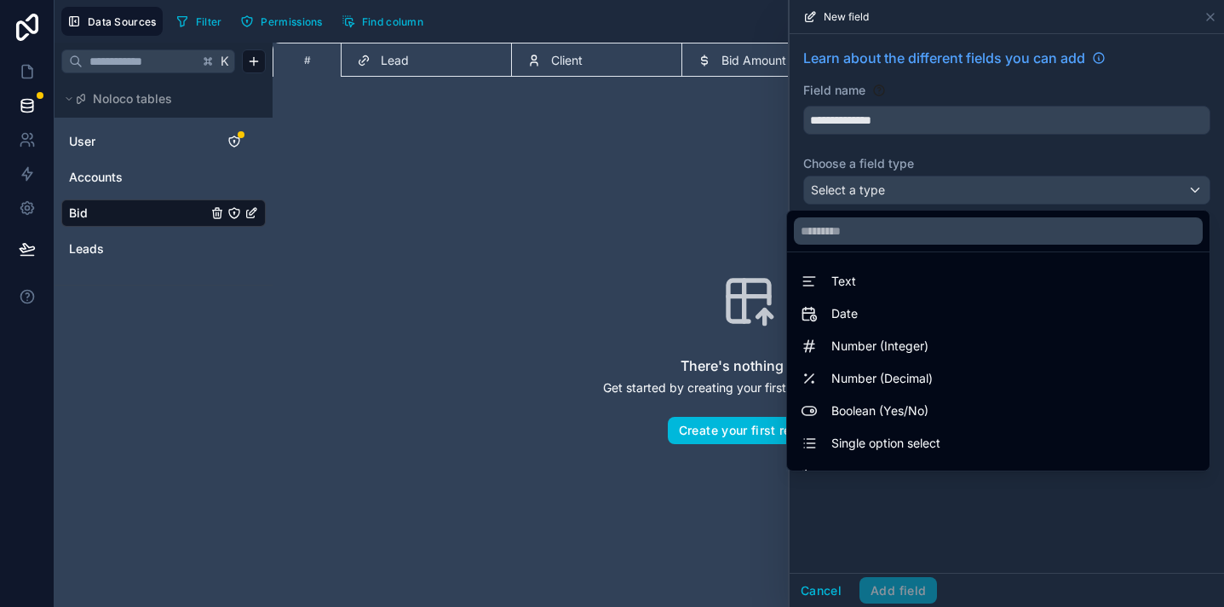
click at [882, 309] on div "Date" at bounding box center [998, 313] width 395 height 20
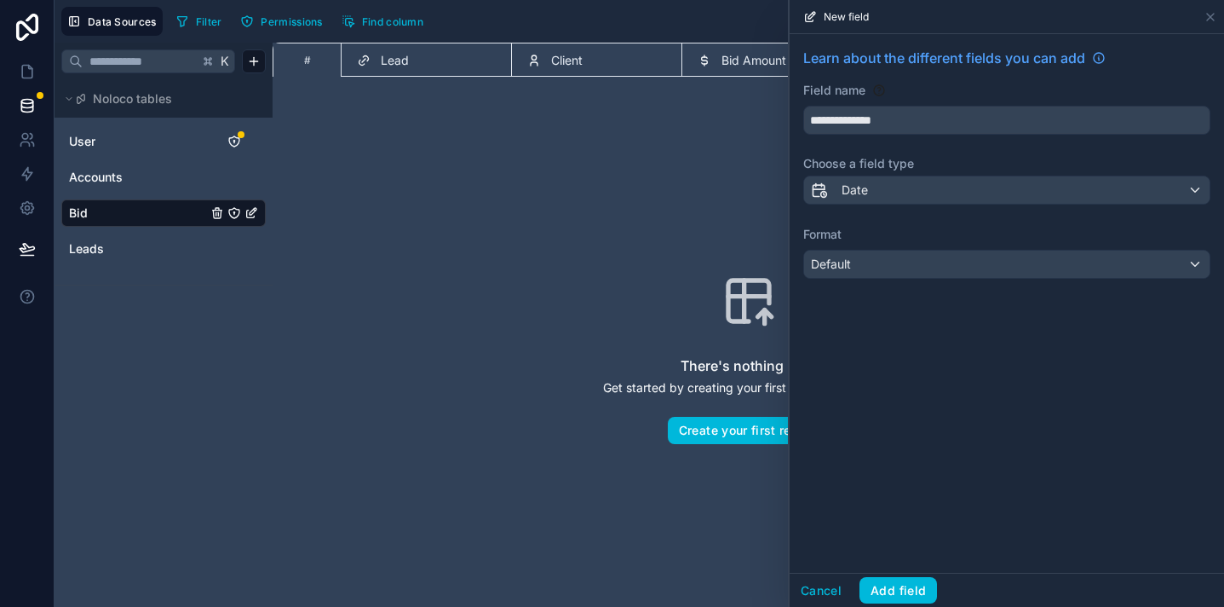
click at [885, 584] on button "Add field" at bounding box center [899, 590] width 78 height 27
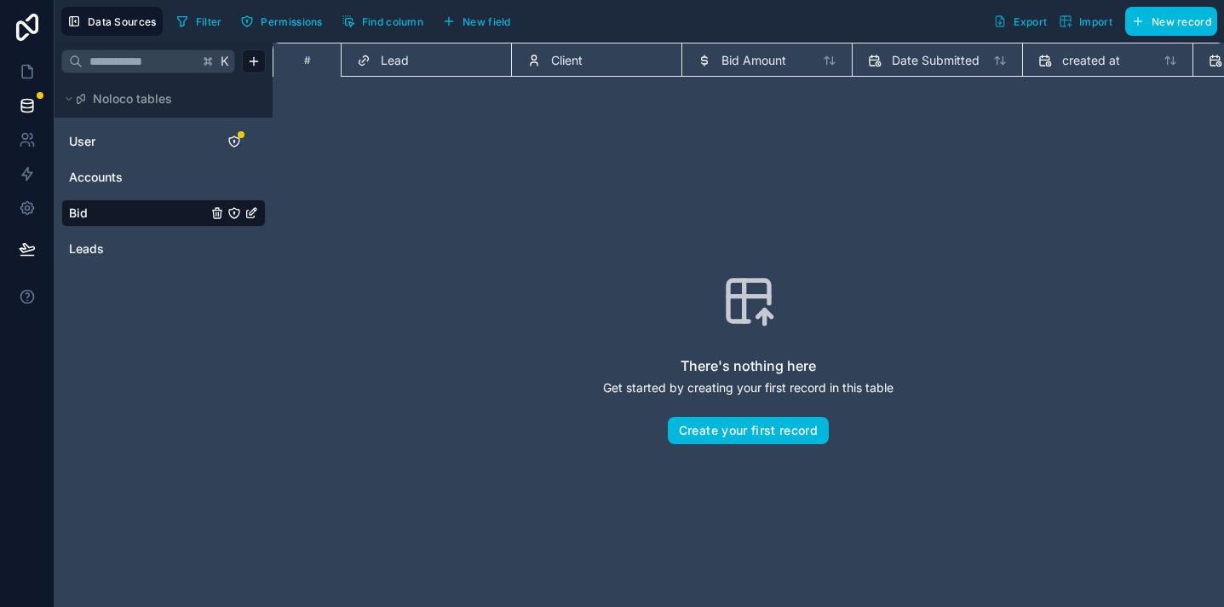
click at [508, 13] on button "New field" at bounding box center [476, 22] width 81 height 26
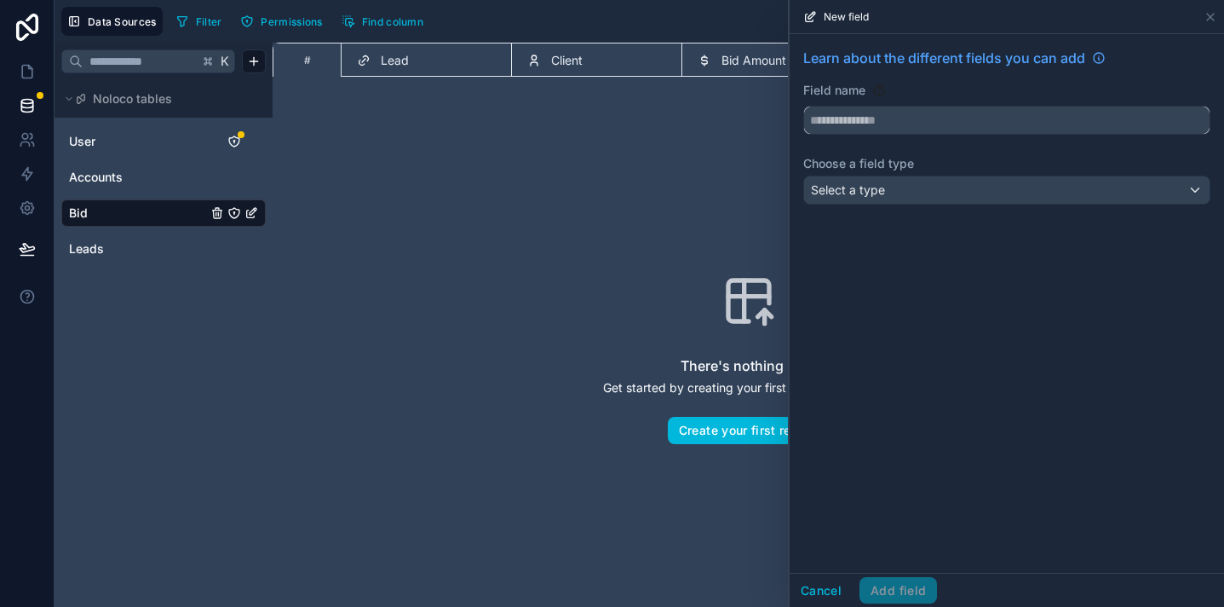
click at [892, 119] on input "text" at bounding box center [1007, 120] width 406 height 27
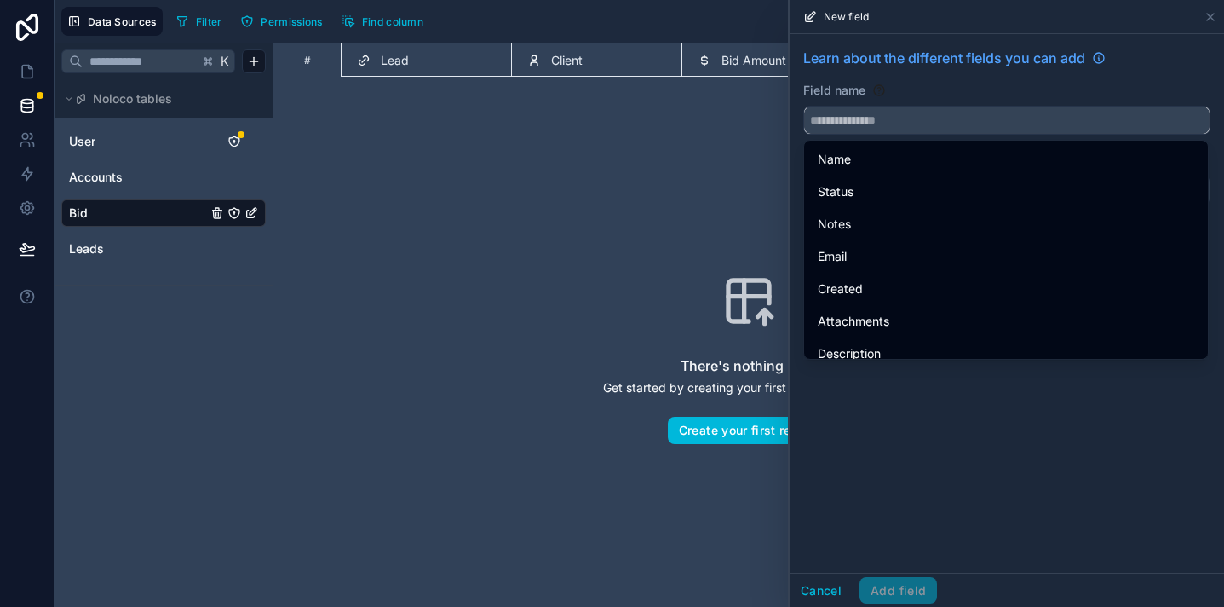
paste input "******"
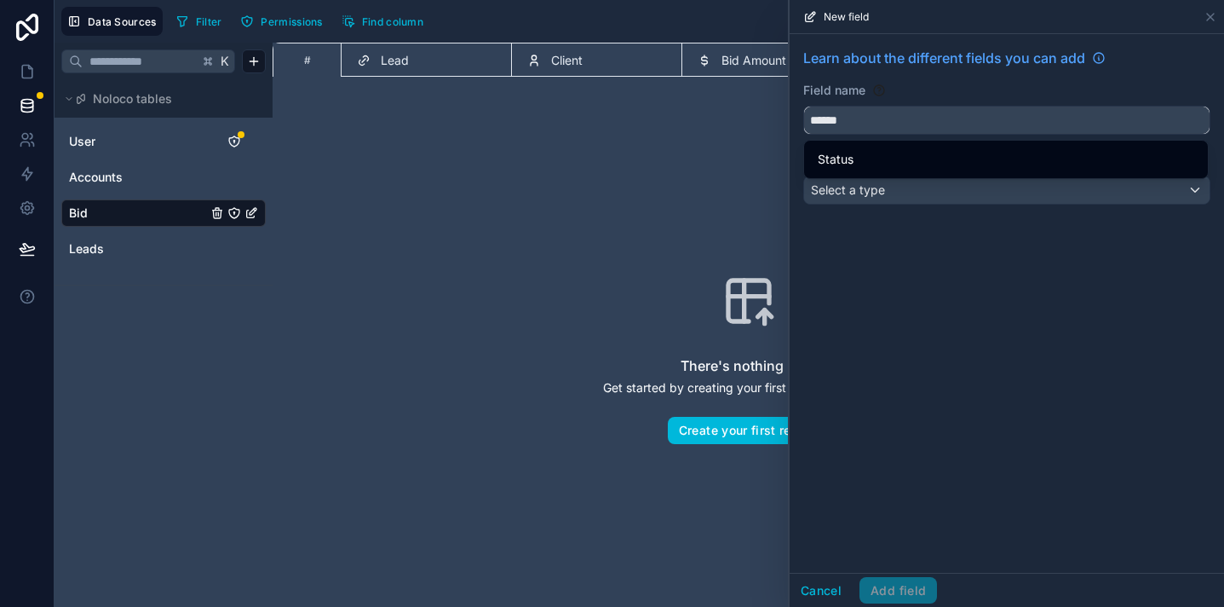
type input "******"
click at [886, 160] on div "Status" at bounding box center [1006, 159] width 377 height 20
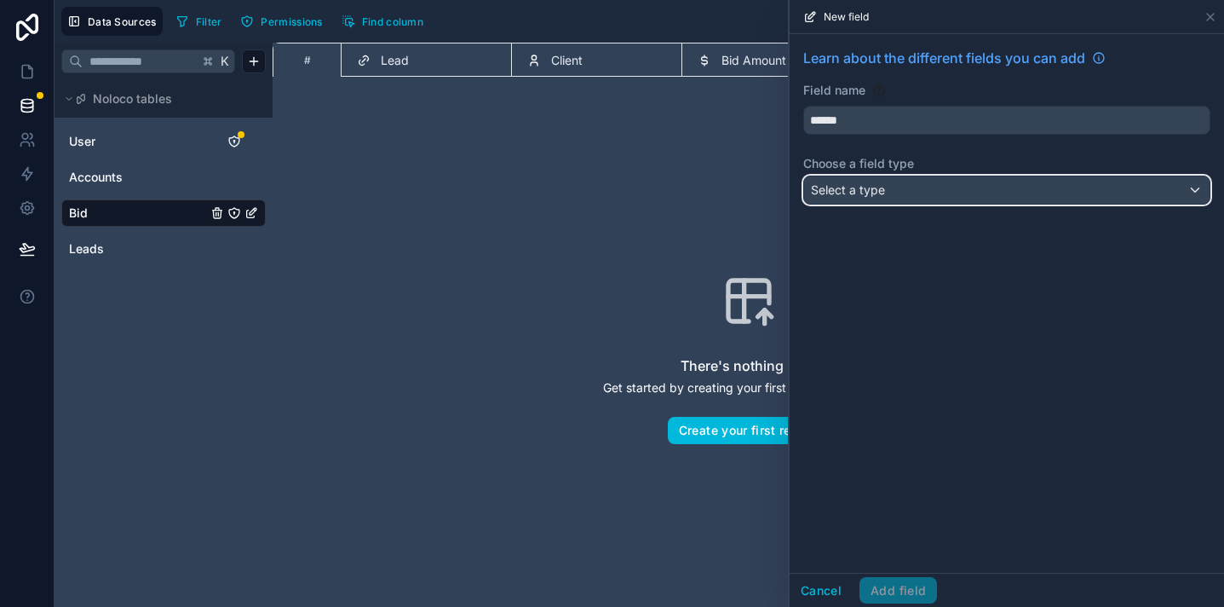
click at [891, 184] on div "Select a type" at bounding box center [1007, 189] width 406 height 27
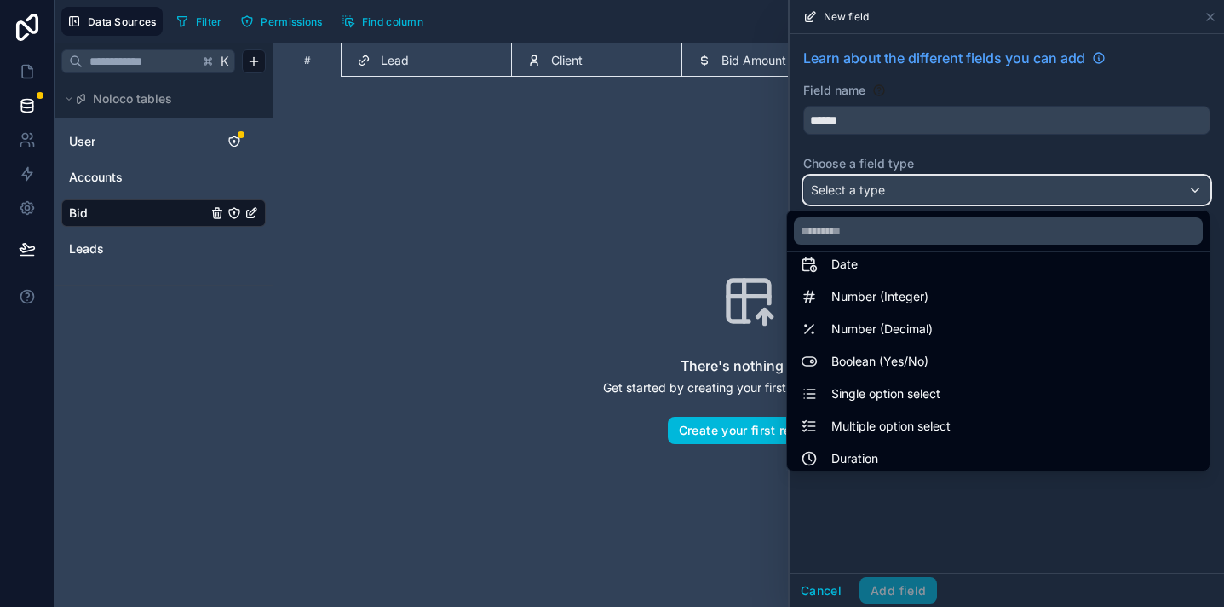
scroll to position [494, 0]
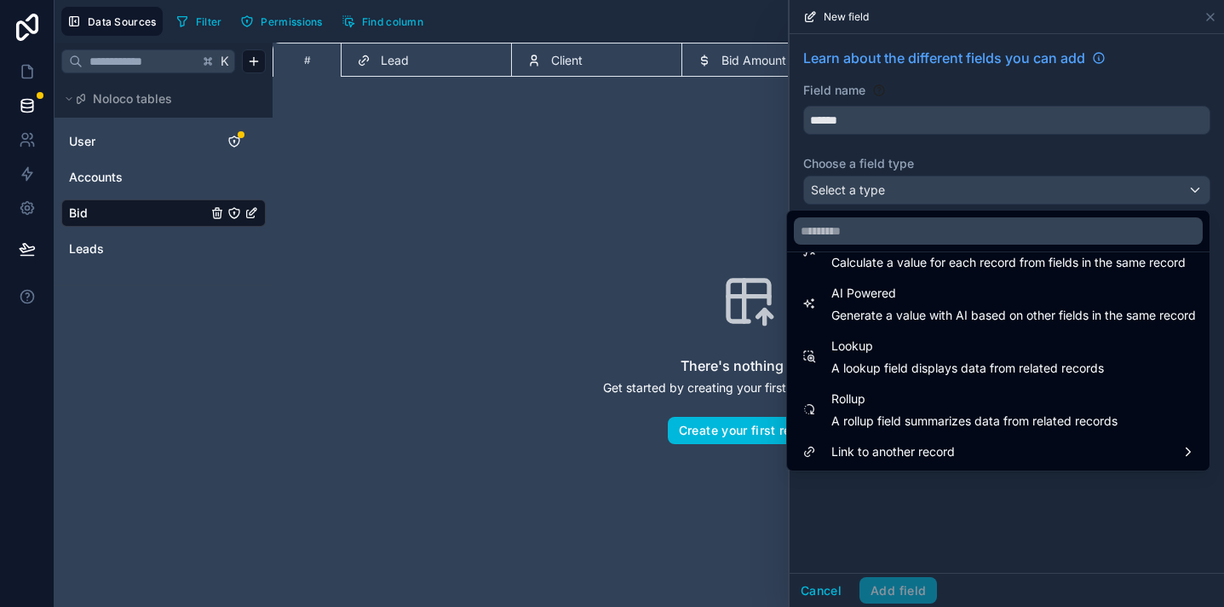
click at [932, 513] on div at bounding box center [1007, 303] width 435 height 607
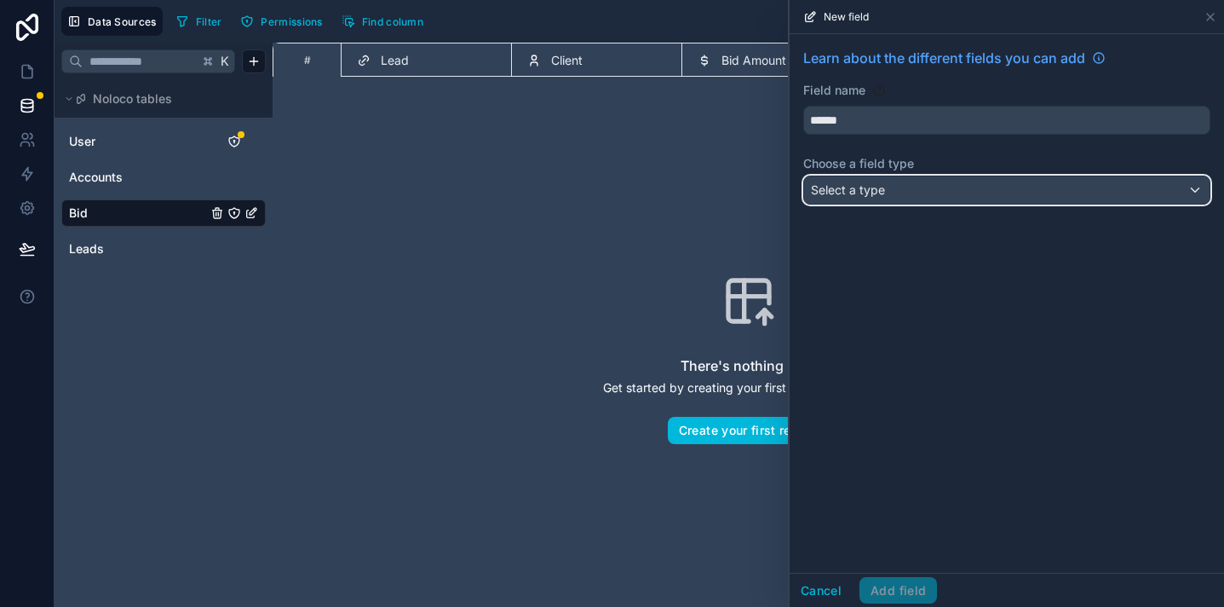
click at [882, 197] on span "Select a type" at bounding box center [848, 189] width 74 height 14
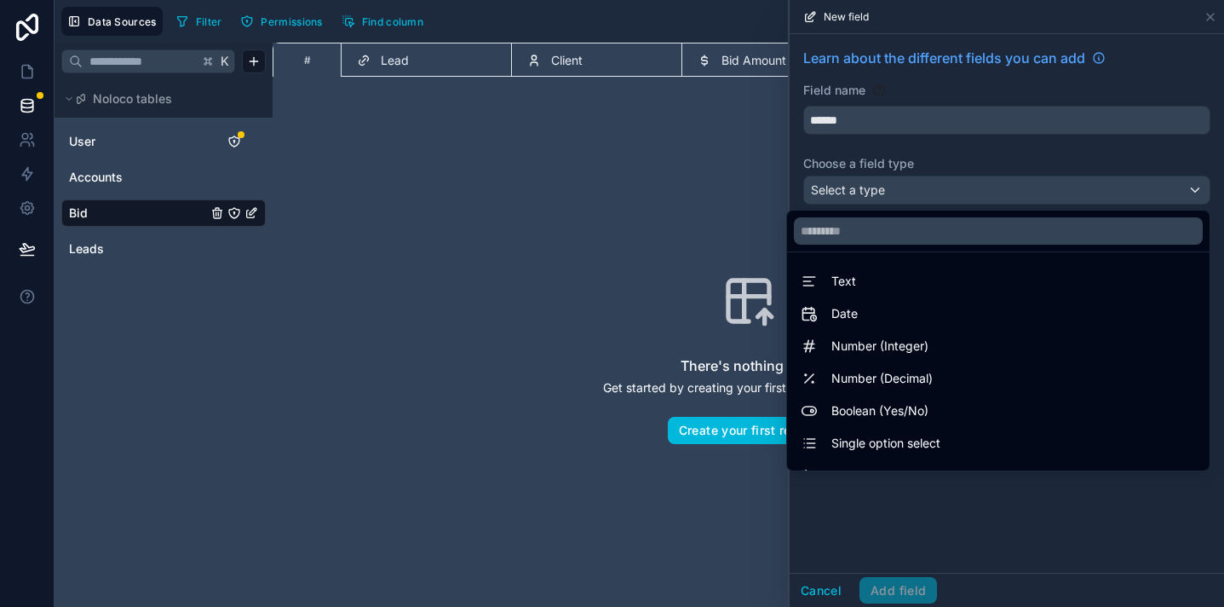
click at [892, 270] on div "Text" at bounding box center [999, 281] width 416 height 31
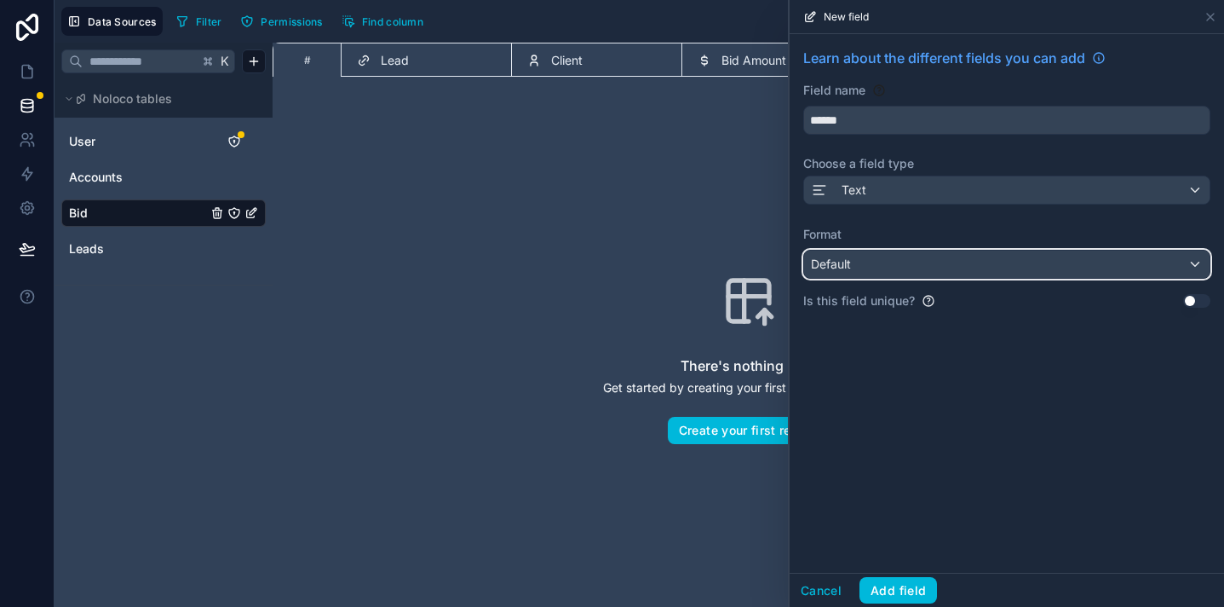
click at [914, 273] on div "Default" at bounding box center [1007, 264] width 406 height 27
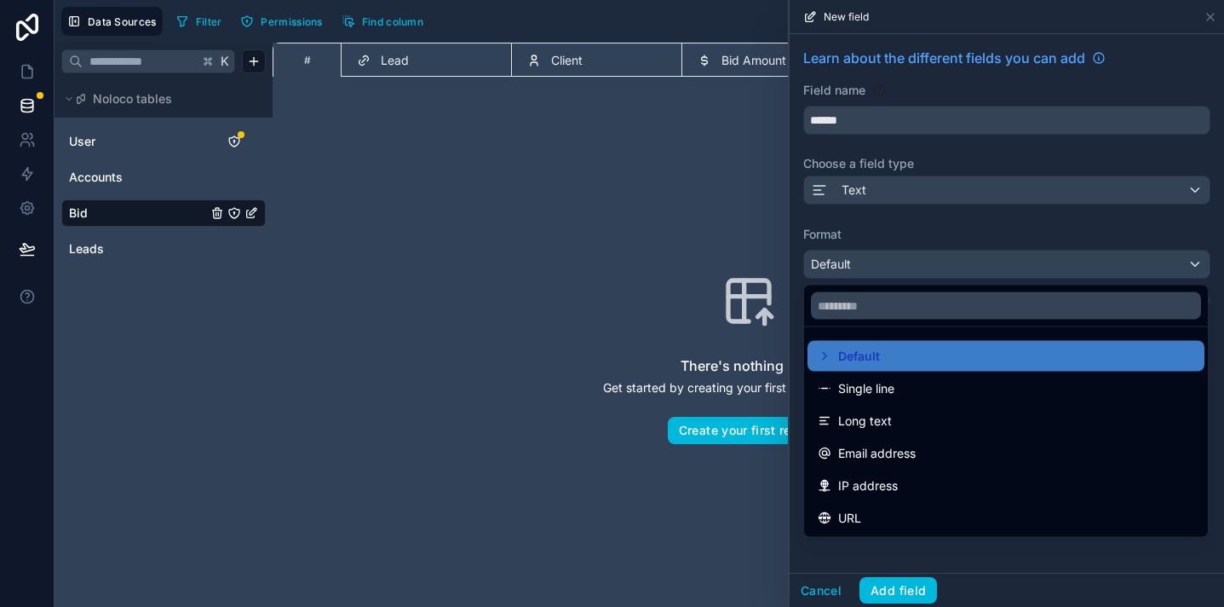
click at [915, 385] on div "Single line" at bounding box center [1006, 388] width 377 height 20
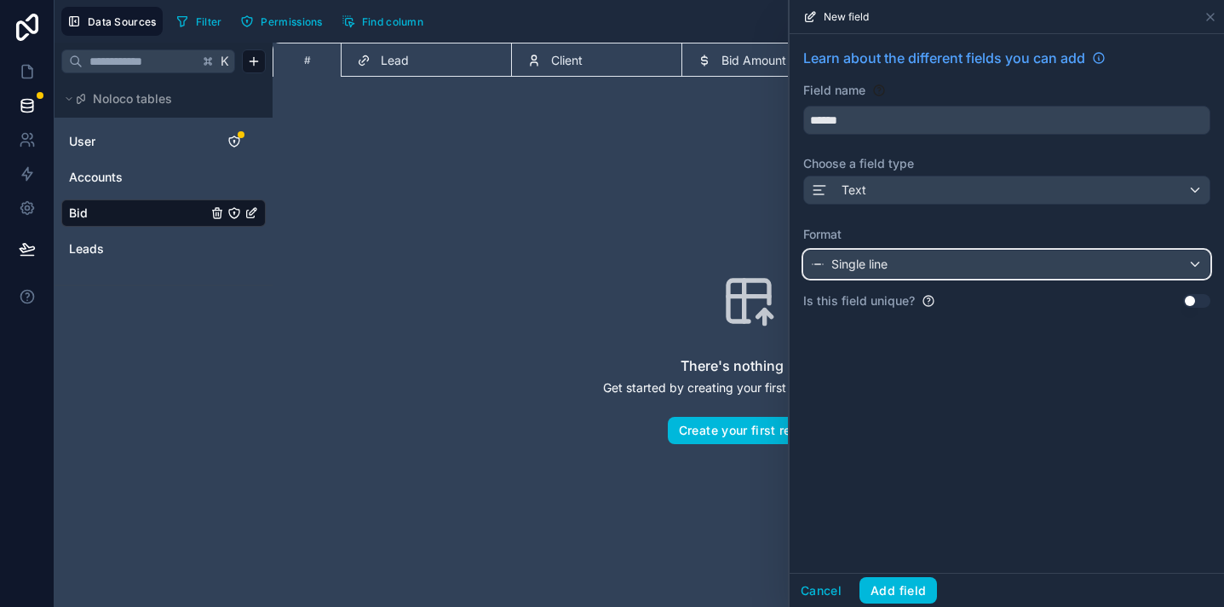
click at [1001, 277] on div "Single line" at bounding box center [1007, 264] width 406 height 27
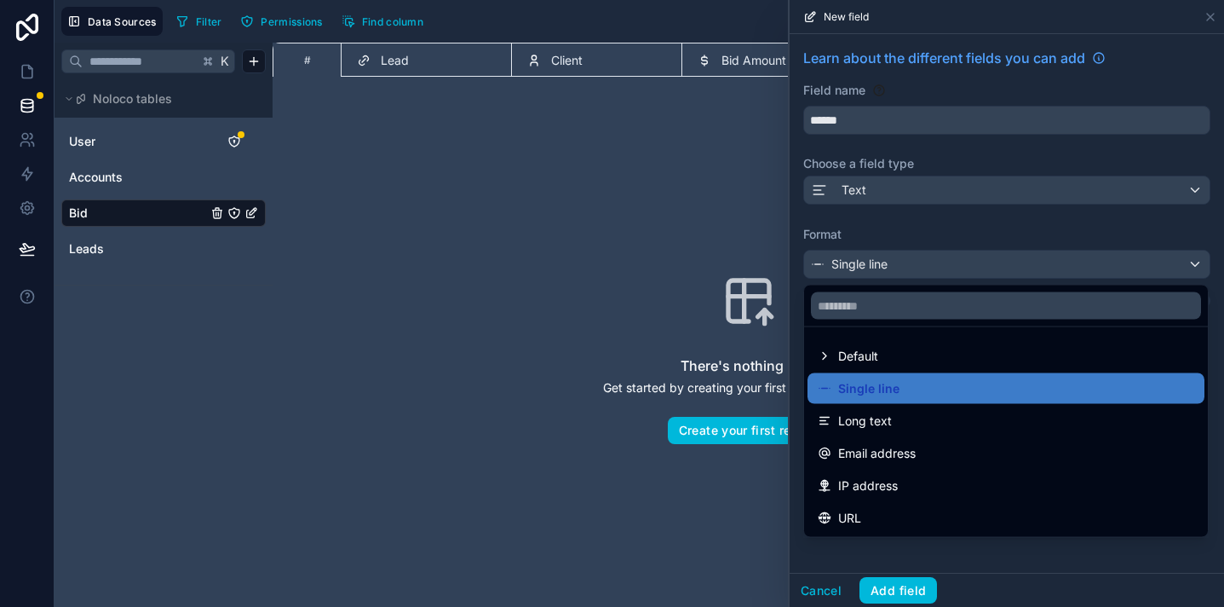
click at [957, 228] on div at bounding box center [1007, 303] width 435 height 607
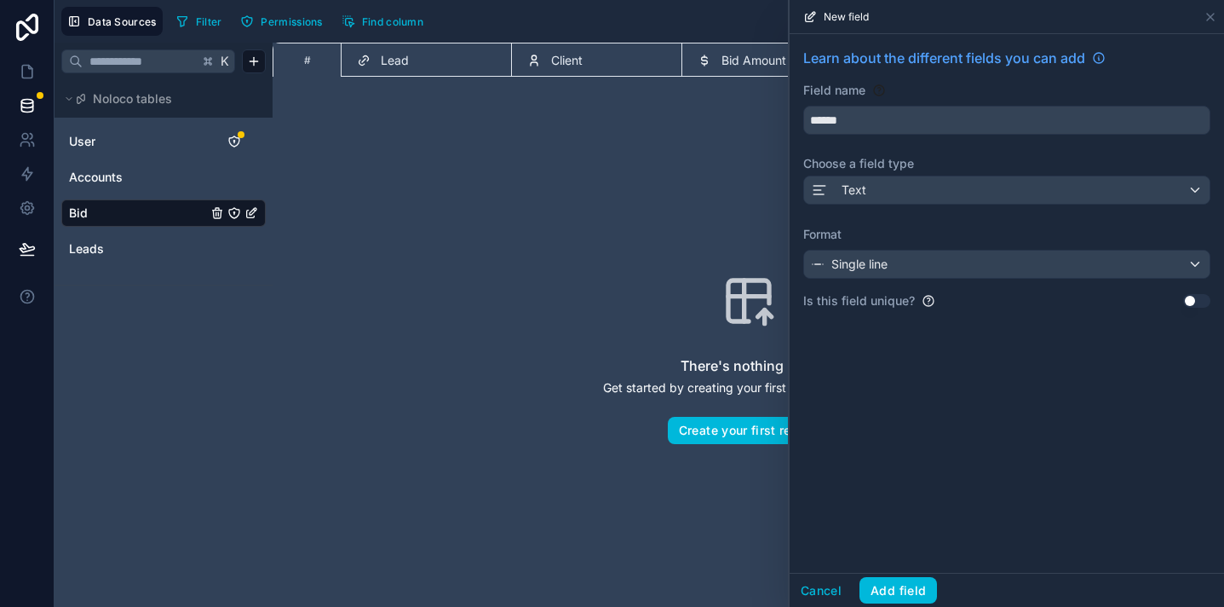
click at [1195, 301] on button "Use setting" at bounding box center [1197, 301] width 27 height 14
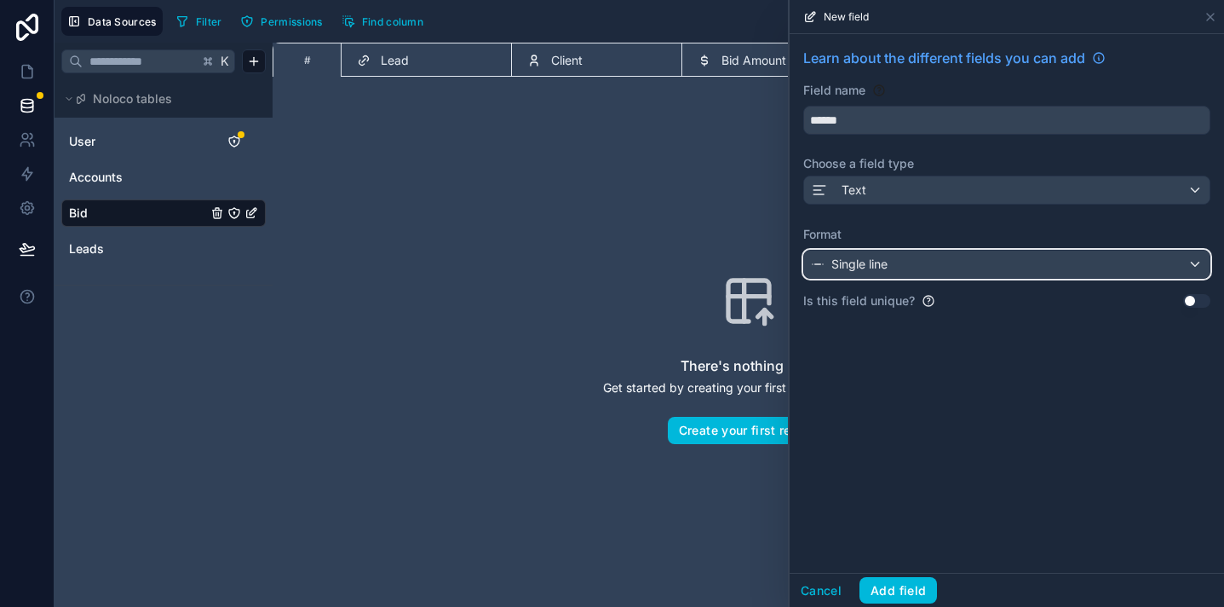
click at [1166, 270] on div "Single line" at bounding box center [1007, 264] width 406 height 27
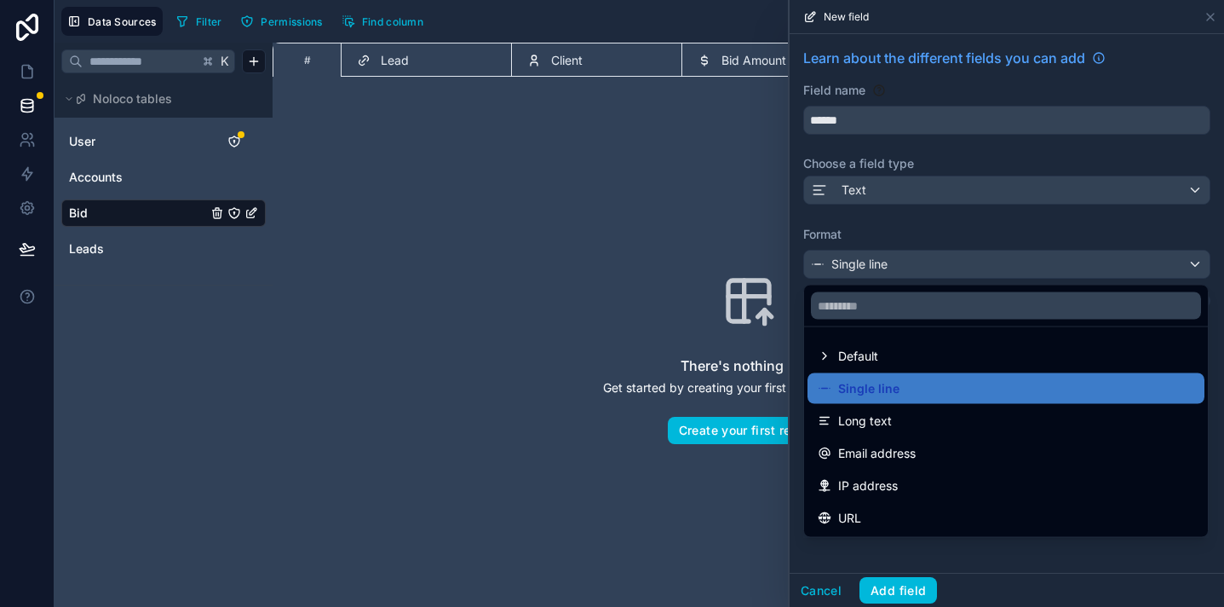
click at [1166, 270] on div at bounding box center [1007, 303] width 435 height 607
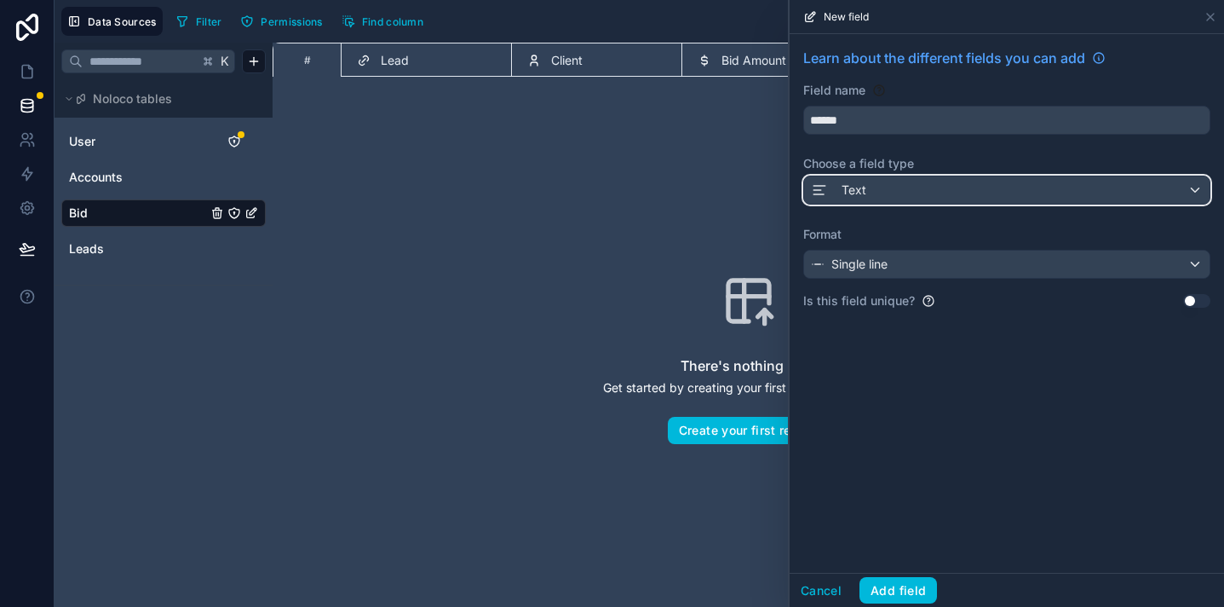
click at [1080, 186] on div "Text" at bounding box center [1007, 189] width 406 height 27
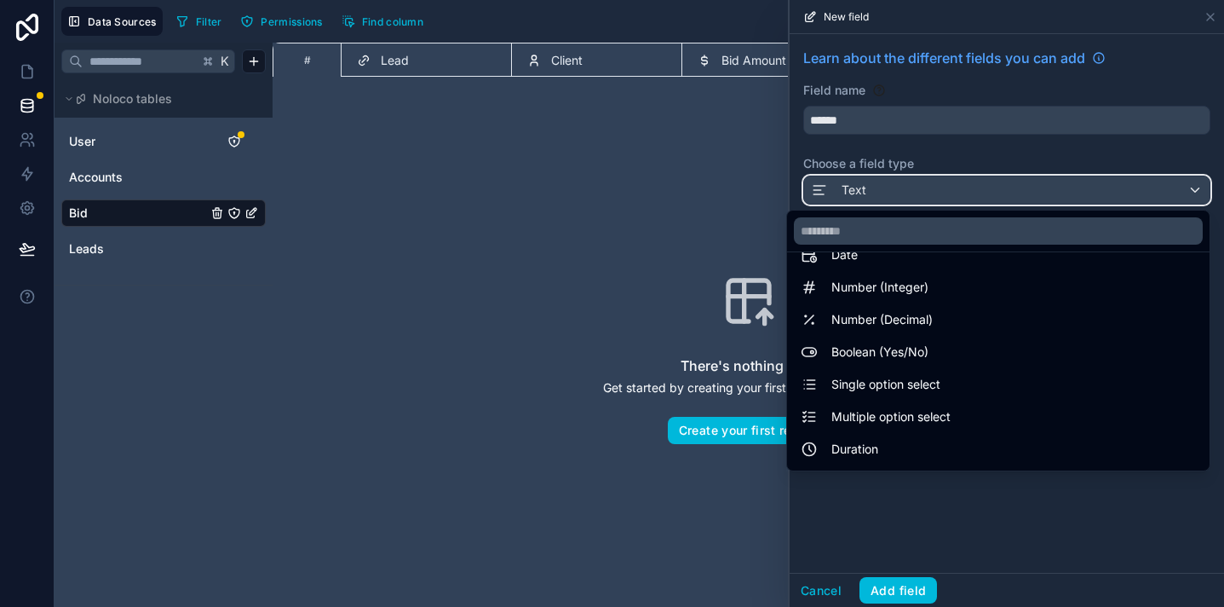
scroll to position [64, 0]
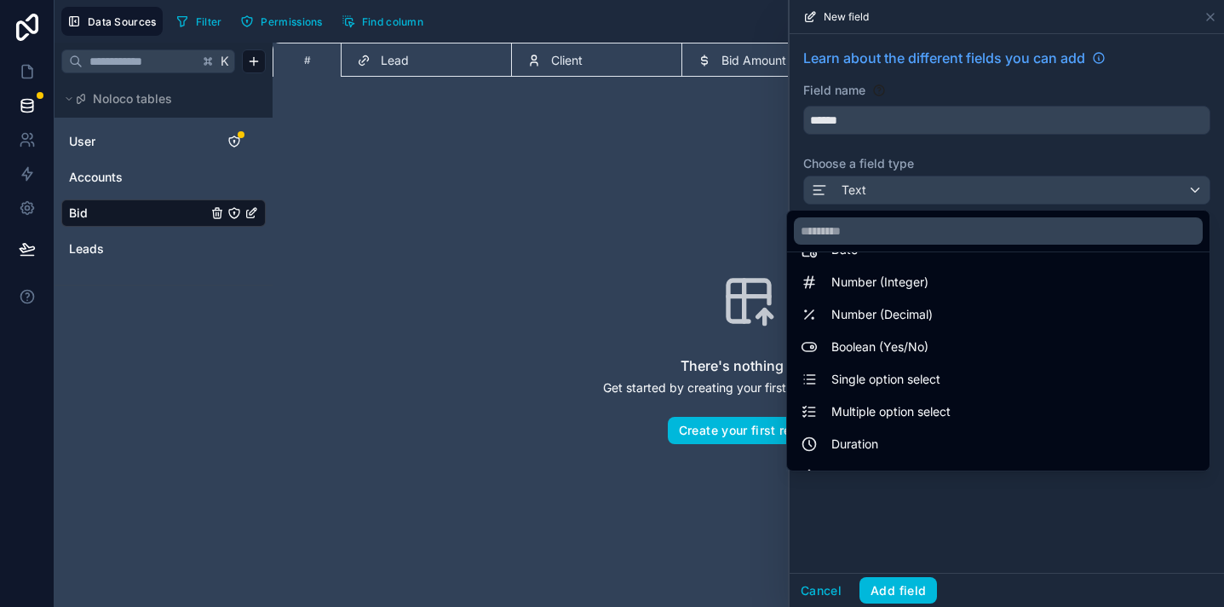
click at [1044, 364] on div "Single option select" at bounding box center [999, 379] width 416 height 31
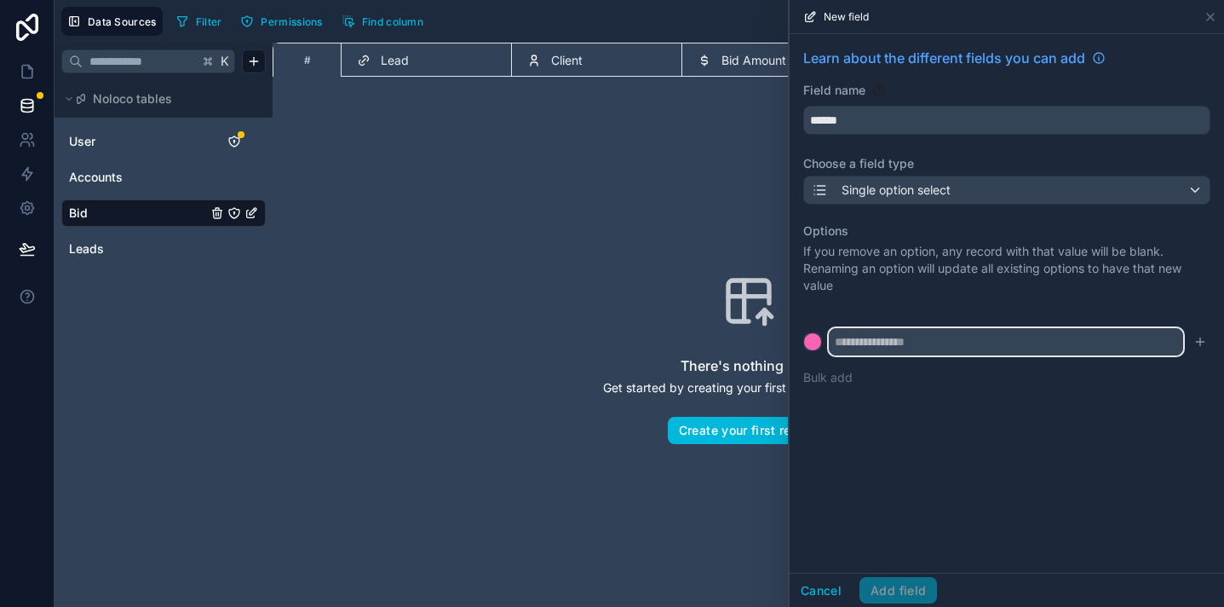
click at [1028, 341] on input "text" at bounding box center [1006, 341] width 354 height 27
paste input "******"
drag, startPoint x: 884, startPoint y: 342, endPoint x: 771, endPoint y: 328, distance: 114.1
click at [772, 329] on div "Data Sources Filter Permissions Find column Export Import New record K Noloco t…" at bounding box center [640, 303] width 1170 height 607
type input "**********"
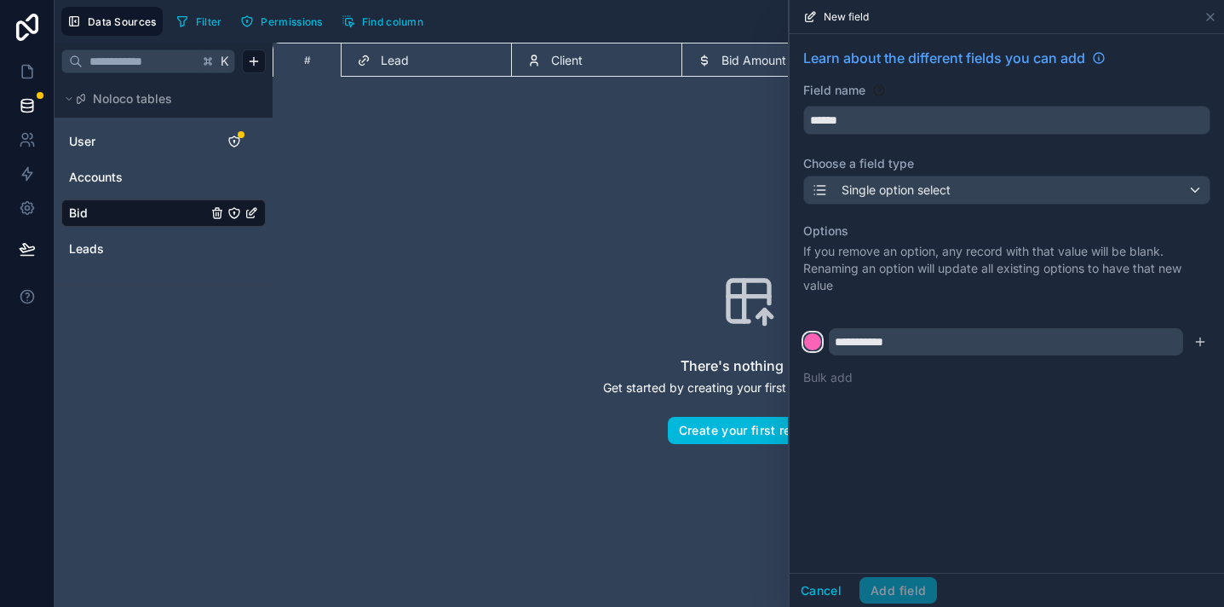
click at [810, 343] on div at bounding box center [812, 341] width 17 height 17
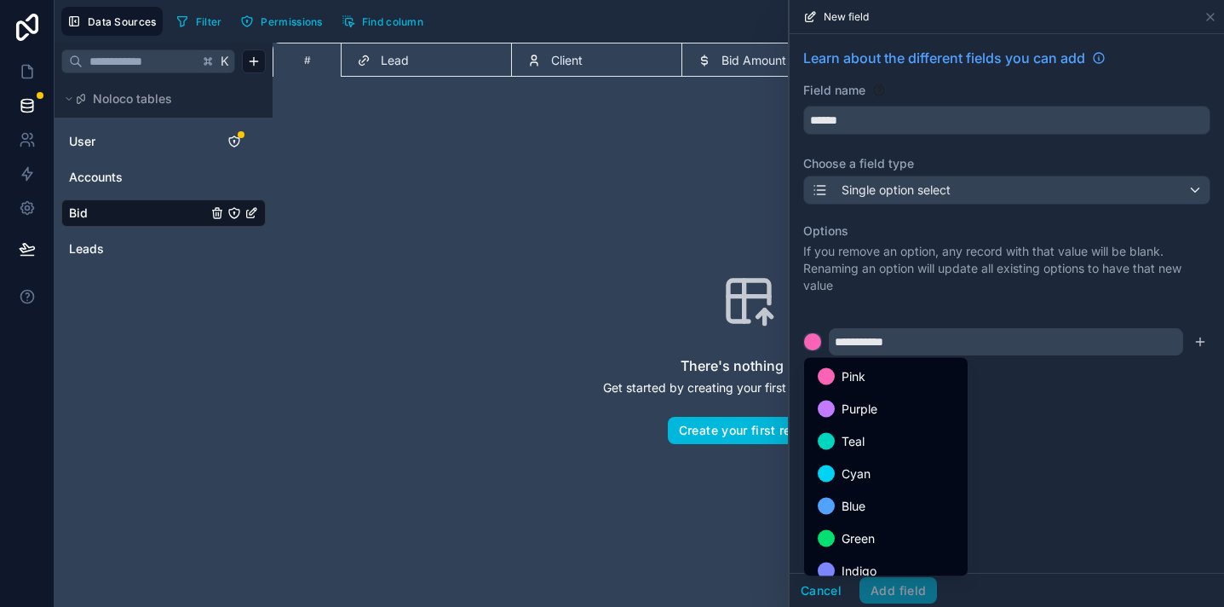
click at [869, 529] on span "Green" at bounding box center [858, 538] width 33 height 20
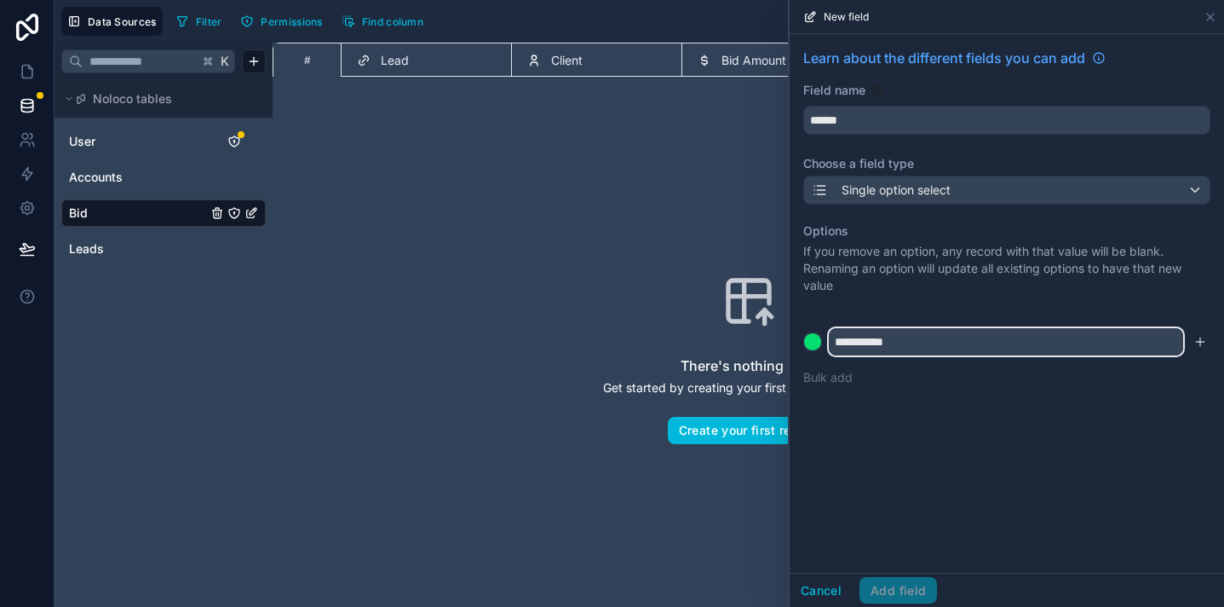
click at [947, 348] on input "**********" at bounding box center [1006, 341] width 354 height 27
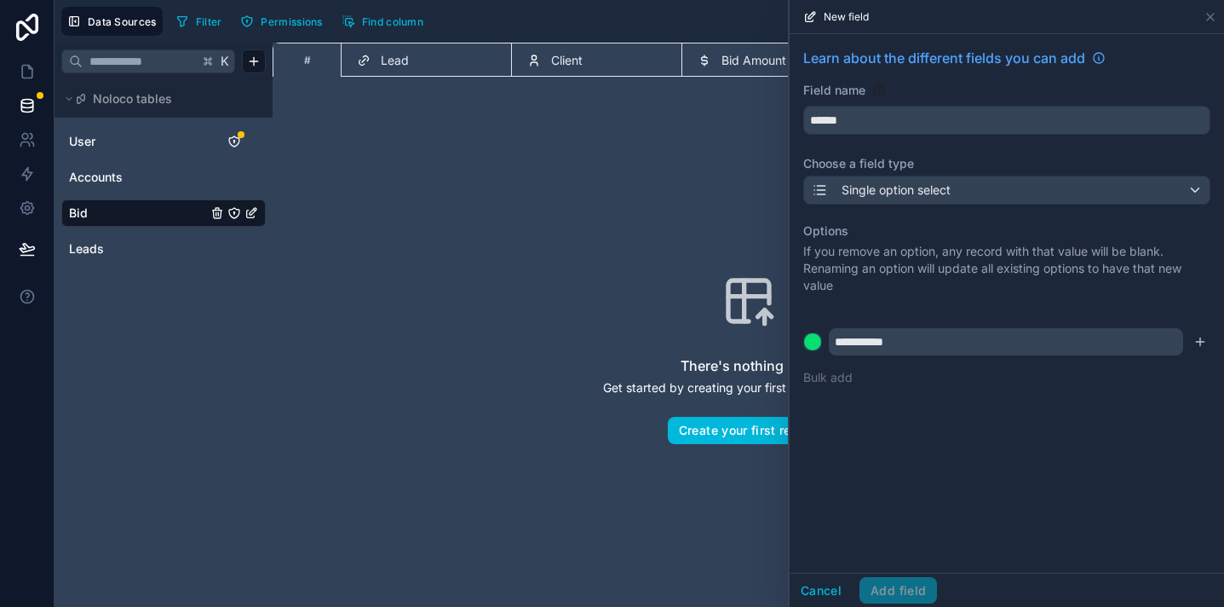
click at [948, 391] on div "**********" at bounding box center [1006, 304] width 407 height 184
click at [1195, 341] on icon "submit" at bounding box center [1201, 342] width 14 height 14
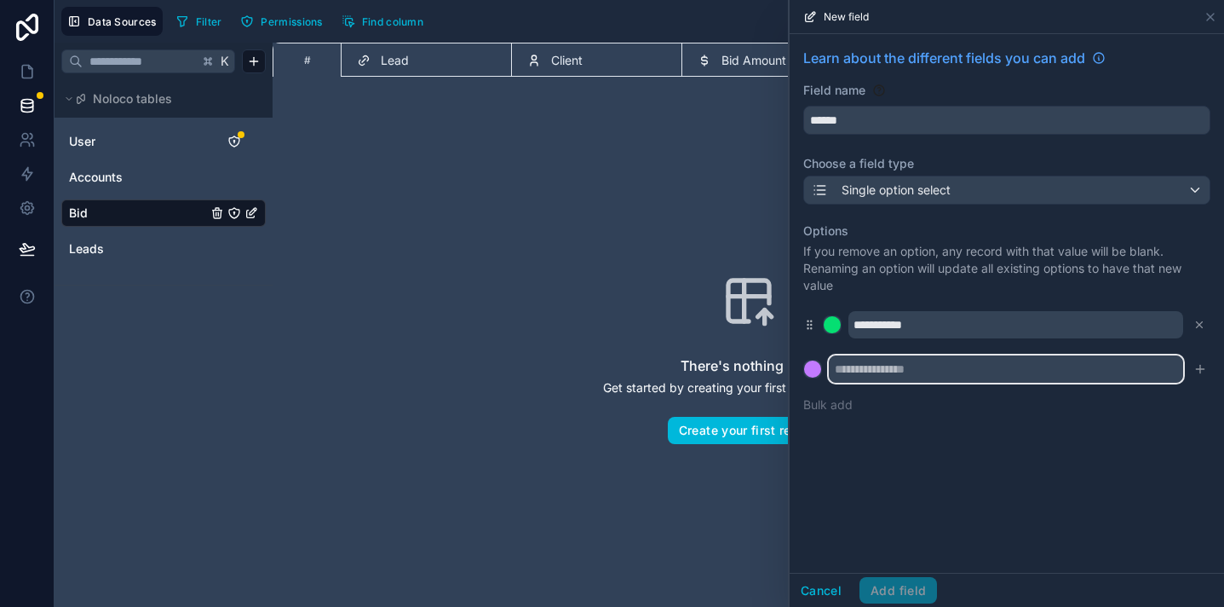
click at [862, 373] on input "text" at bounding box center [1006, 368] width 354 height 27
type input "**********"
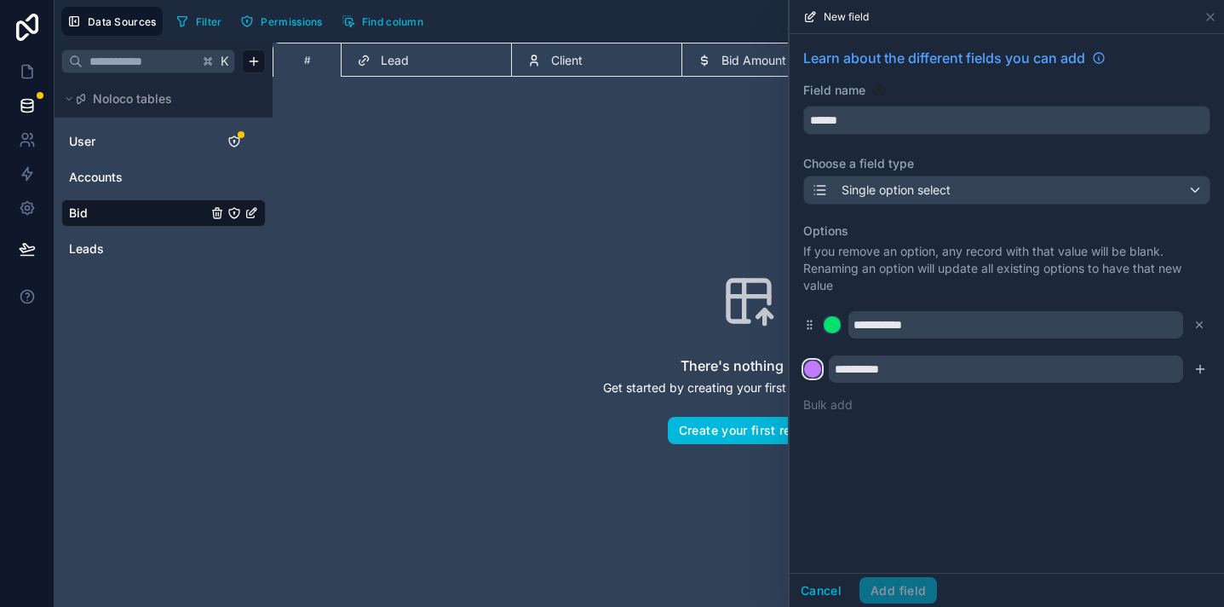
click at [807, 366] on div at bounding box center [812, 368] width 17 height 17
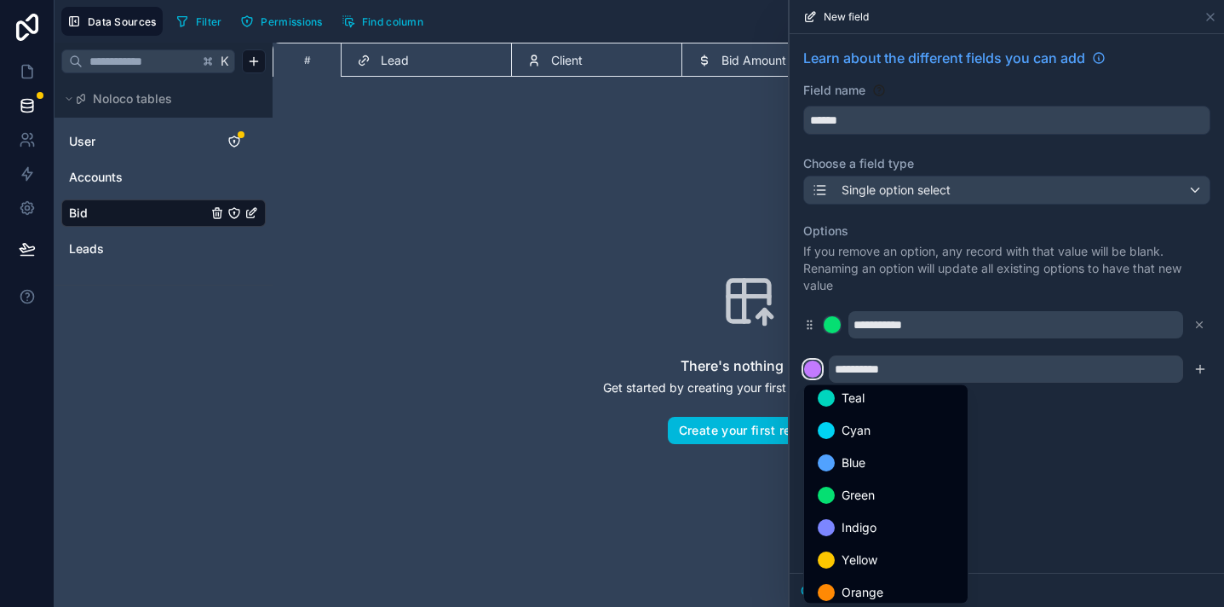
scroll to position [84, 0]
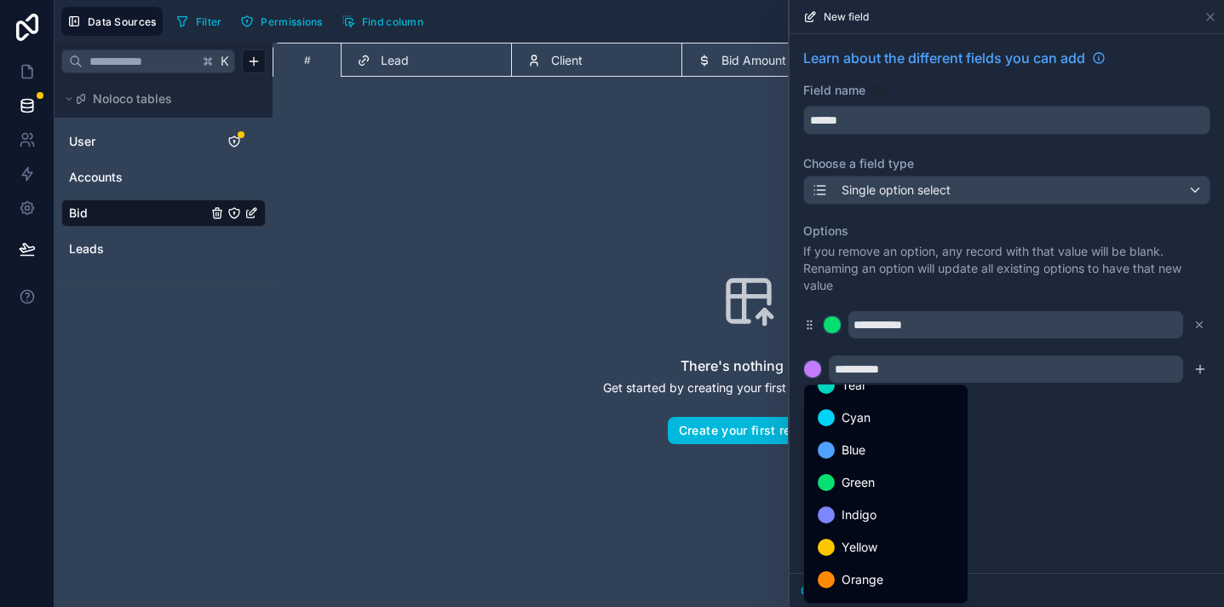
click at [865, 547] on span "Yellow" at bounding box center [860, 547] width 36 height 20
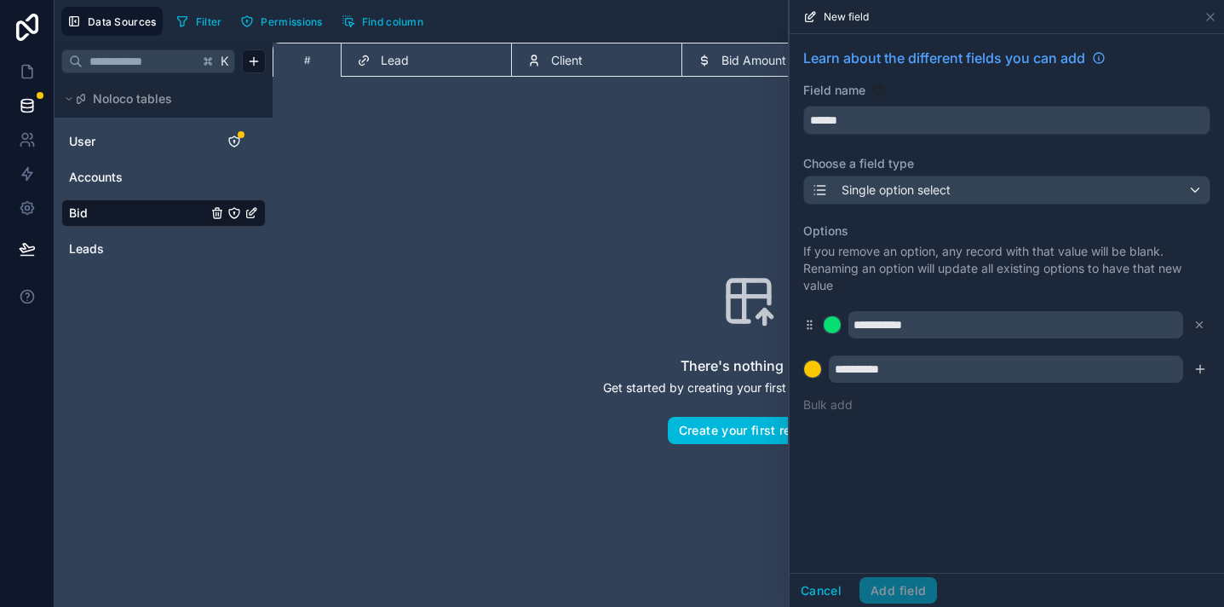
click at [872, 513] on div "**********" at bounding box center [1007, 303] width 435 height 539
click at [826, 387] on div "**********" at bounding box center [1006, 317] width 407 height 211
click at [828, 399] on button "Bulk add" at bounding box center [827, 404] width 49 height 17
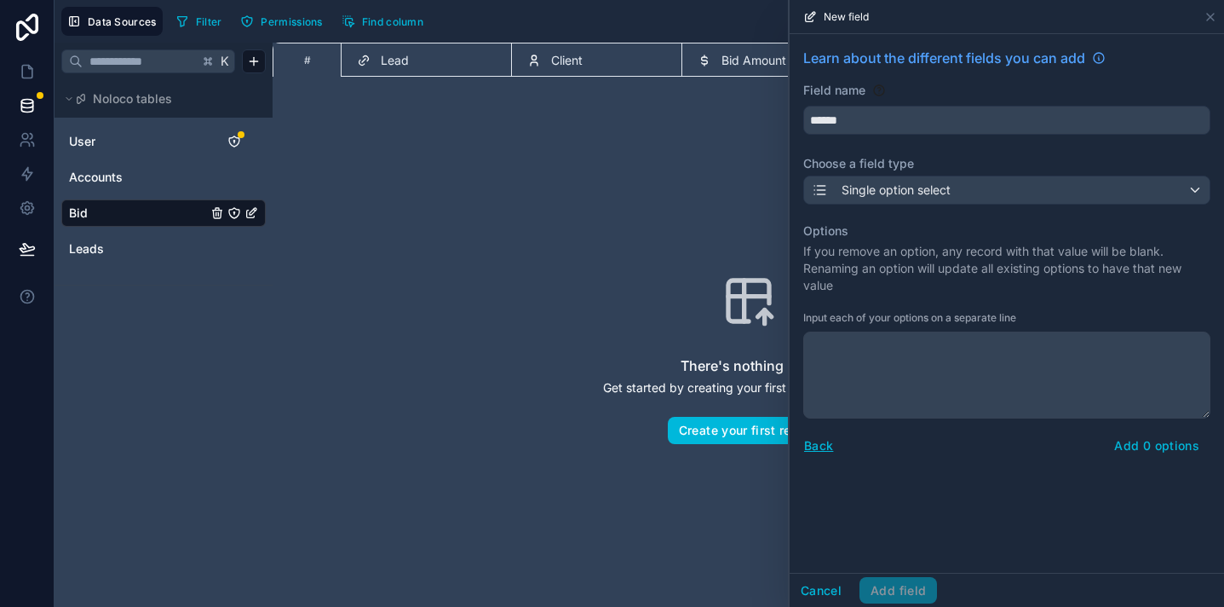
click at [826, 441] on button "Back" at bounding box center [818, 445] width 31 height 20
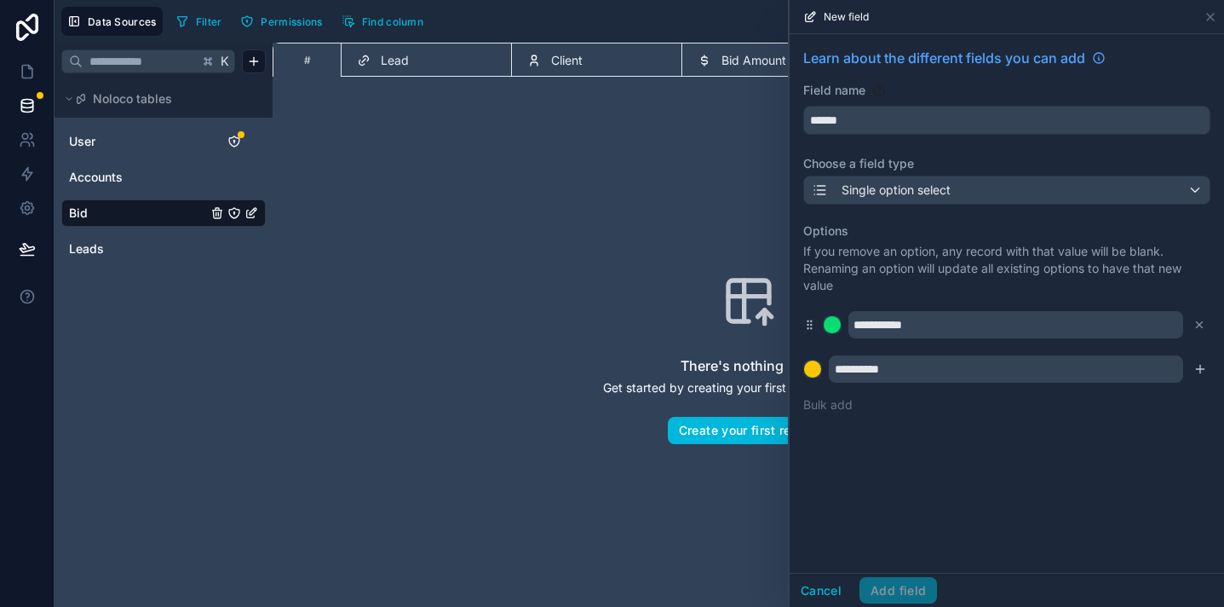
click at [895, 563] on div "**********" at bounding box center [1007, 303] width 435 height 539
click at [1206, 367] on icon "submit" at bounding box center [1201, 369] width 14 height 14
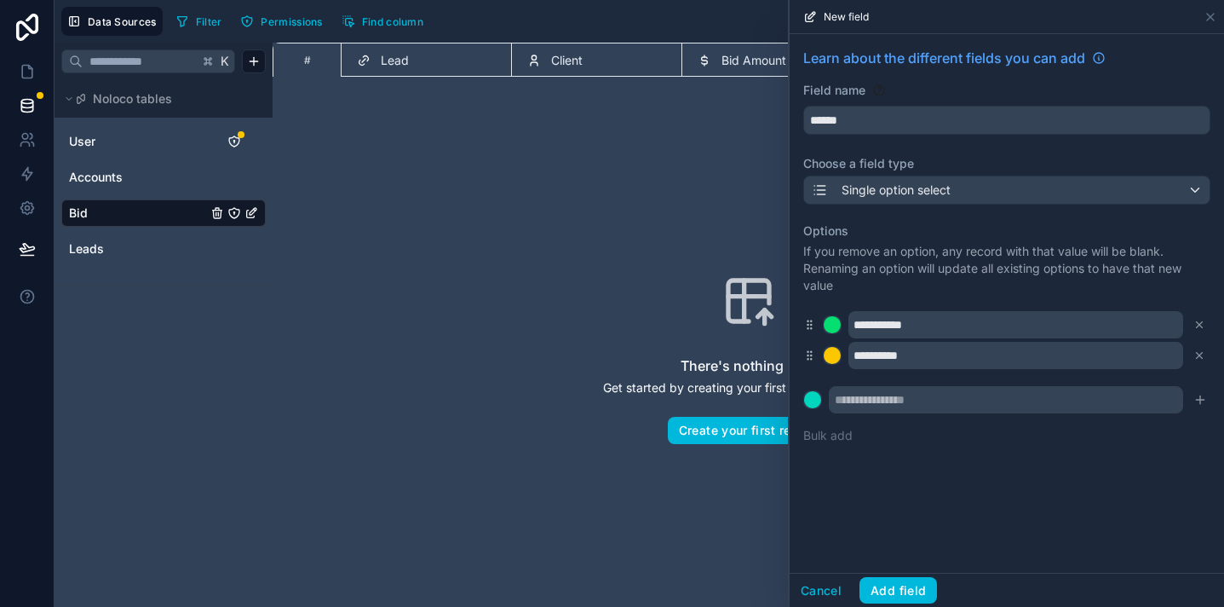
click at [926, 579] on button "Add field" at bounding box center [899, 590] width 78 height 27
